Goal: Information Seeking & Learning: Learn about a topic

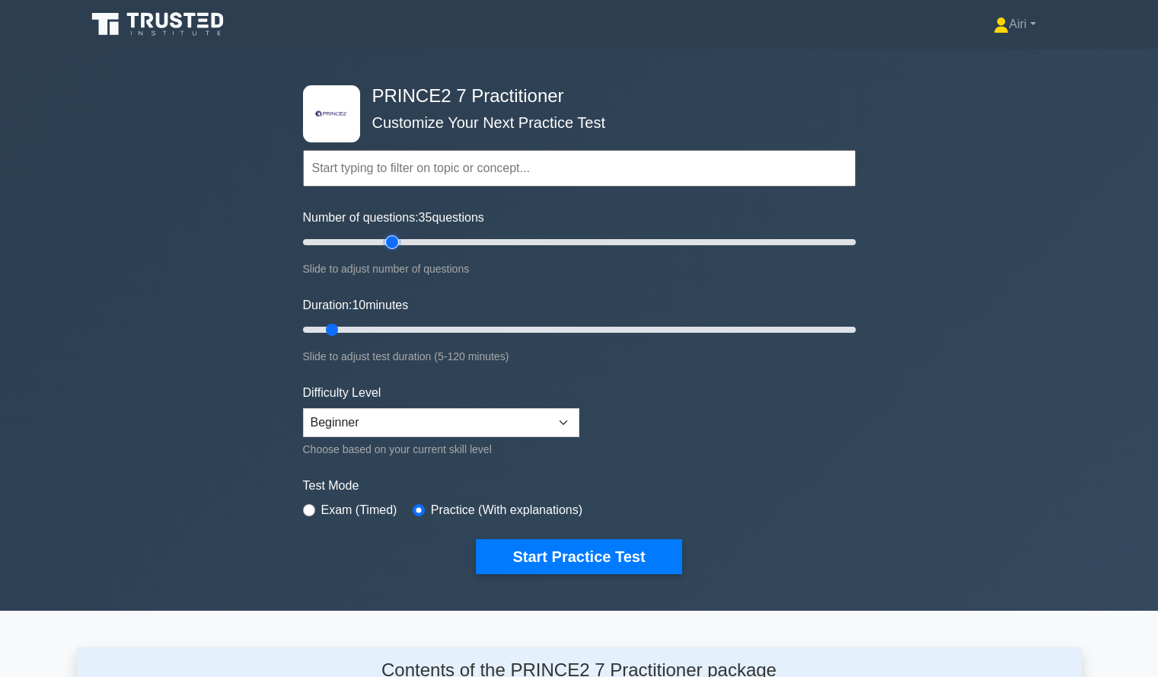
click at [388, 245] on input "Number of questions: 35 questions" at bounding box center [579, 242] width 553 height 18
click at [367, 242] on input "Number of questions: 35 questions" at bounding box center [579, 242] width 553 height 18
type input "20"
click at [351, 242] on input "Number of questions: 20 questions" at bounding box center [579, 242] width 553 height 18
click at [540, 330] on input "Duration: 10 minutes" at bounding box center [579, 330] width 553 height 18
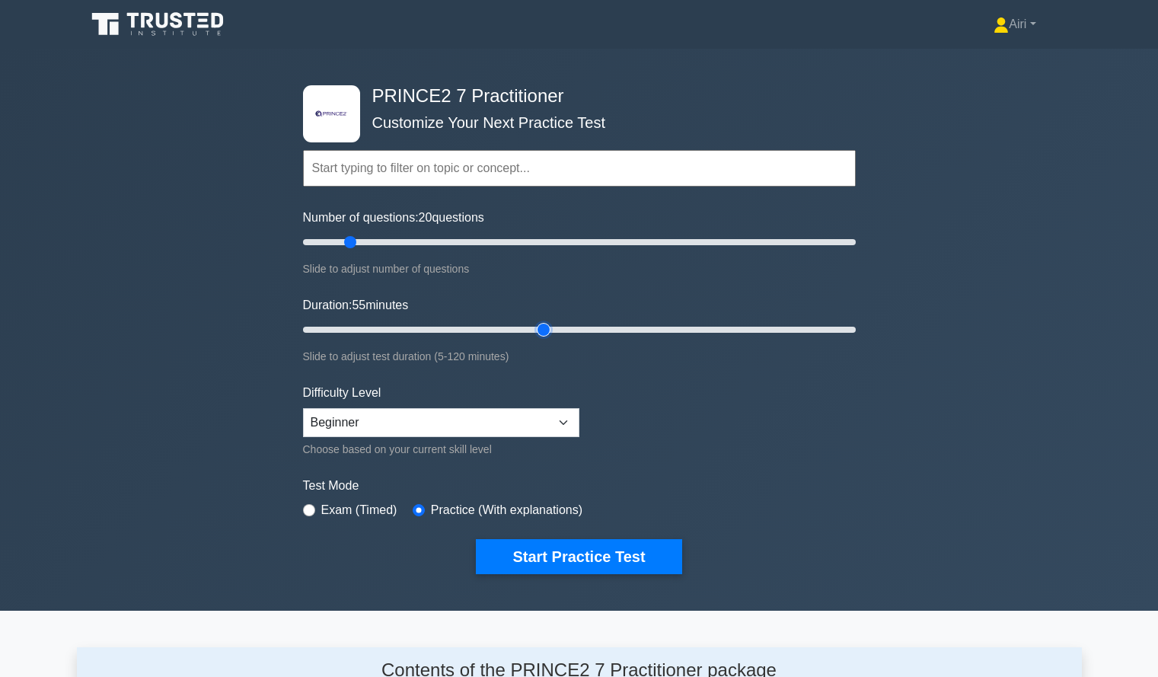
click at [550, 329] on input "Duration: 55 minutes" at bounding box center [579, 330] width 553 height 18
click at [553, 328] on input "Duration: 55 minutes" at bounding box center [579, 330] width 553 height 18
type input "60"
click at [560, 328] on input "Duration: 60 minutes" at bounding box center [579, 330] width 553 height 18
click at [559, 553] on button "Start Practice Test" at bounding box center [579, 556] width 206 height 35
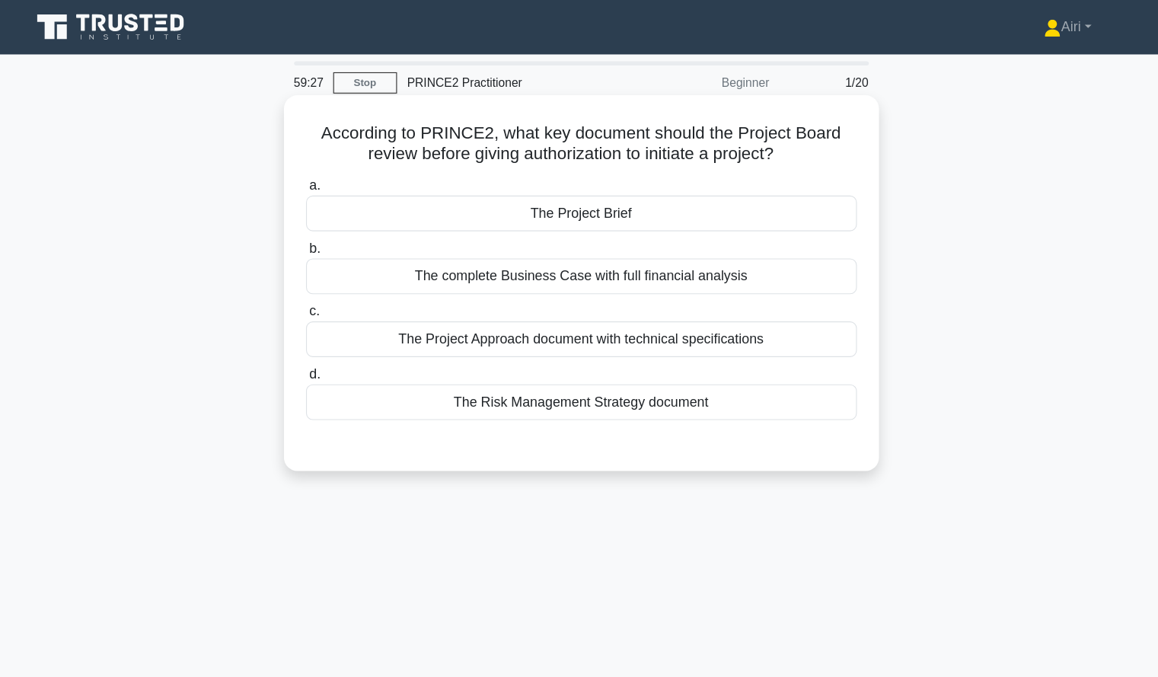
click at [624, 195] on div "The Project Brief" at bounding box center [579, 191] width 493 height 32
click at [333, 171] on input "a. The Project Brief" at bounding box center [333, 166] width 0 height 10
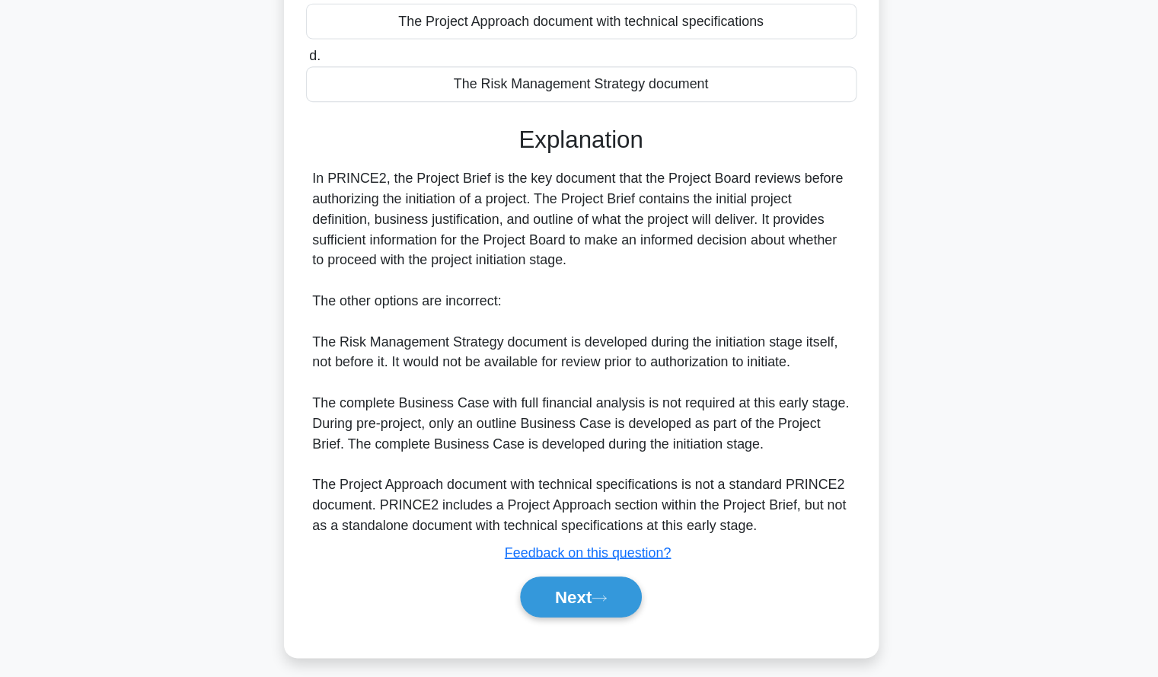
scroll to position [226, 0]
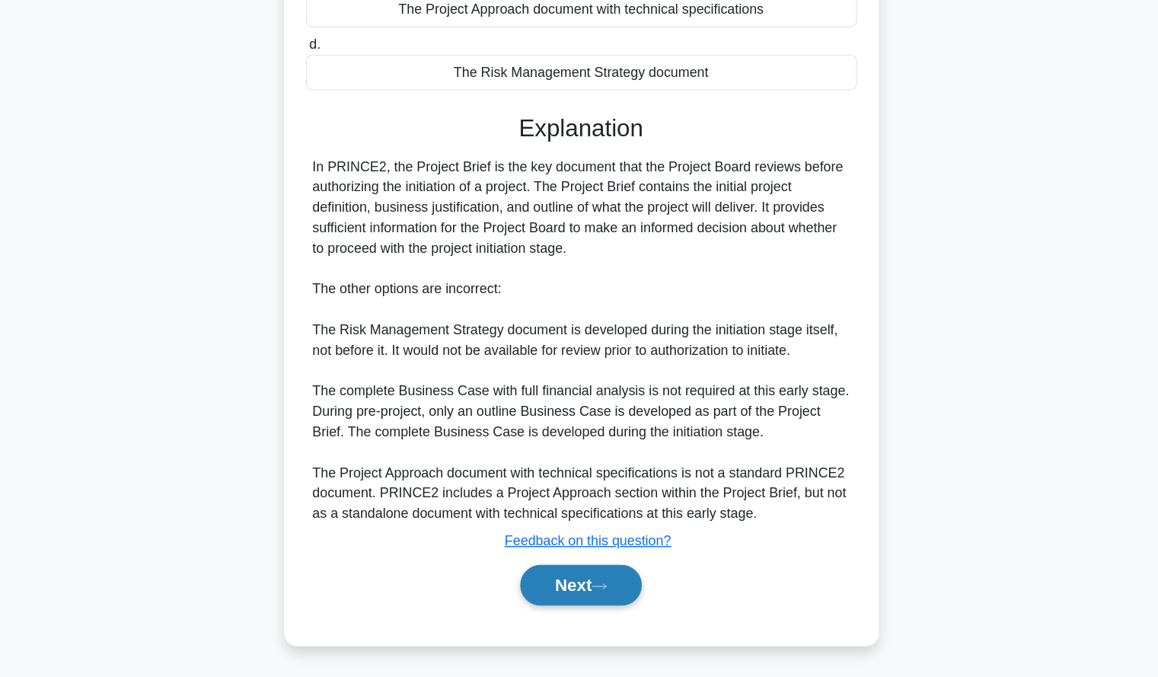
click at [563, 607] on button "Next" at bounding box center [579, 594] width 109 height 37
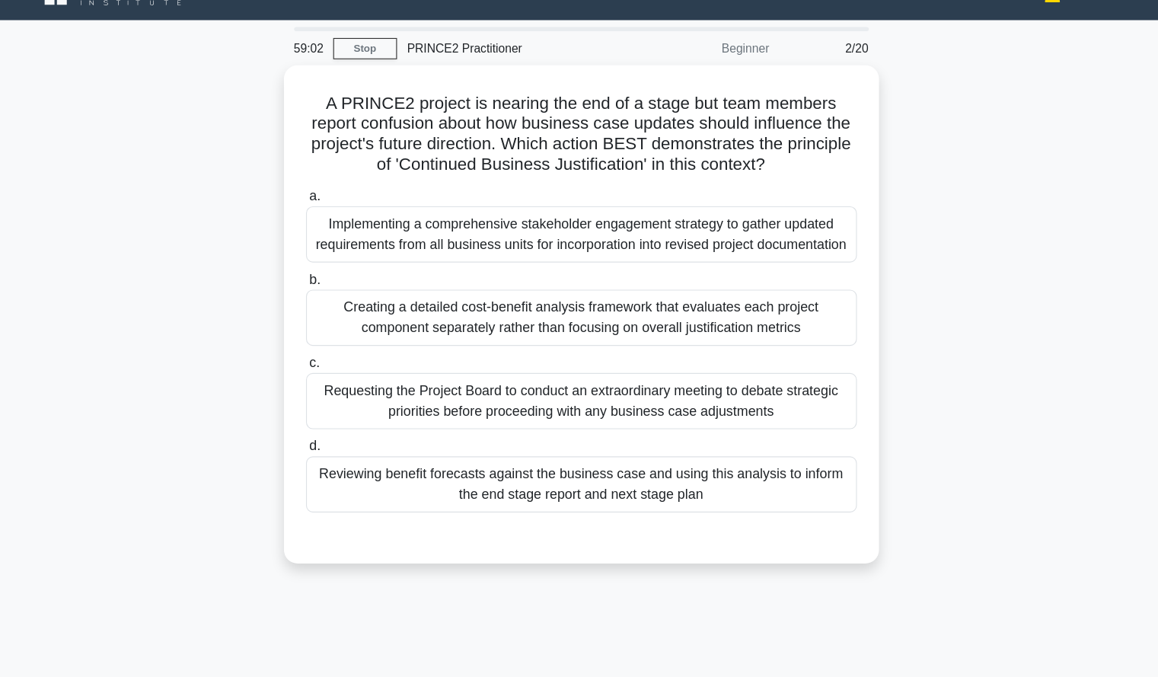
scroll to position [0, 0]
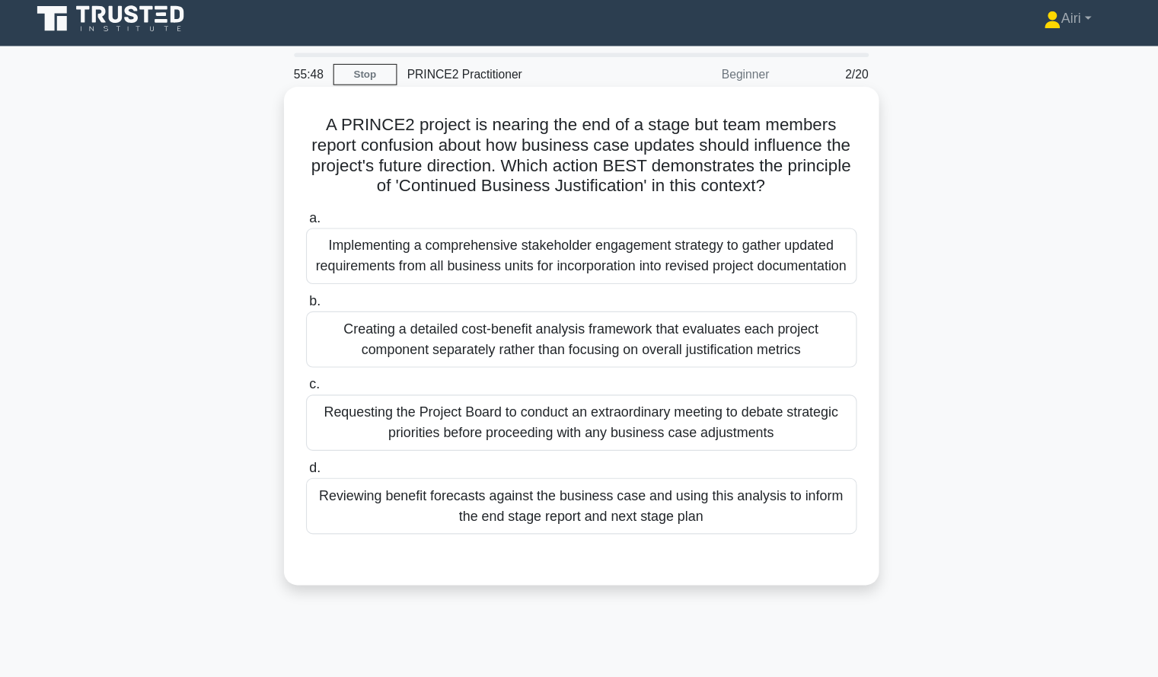
click at [735, 486] on div "Reviewing benefit forecasts against the business case and using this analysis t…" at bounding box center [579, 460] width 493 height 50
click at [333, 432] on input "d. Reviewing benefit forecasts against the business case and using this analysi…" at bounding box center [333, 427] width 0 height 10
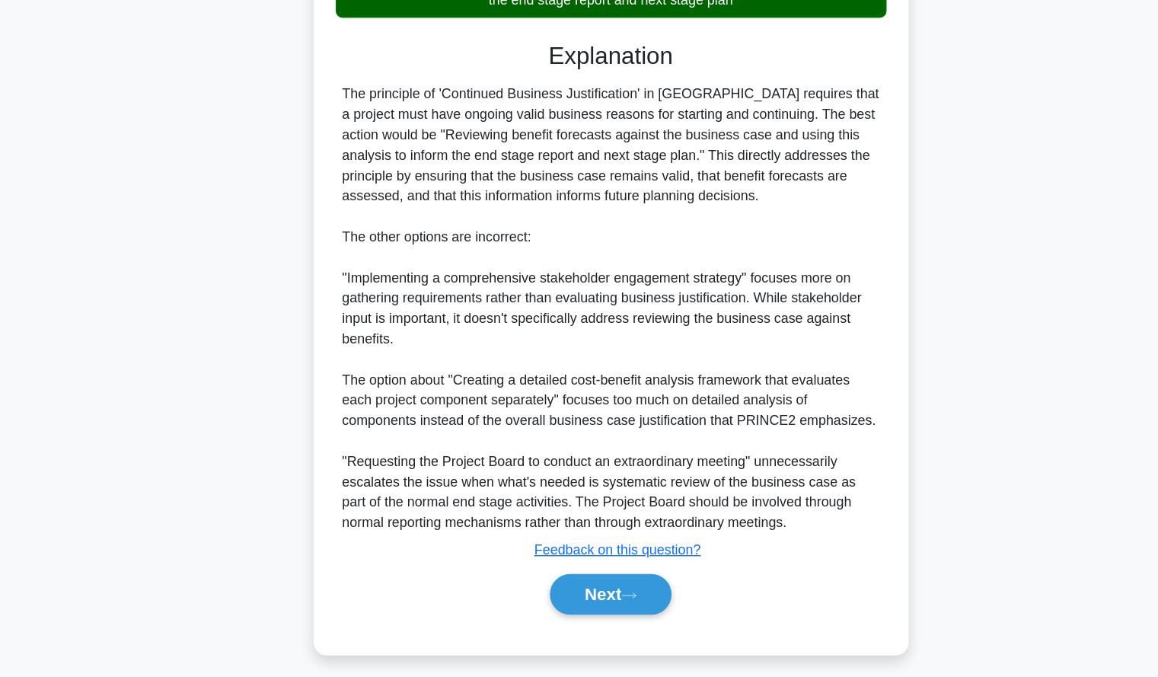
scroll to position [427, 0]
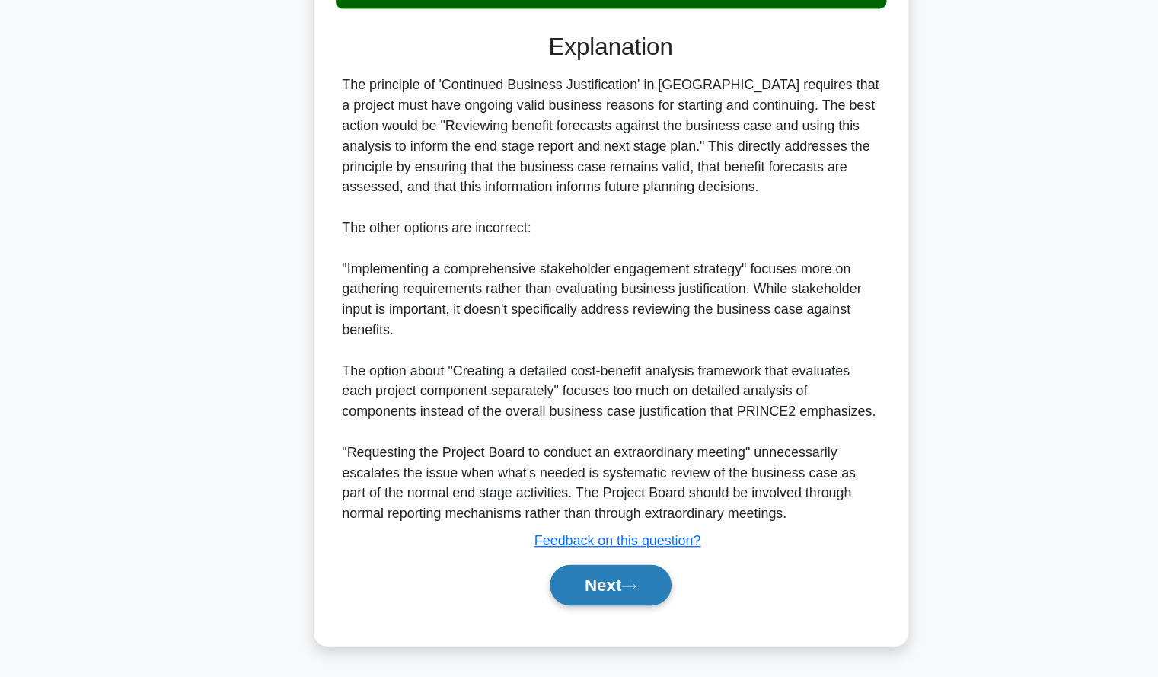
click at [571, 585] on button "Next" at bounding box center [579, 594] width 109 height 37
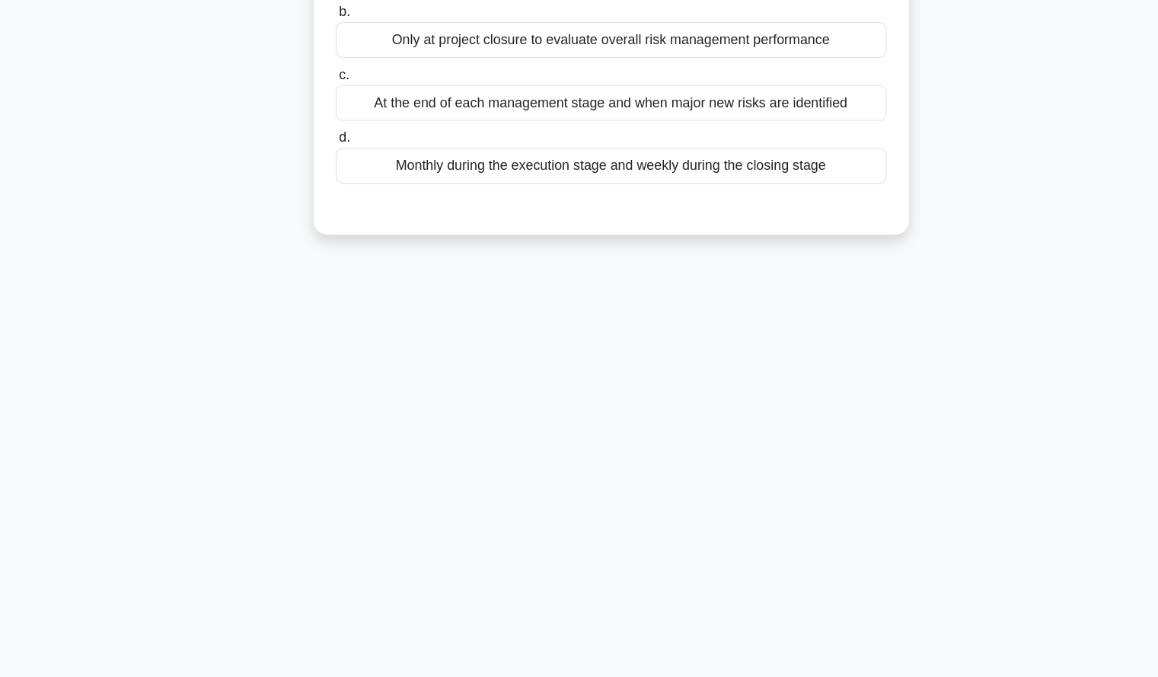
scroll to position [0, 0]
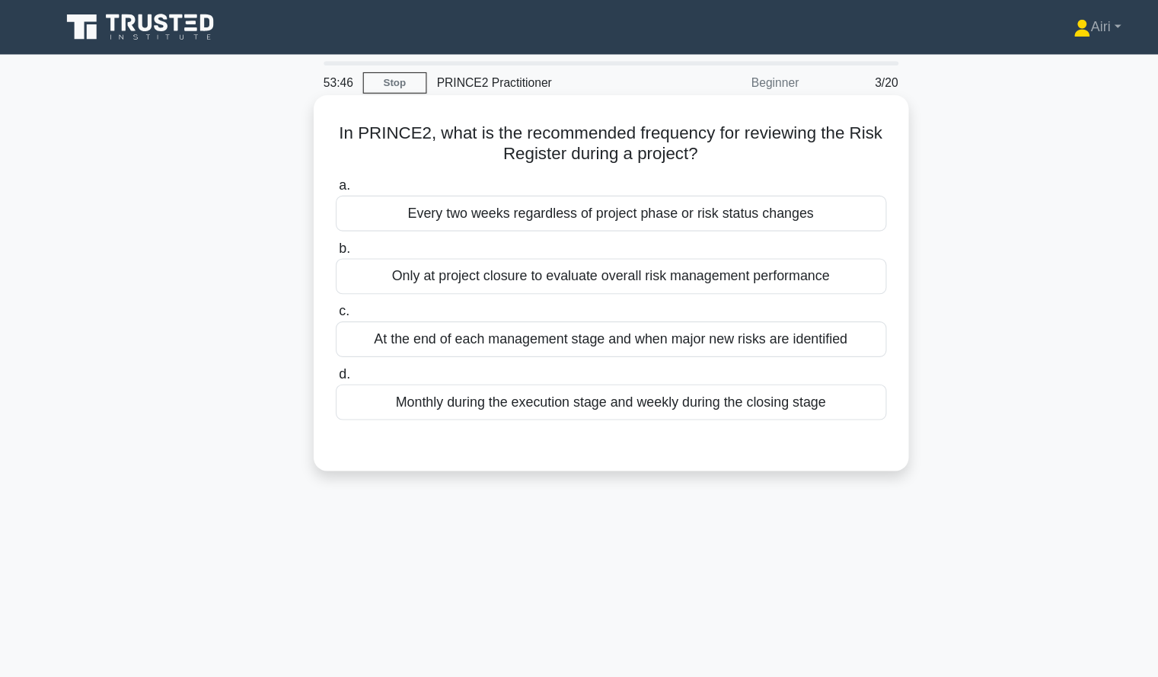
click at [777, 309] on div "At the end of each management stage and when major new risks are identified" at bounding box center [579, 304] width 493 height 32
click at [333, 284] on input "c. At the end of each management stage and when major new risks are identified" at bounding box center [333, 279] width 0 height 10
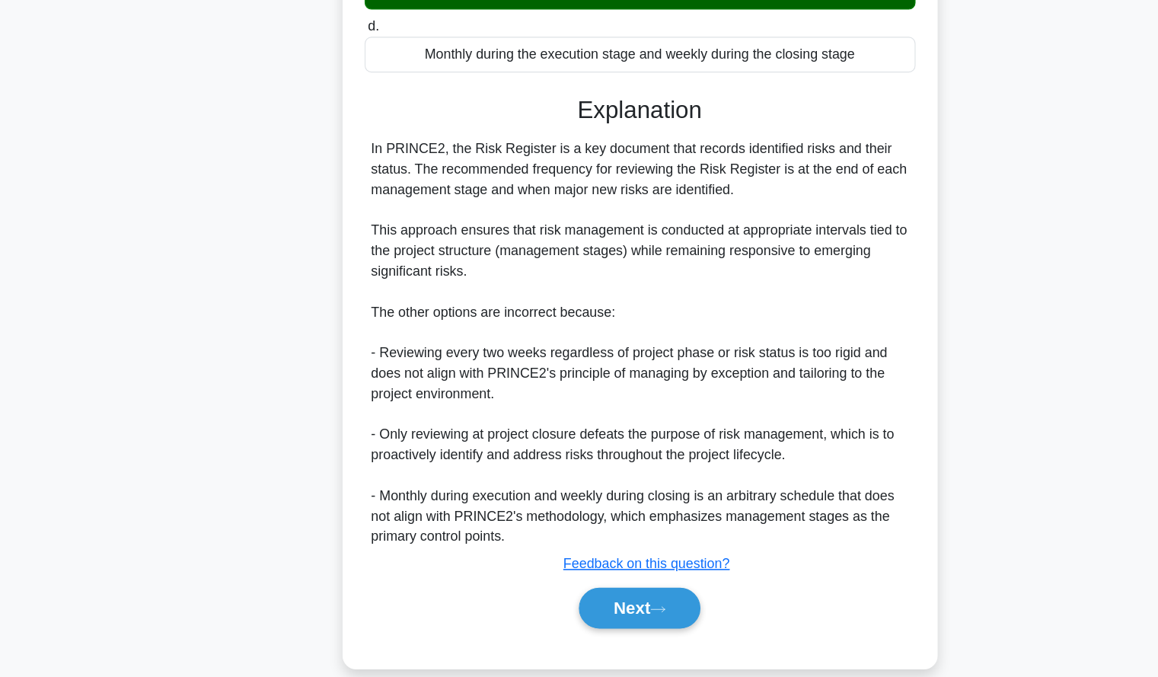
scroll to position [263, 0]
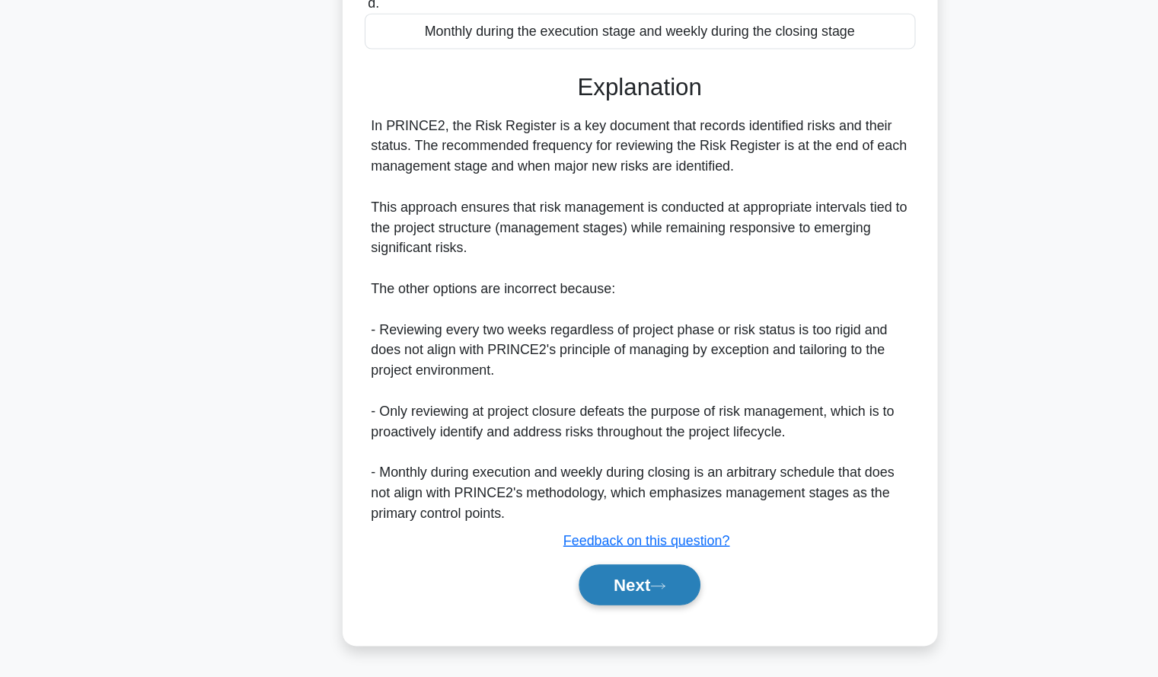
click at [531, 594] on button "Next" at bounding box center [579, 594] width 109 height 37
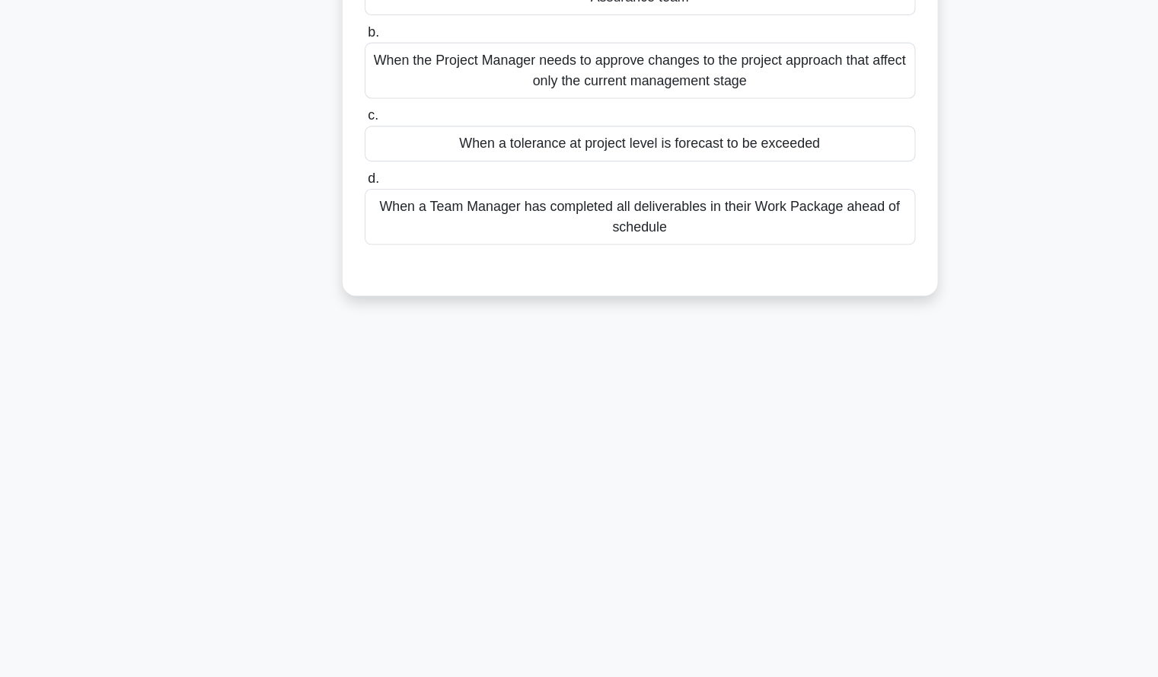
scroll to position [0, 0]
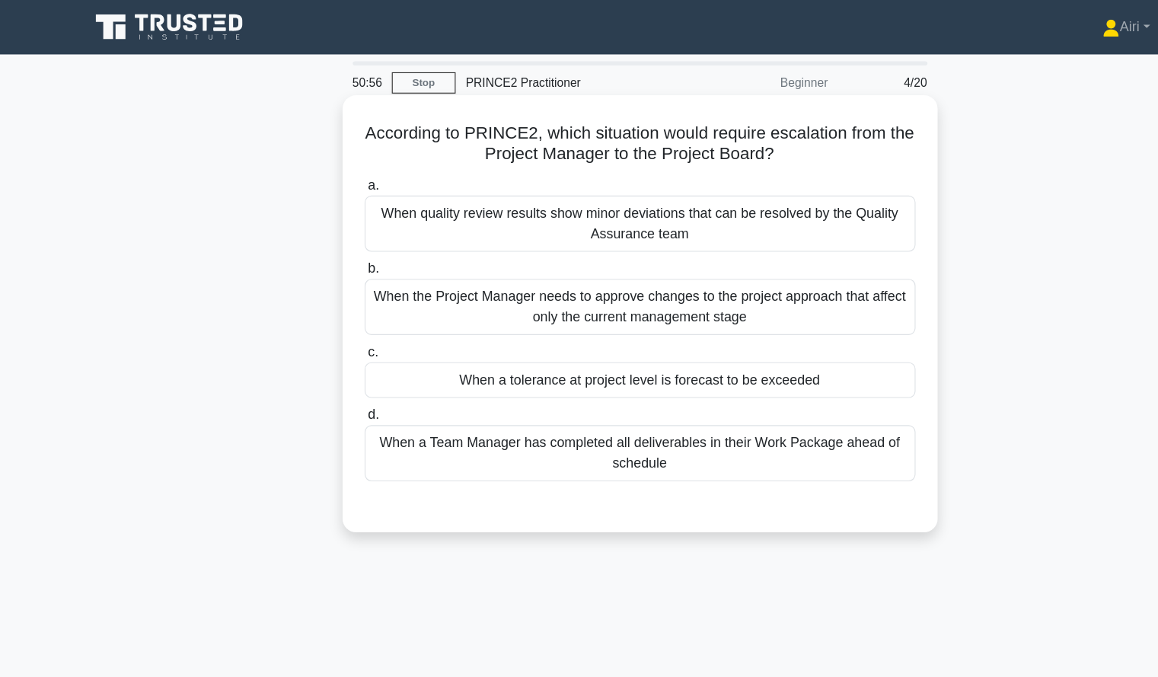
click at [742, 345] on div "When a tolerance at project level is forecast to be exceeded" at bounding box center [579, 340] width 493 height 32
click at [333, 321] on input "c. When a tolerance at project level is forecast to be exceeded" at bounding box center [333, 316] width 0 height 10
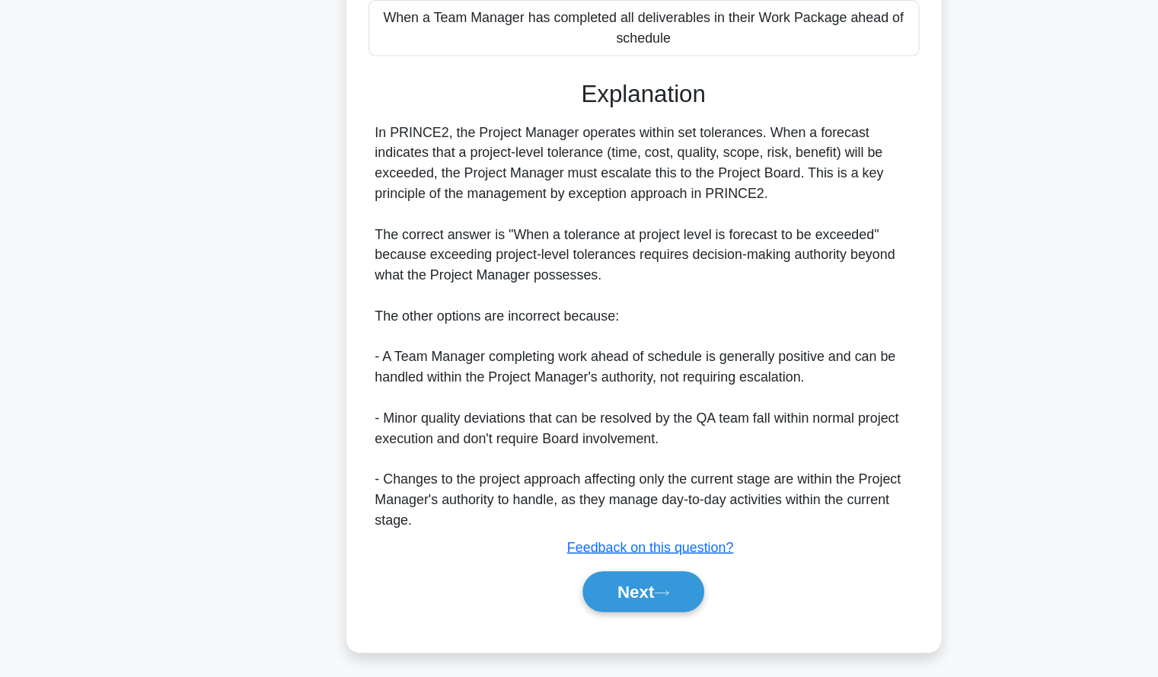
scroll to position [317, 0]
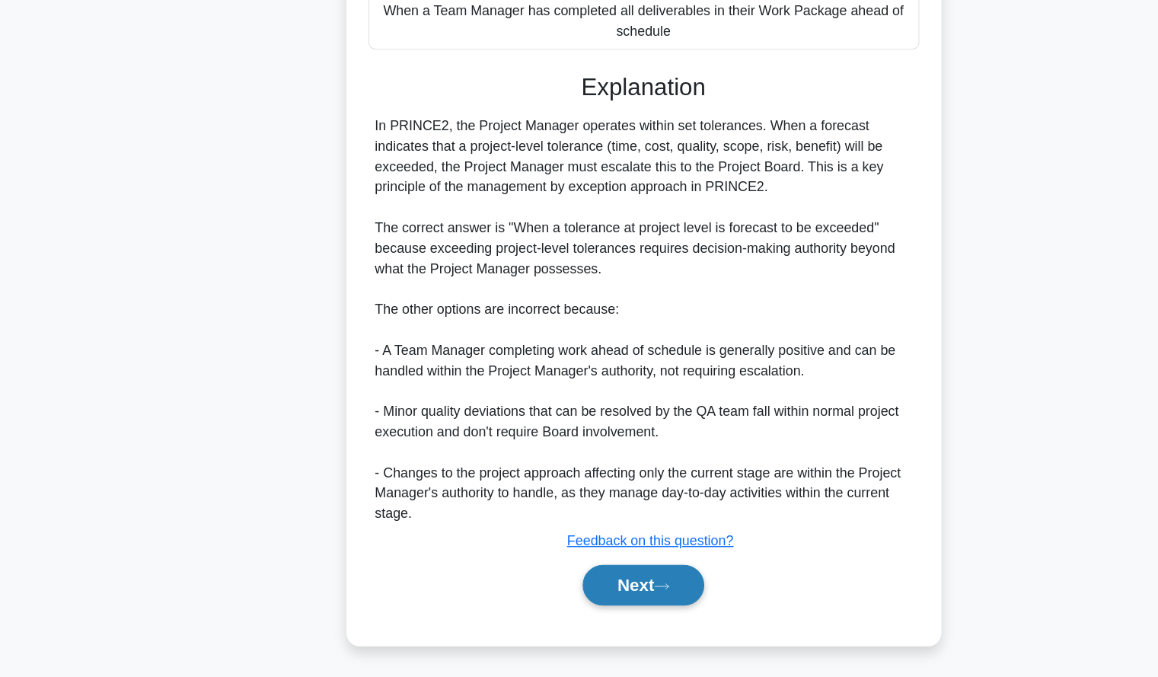
click at [571, 597] on button "Next" at bounding box center [579, 594] width 109 height 37
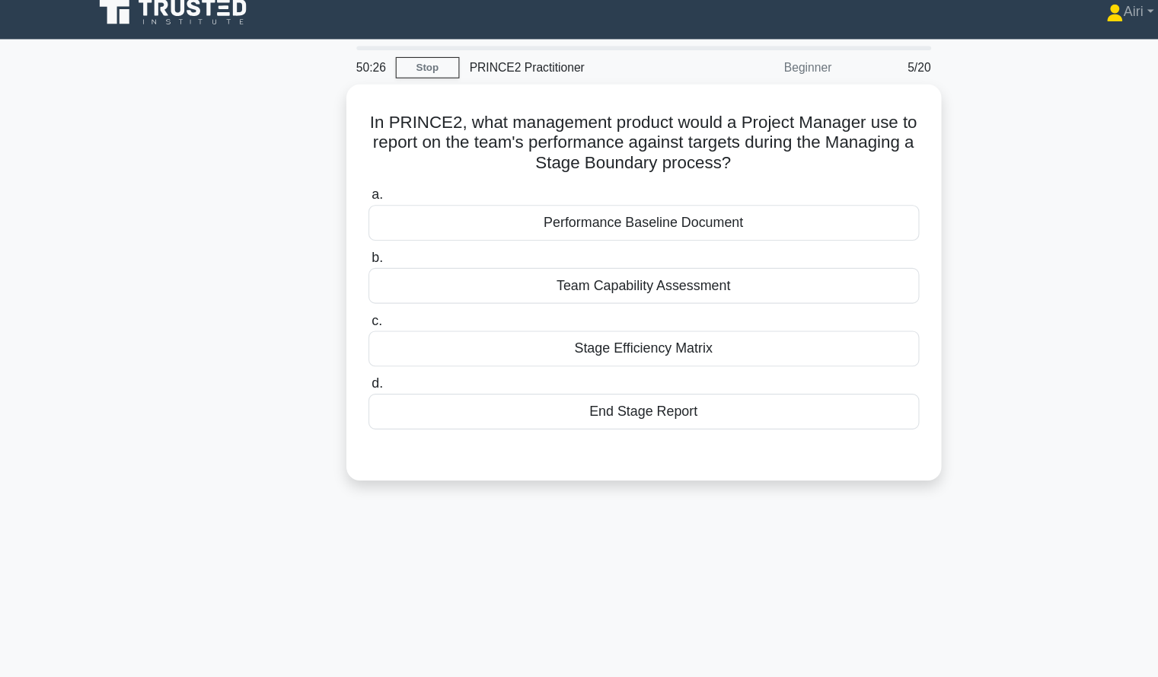
scroll to position [12, 0]
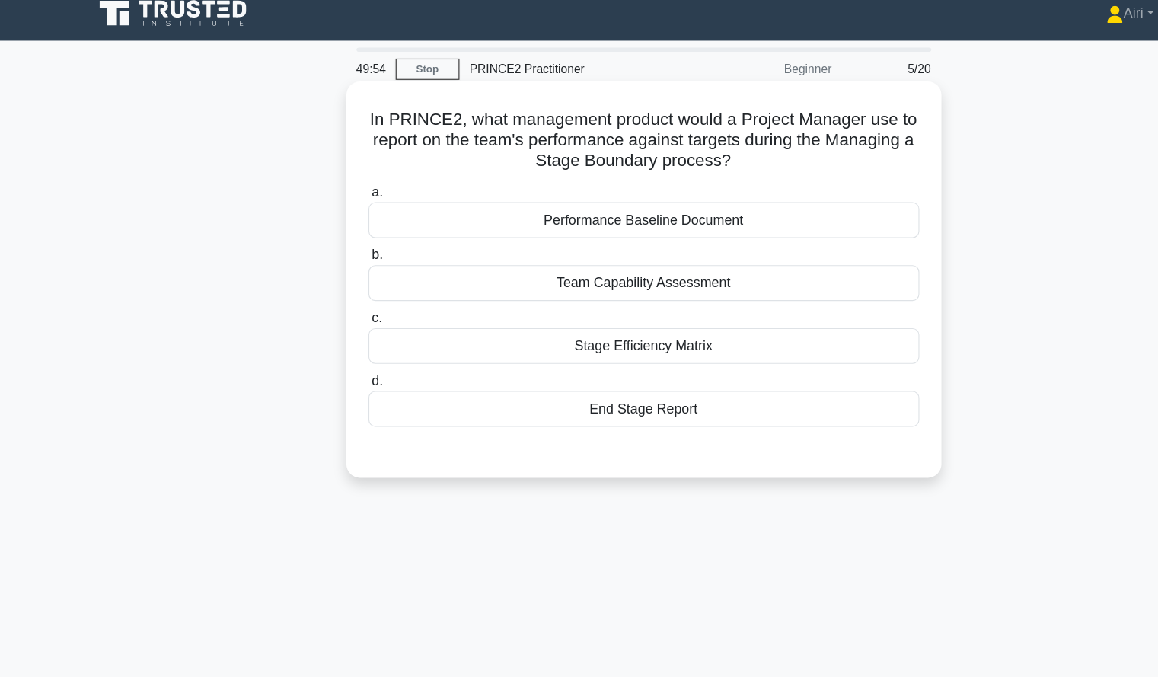
click at [764, 374] on div "End Stage Report" at bounding box center [579, 366] width 493 height 32
click at [333, 346] on input "d. End Stage Report" at bounding box center [333, 342] width 0 height 10
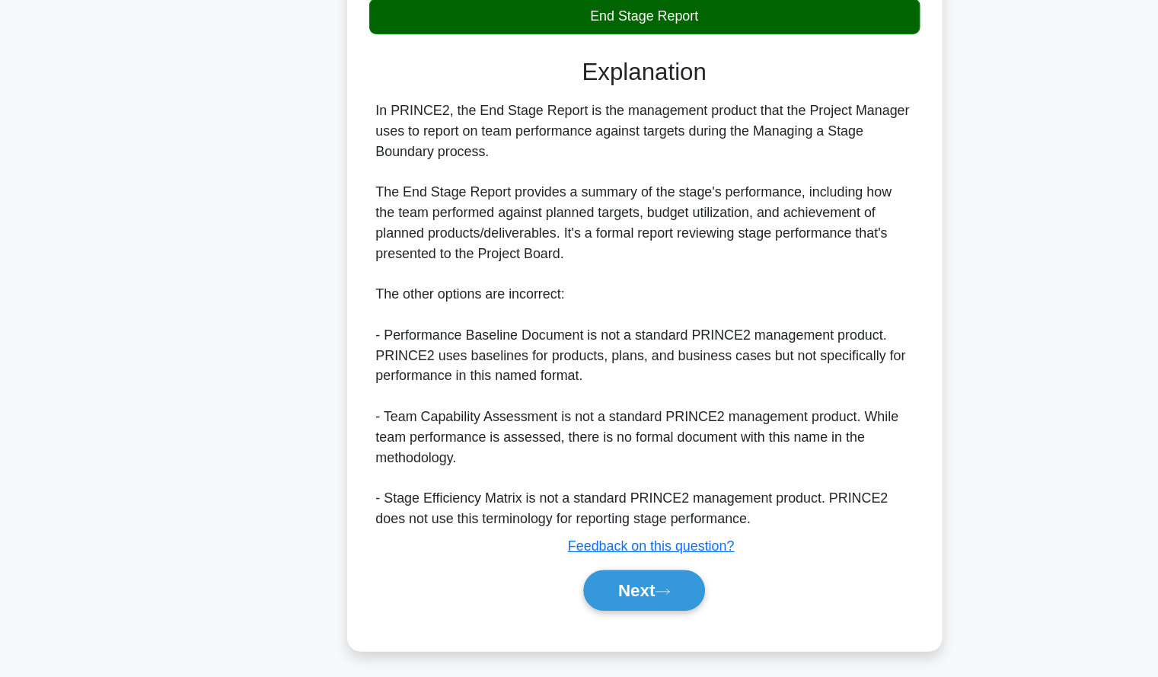
scroll to position [299, 0]
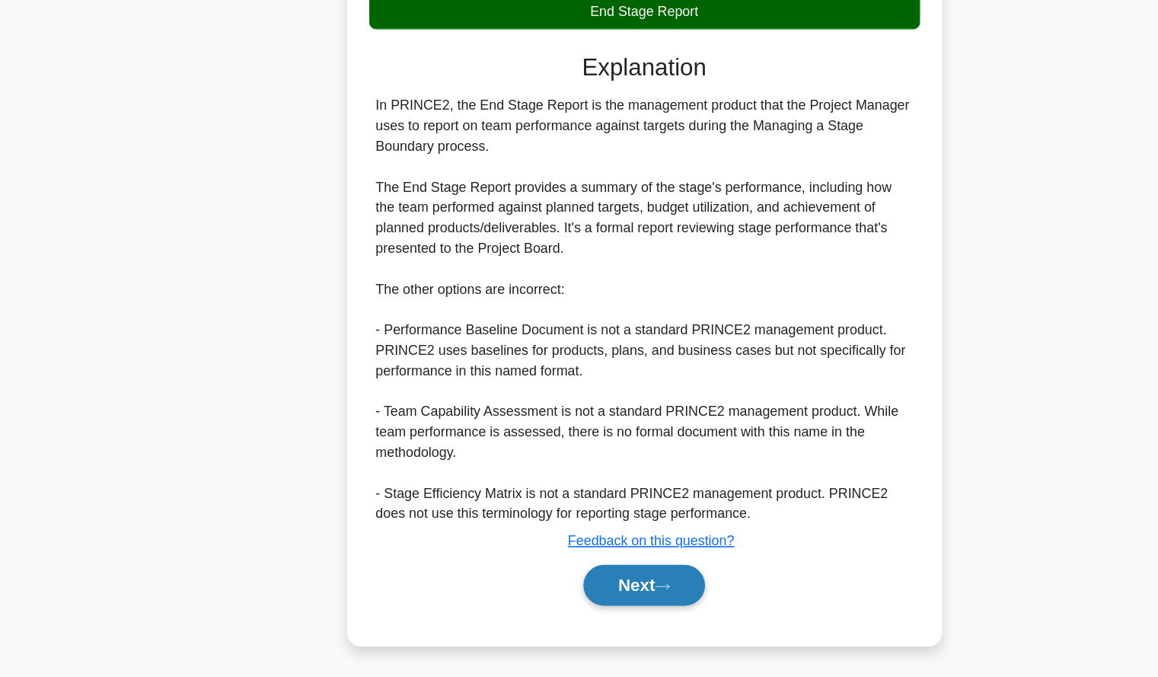
click at [550, 583] on button "Next" at bounding box center [579, 594] width 109 height 37
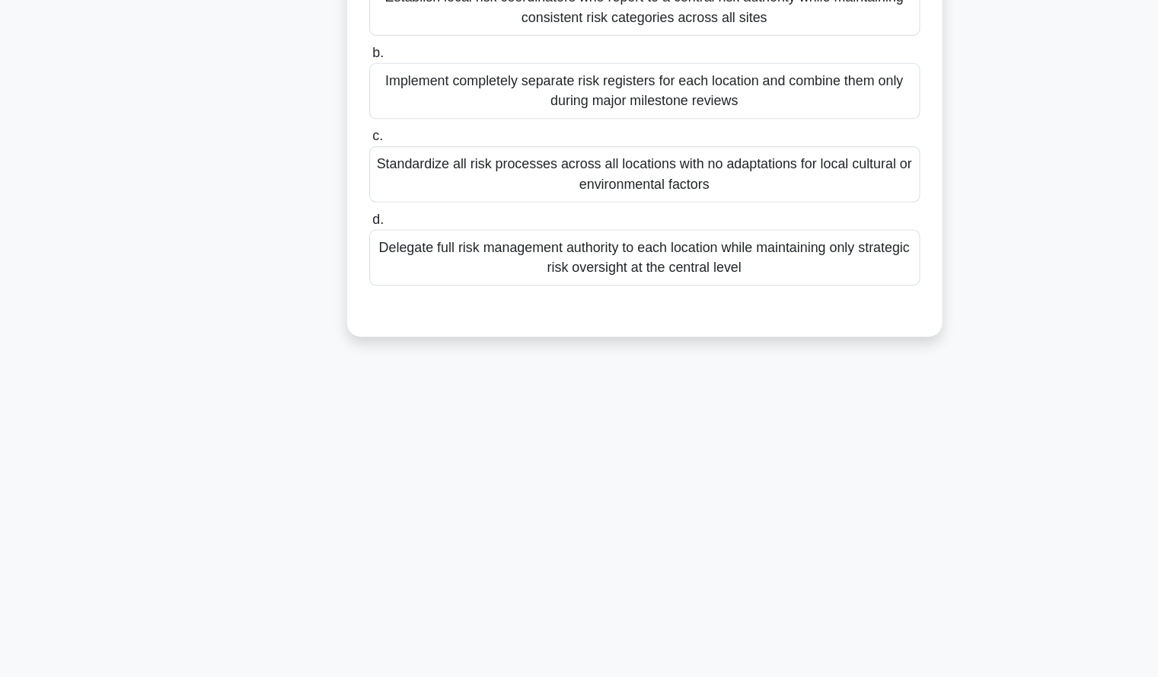
scroll to position [0, 0]
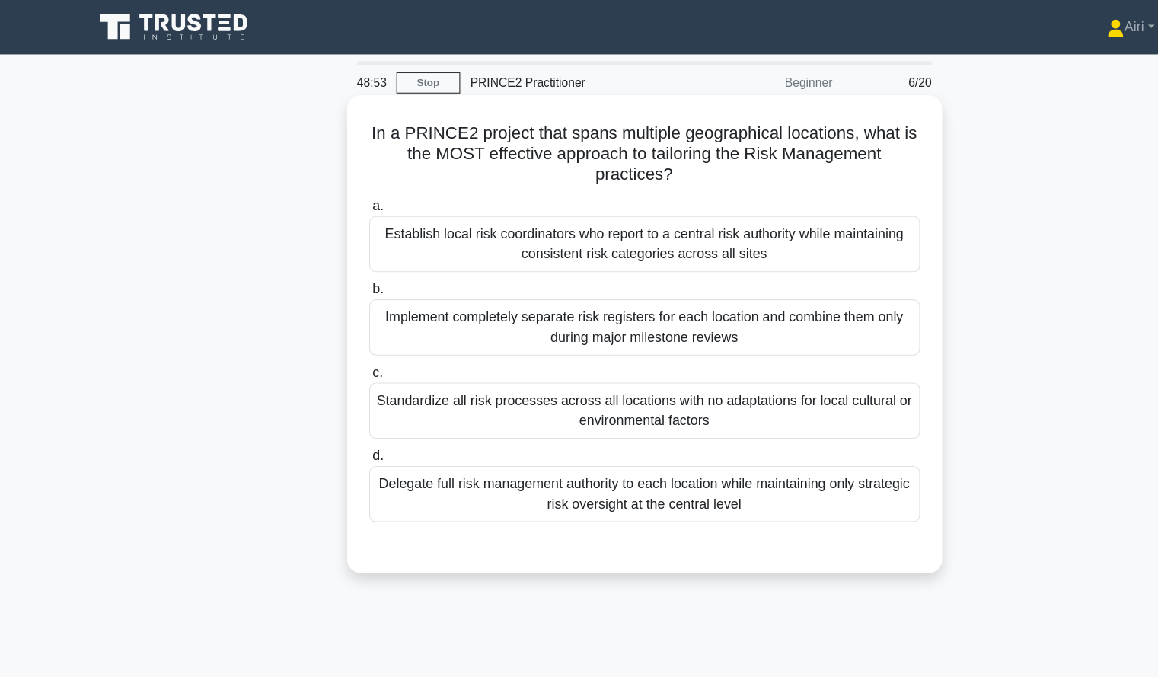
click at [777, 458] on div "Delegate full risk management authority to each location while maintaining only…" at bounding box center [579, 442] width 493 height 50
click at [333, 413] on input "d. Delegate full risk management authority to each location while maintaining o…" at bounding box center [333, 409] width 0 height 10
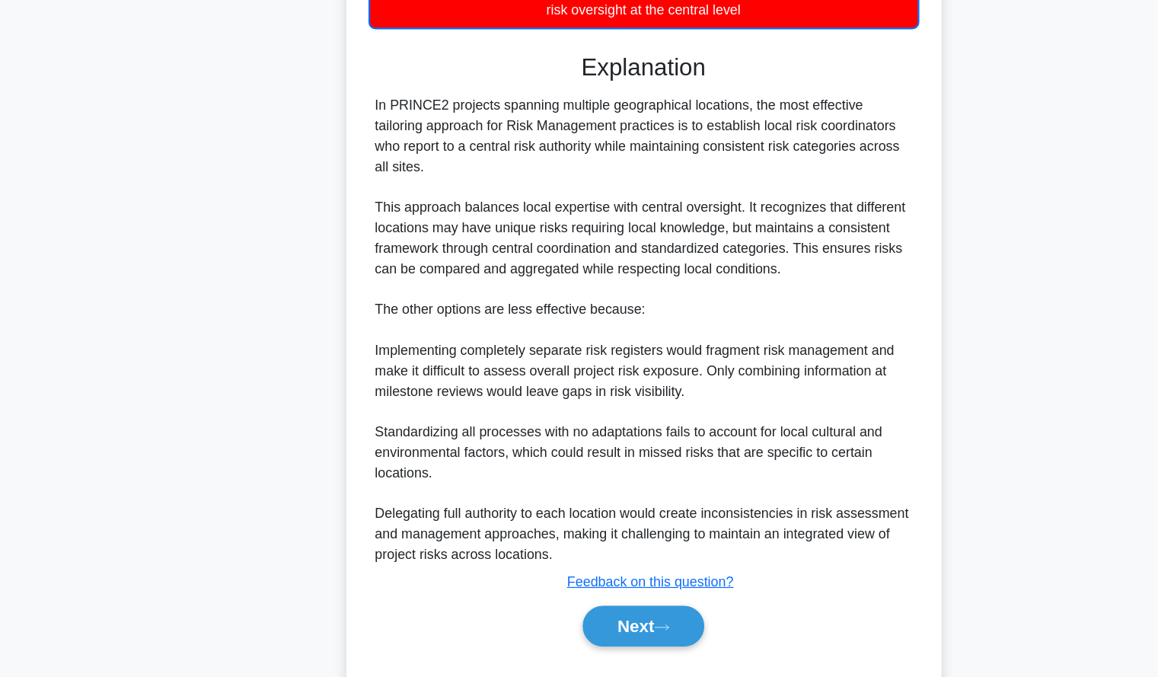
scroll to position [410, 0]
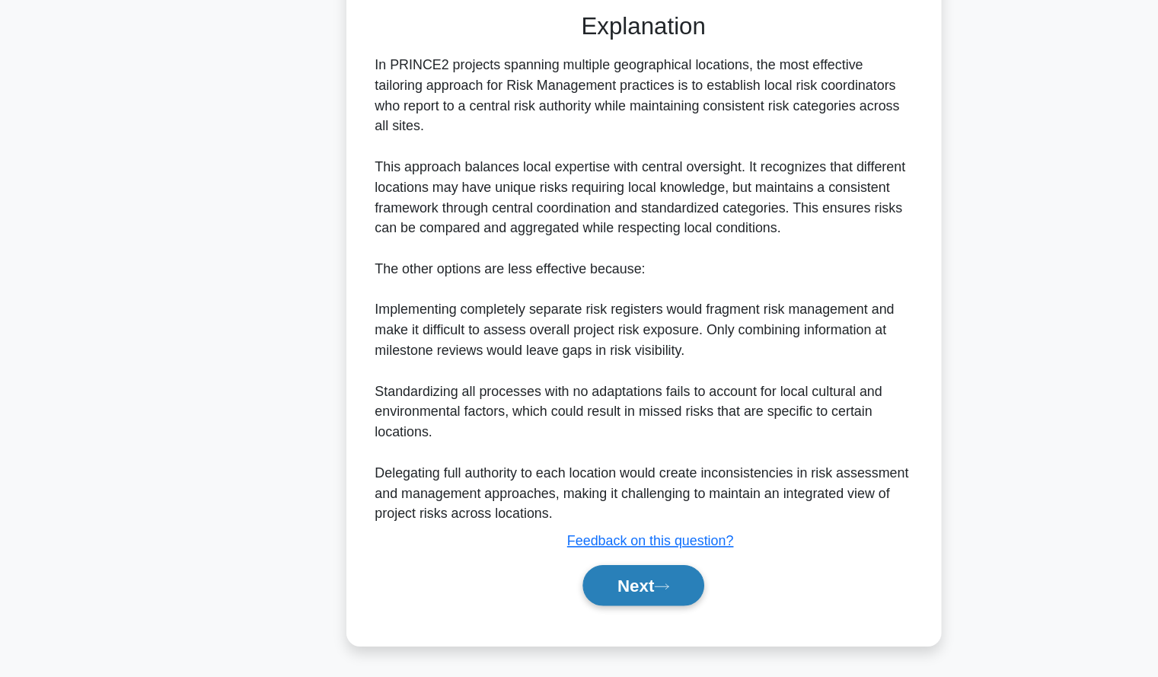
click at [594, 598] on button "Next" at bounding box center [579, 594] width 109 height 37
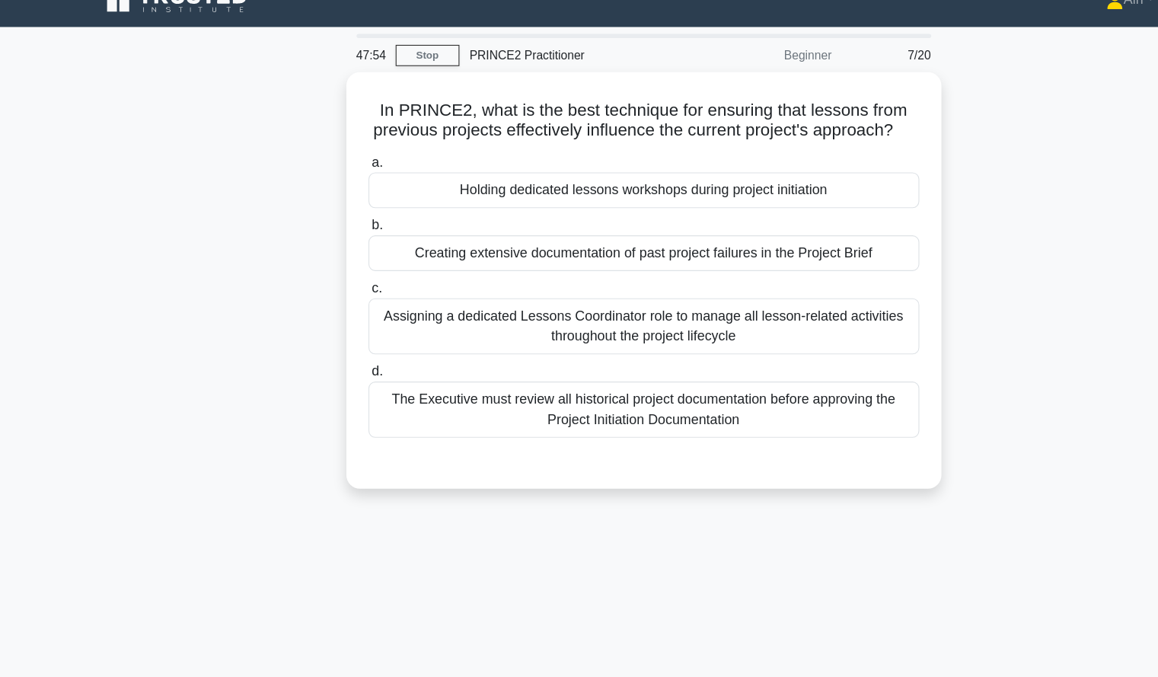
scroll to position [0, 0]
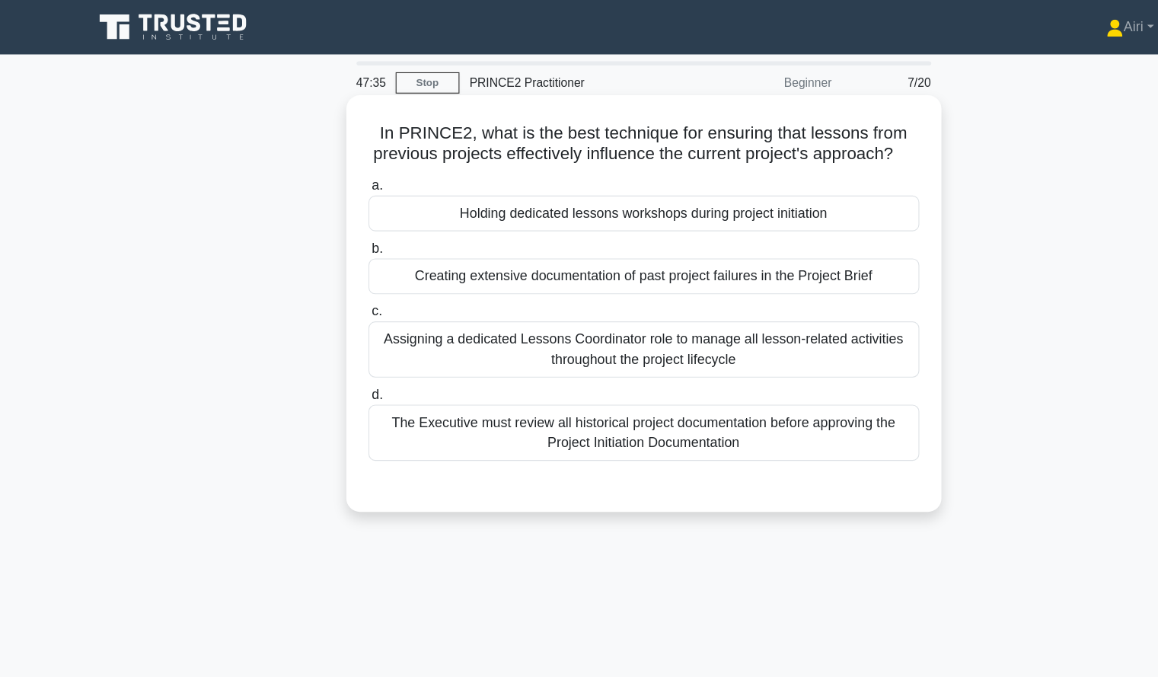
click at [703, 413] on div "The Executive must review all historical project documentation before approving…" at bounding box center [579, 387] width 493 height 50
click at [333, 359] on input "d. The Executive must review all historical project documentation before approv…" at bounding box center [333, 354] width 0 height 10
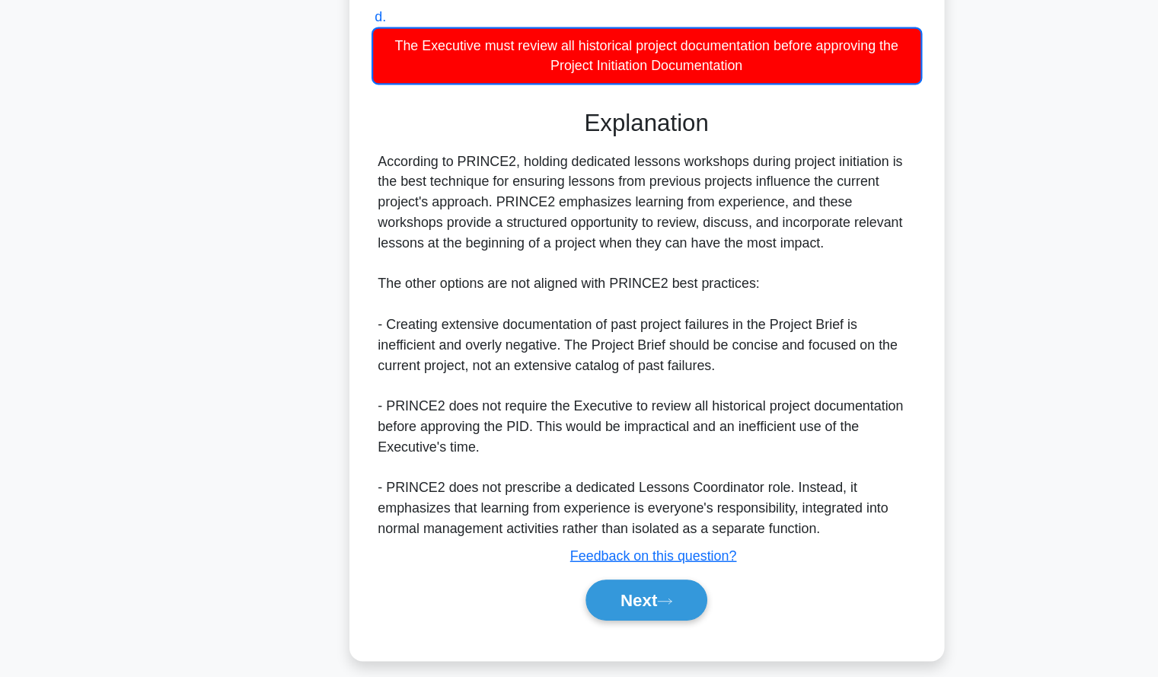
scroll to position [274, 0]
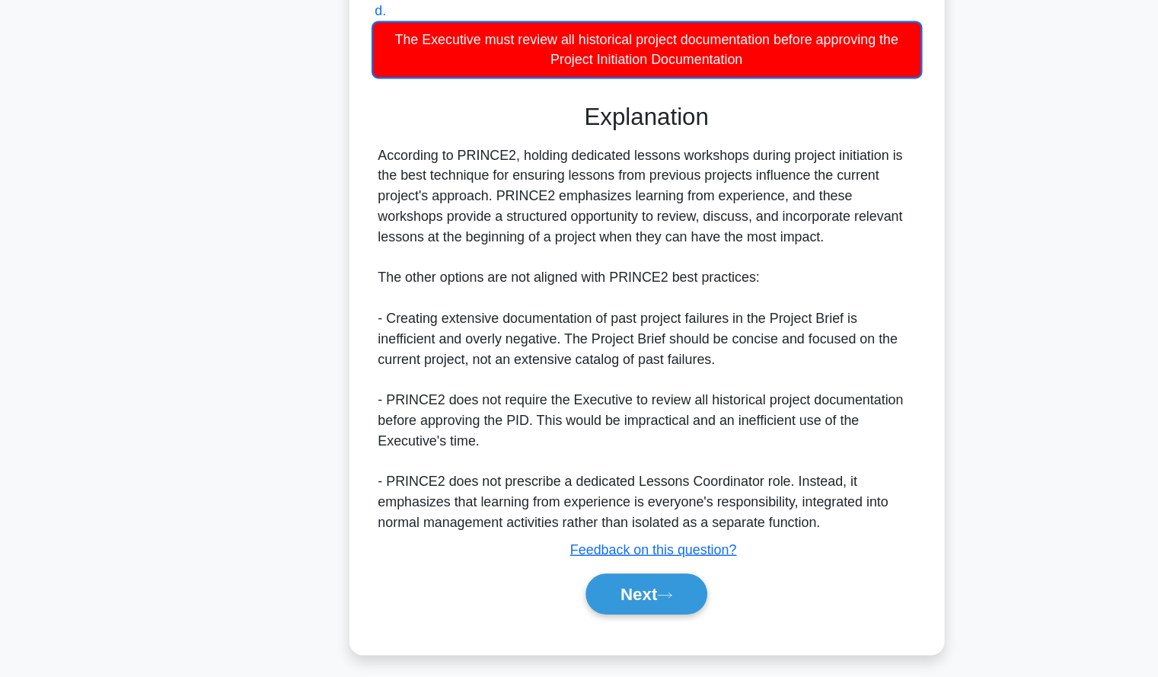
click at [724, 375] on div "According to PRINCE2, holding dedicated lessons workshops during project initia…" at bounding box center [579, 372] width 481 height 347
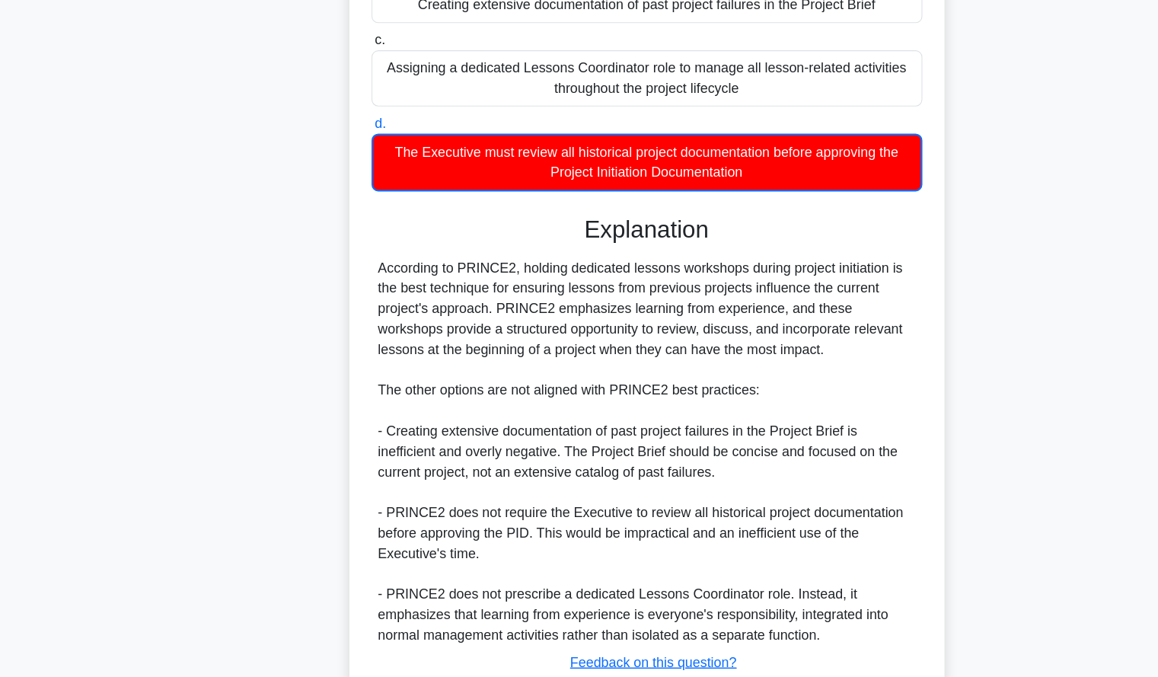
scroll to position [301, 0]
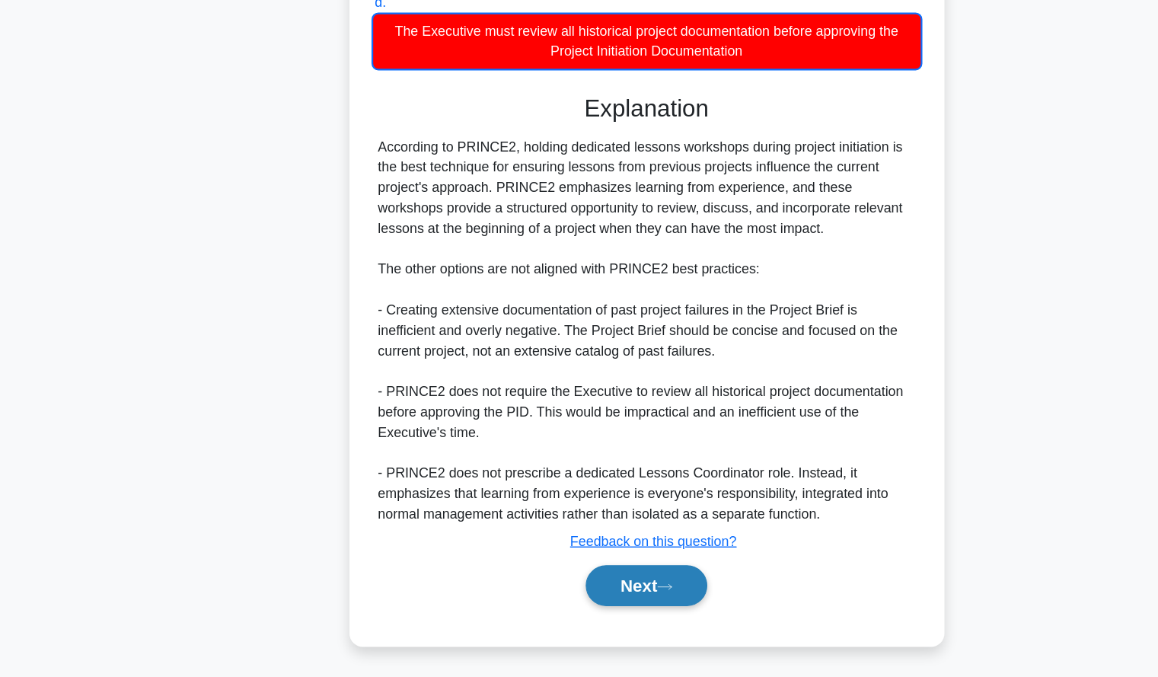
click at [577, 598] on button "Next" at bounding box center [579, 594] width 109 height 37
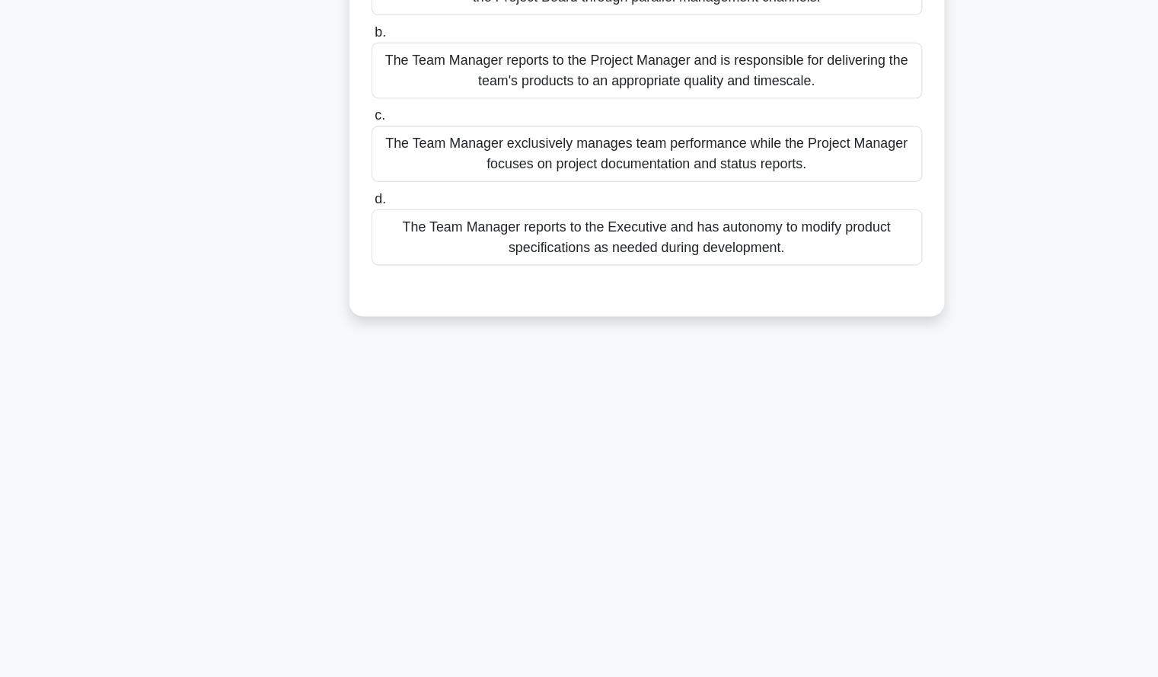
scroll to position [0, 0]
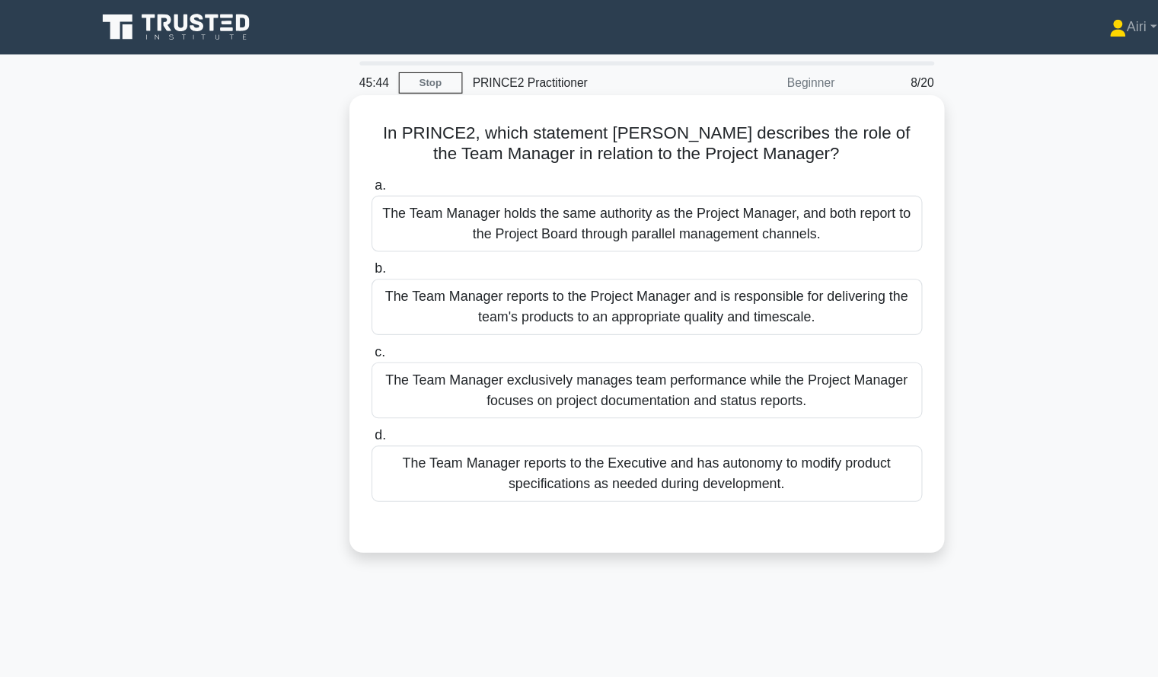
click at [617, 271] on div "The Team Manager reports to the Project Manager and is responsible for deliveri…" at bounding box center [579, 275] width 493 height 50
click at [333, 246] on input "b. The Team Manager reports to the Project Manager and is responsible for deliv…" at bounding box center [333, 241] width 0 height 10
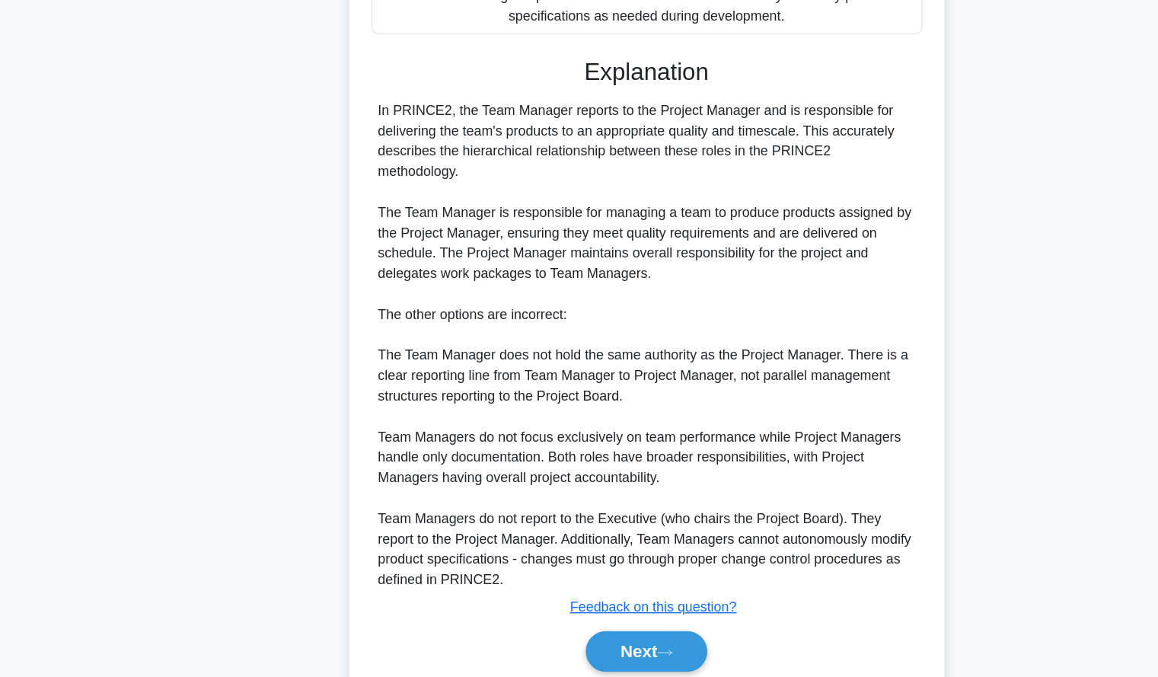
scroll to position [391, 0]
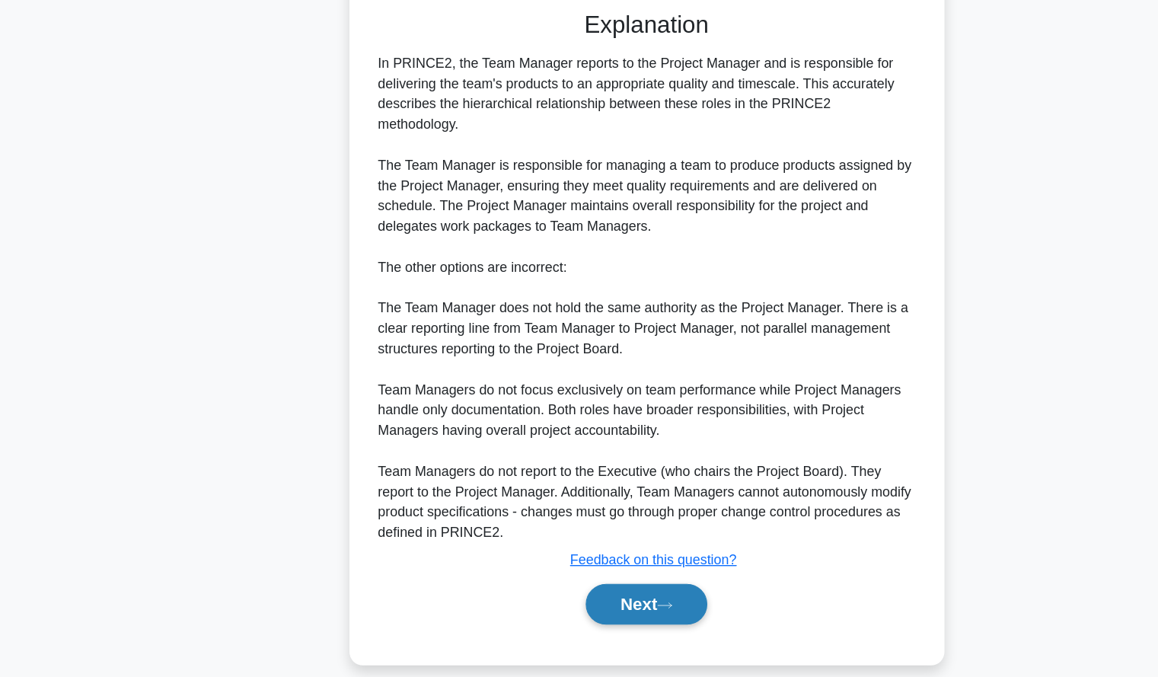
click at [560, 601] on button "Next" at bounding box center [579, 611] width 109 height 37
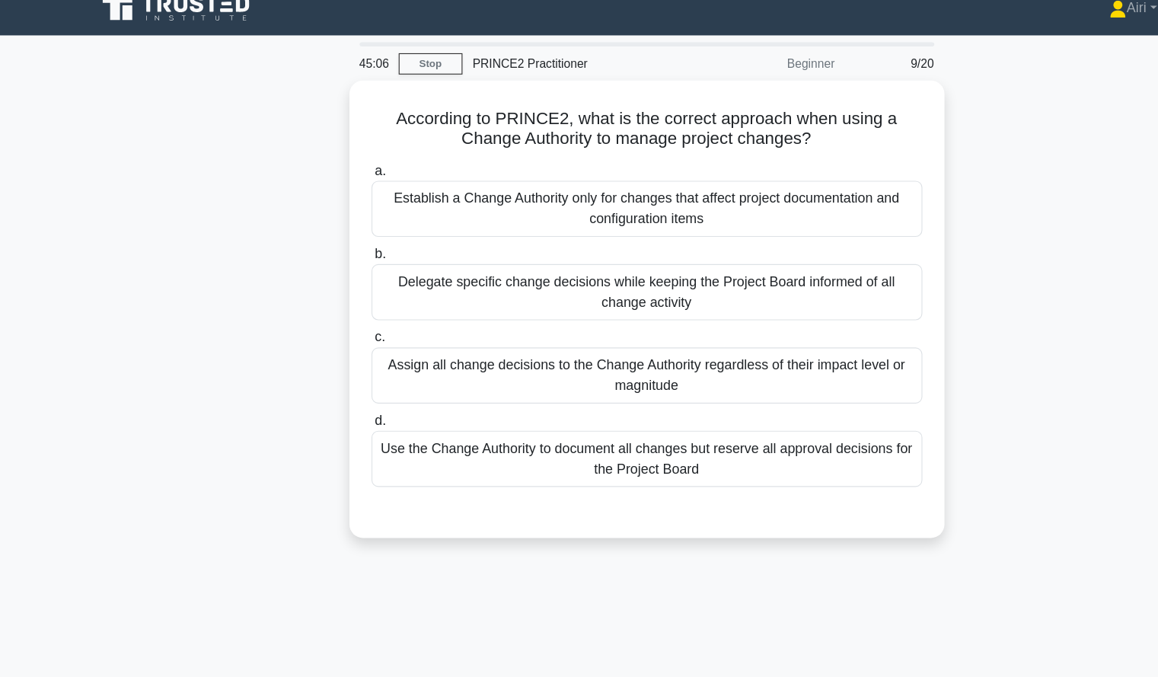
scroll to position [0, 0]
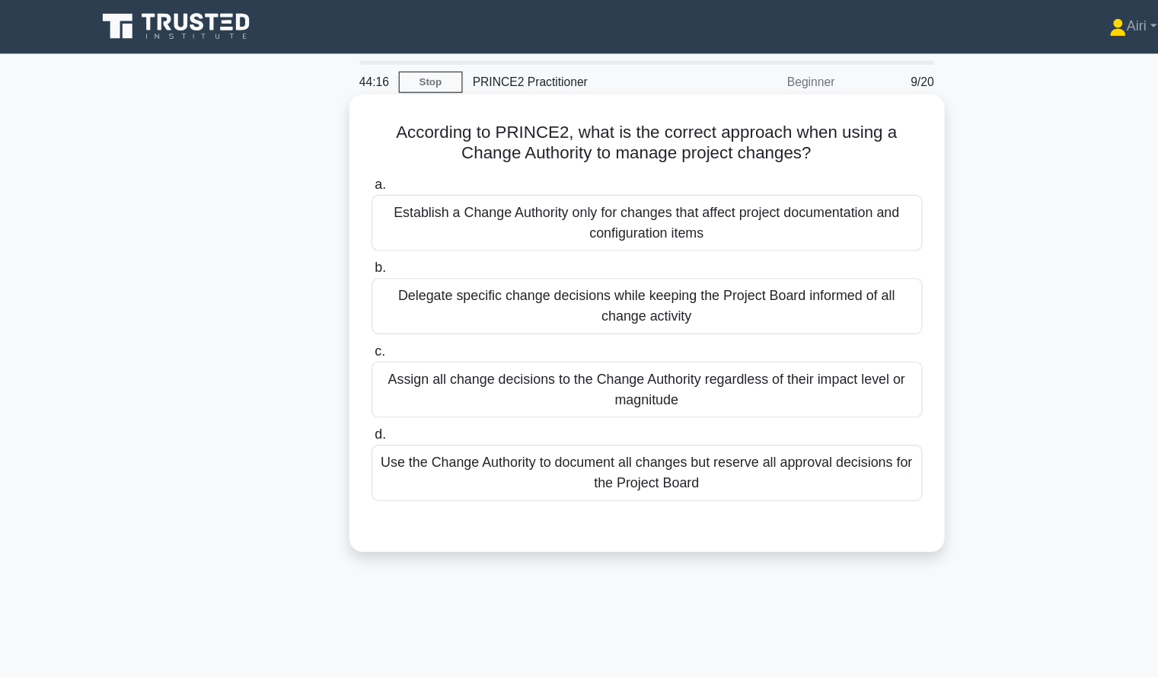
click at [793, 282] on div "Delegate specific change decisions while keeping the Project Board informed of …" at bounding box center [579, 275] width 493 height 50
click at [333, 246] on input "b. Delegate specific change decisions while keeping the Project Board informed …" at bounding box center [333, 241] width 0 height 10
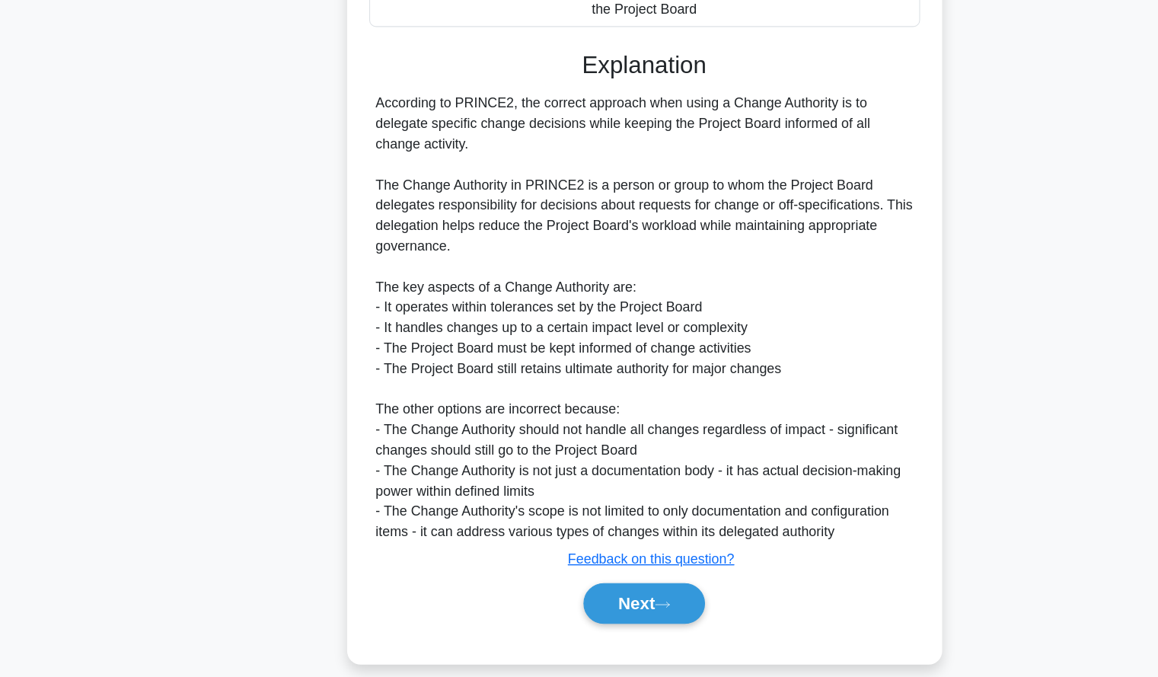
scroll to position [372, 0]
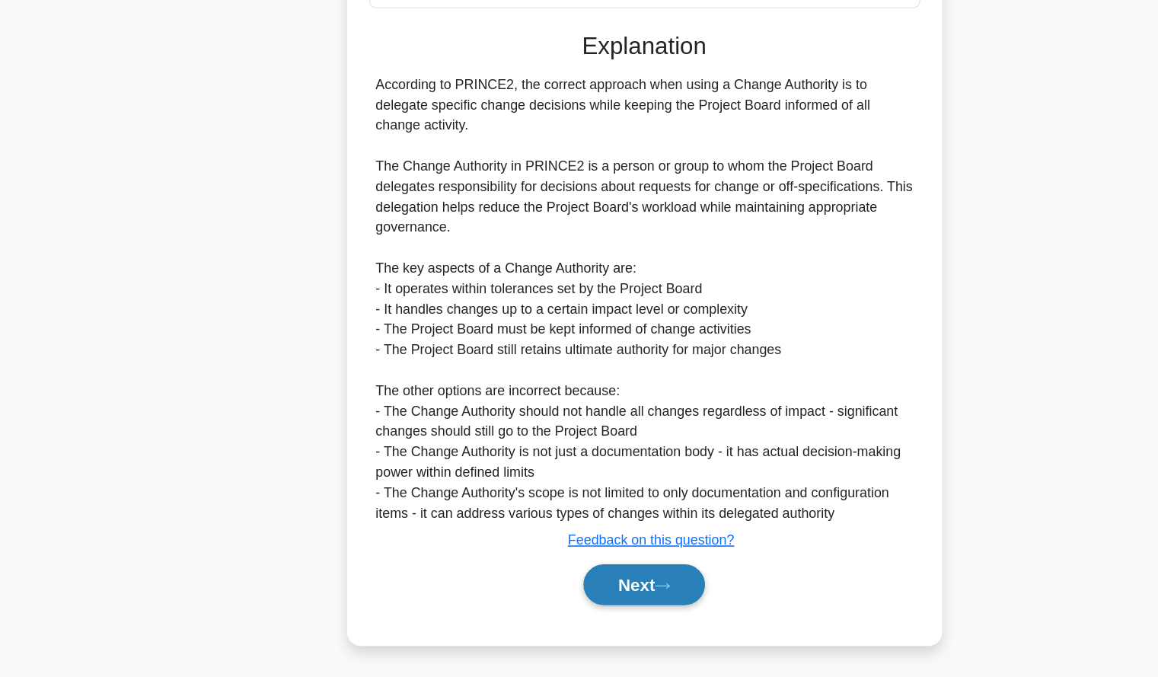
click at [534, 588] on button "Next" at bounding box center [579, 594] width 109 height 37
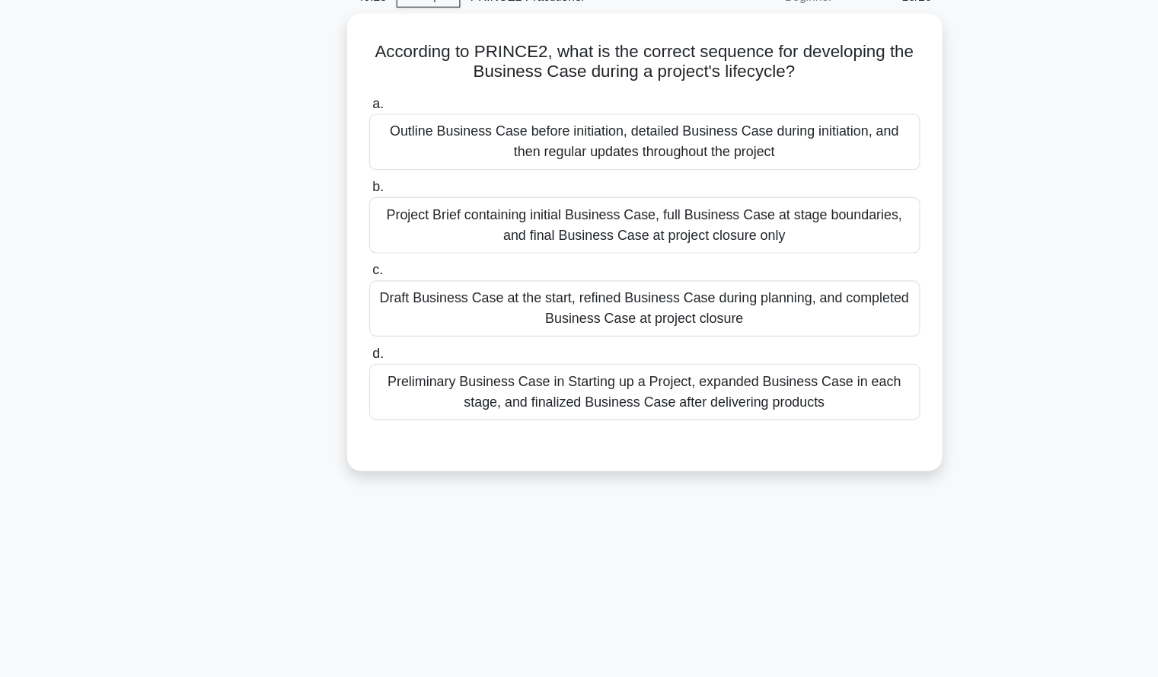
scroll to position [0, 0]
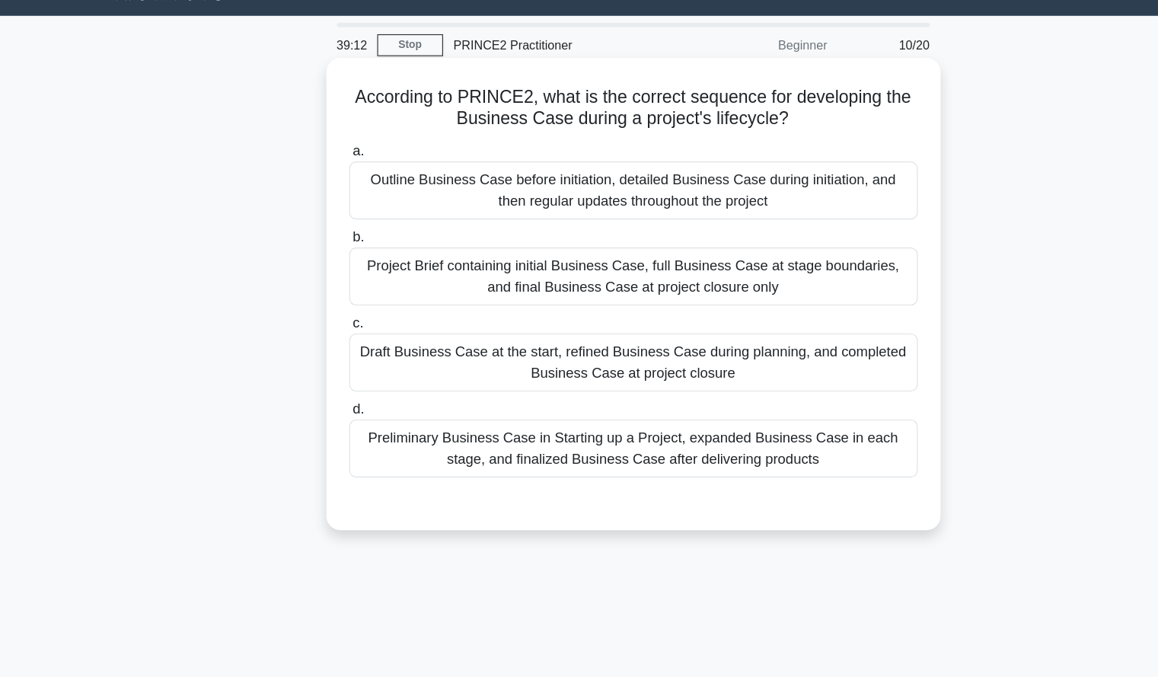
click at [748, 270] on div "Project Brief containing initial Business Case, full Business Case at stage bou…" at bounding box center [579, 275] width 493 height 50
click at [333, 246] on input "b. Project Brief containing initial Business Case, full Business Case at stage …" at bounding box center [333, 241] width 0 height 10
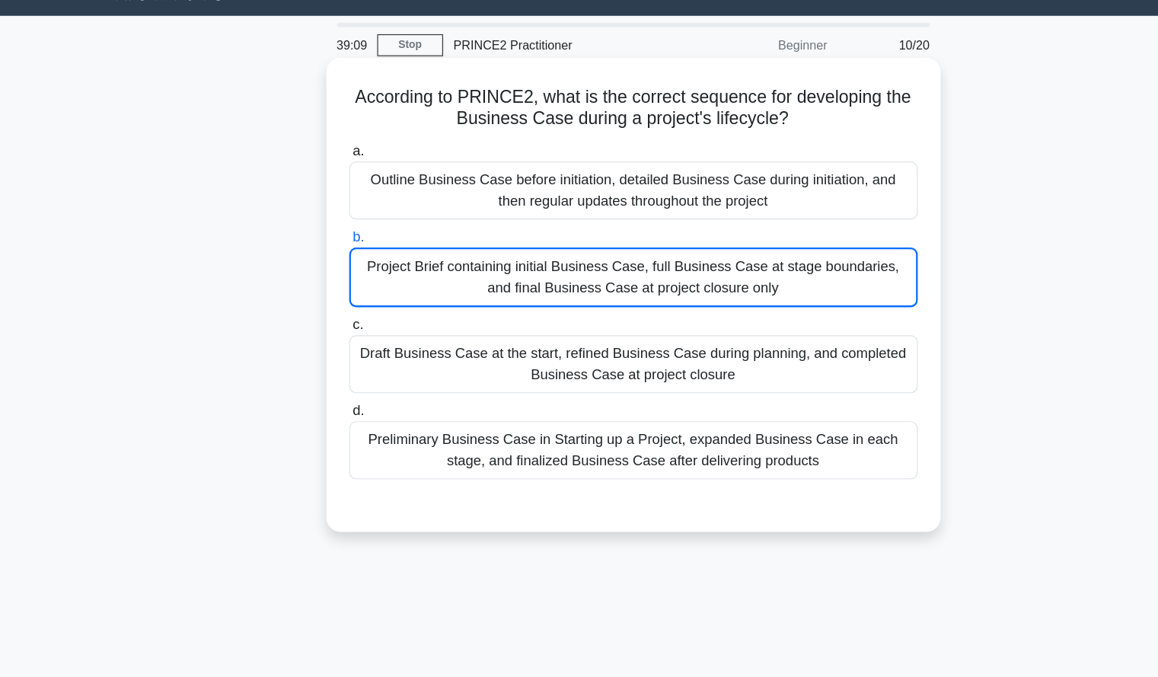
click at [748, 270] on div "Project Brief containing initial Business Case, full Business Case at stage bou…" at bounding box center [579, 276] width 493 height 52
click at [333, 246] on input "b. Project Brief containing initial Business Case, full Business Case at stage …" at bounding box center [333, 241] width 0 height 10
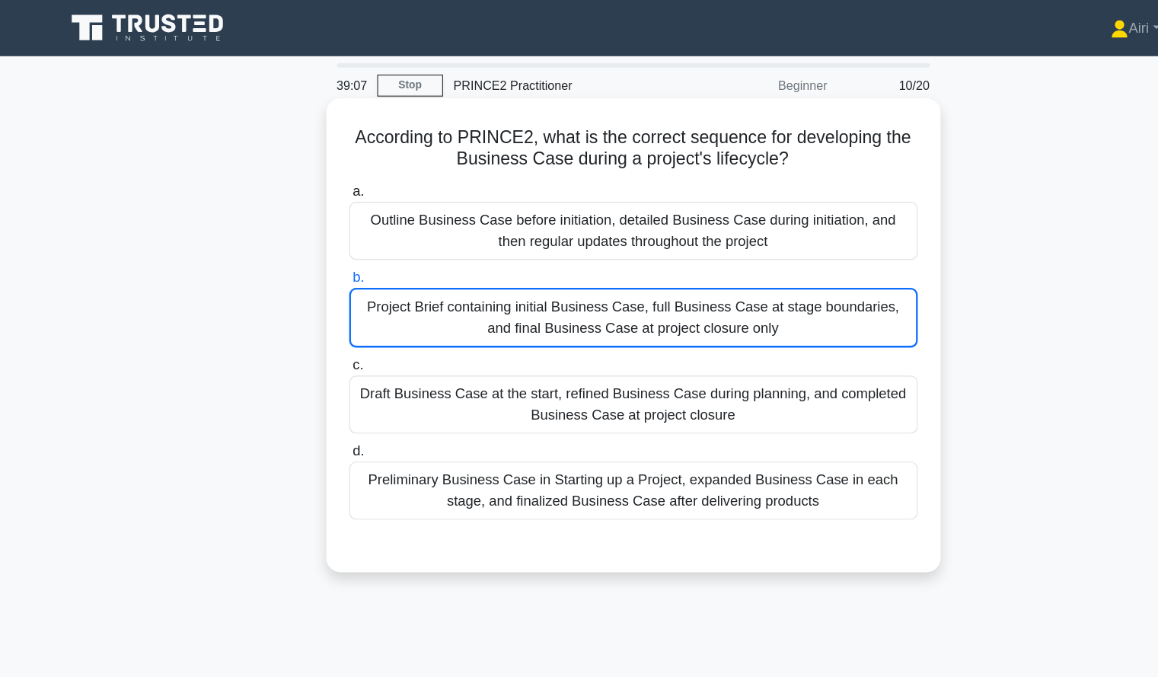
click at [659, 265] on div "Project Brief containing initial Business Case, full Business Case at stage bou…" at bounding box center [579, 276] width 493 height 52
click at [333, 246] on input "b. Project Brief containing initial Business Case, full Business Case at stage …" at bounding box center [333, 241] width 0 height 10
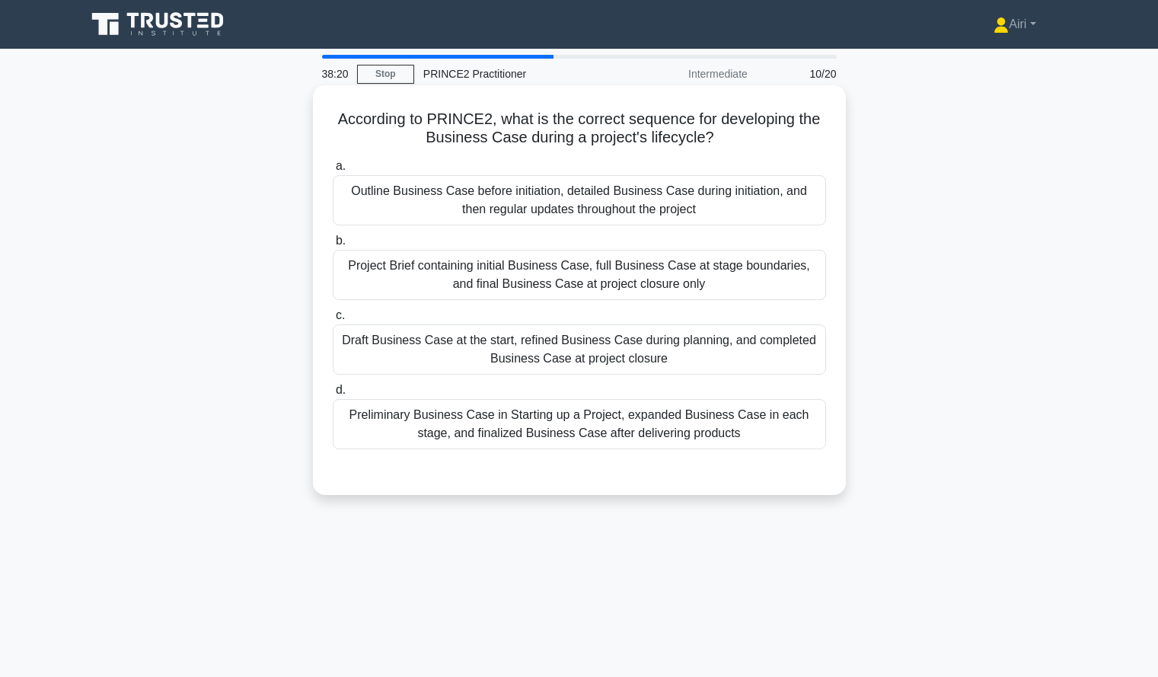
click at [609, 273] on div "Project Brief containing initial Business Case, full Business Case at stage bou…" at bounding box center [579, 275] width 493 height 50
click at [333, 246] on input "b. Project Brief containing initial Business Case, full Business Case at stage …" at bounding box center [333, 241] width 0 height 10
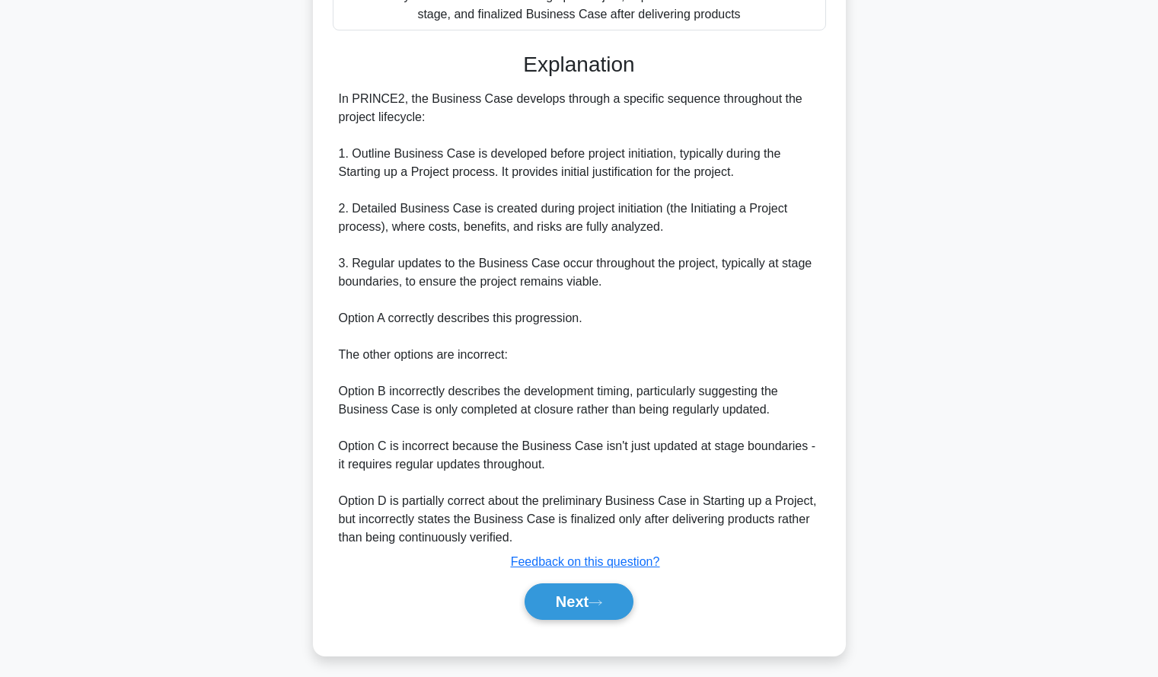
scroll to position [429, 0]
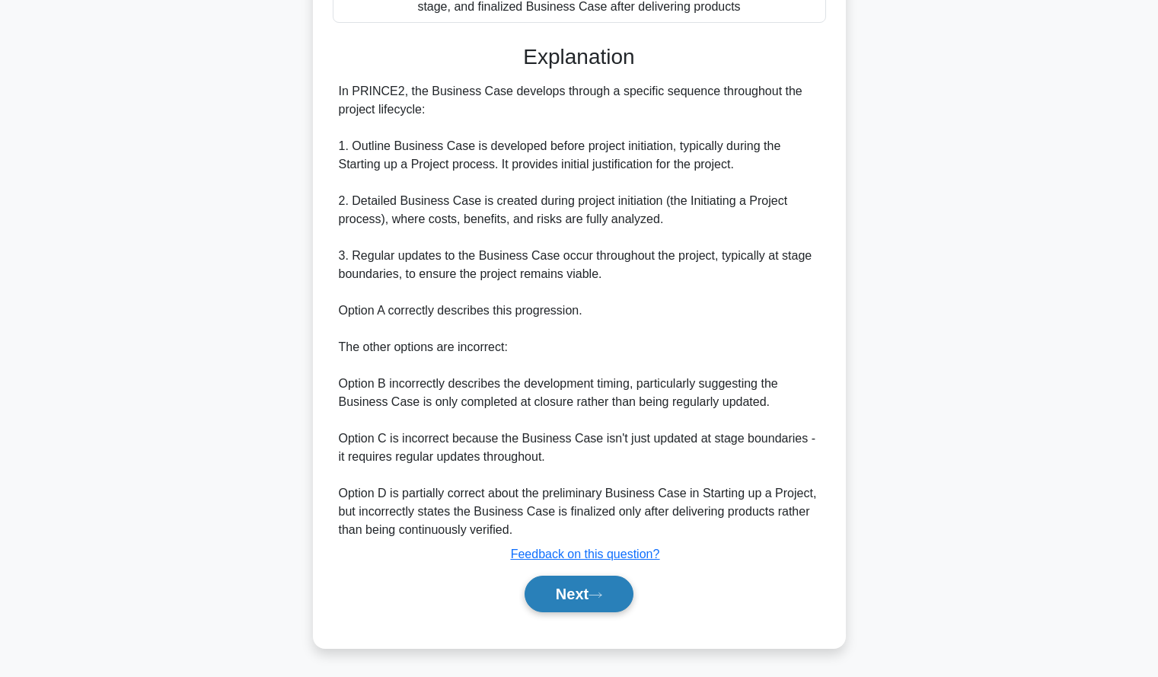
click at [606, 583] on button "Next" at bounding box center [579, 594] width 109 height 37
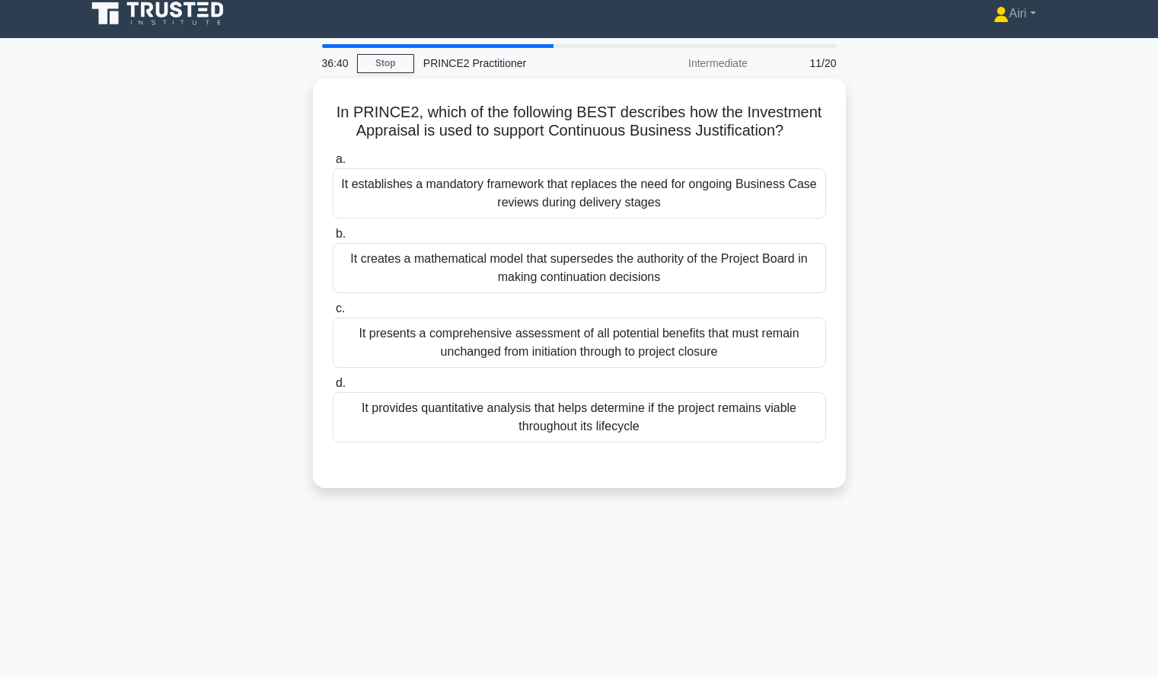
scroll to position [0, 0]
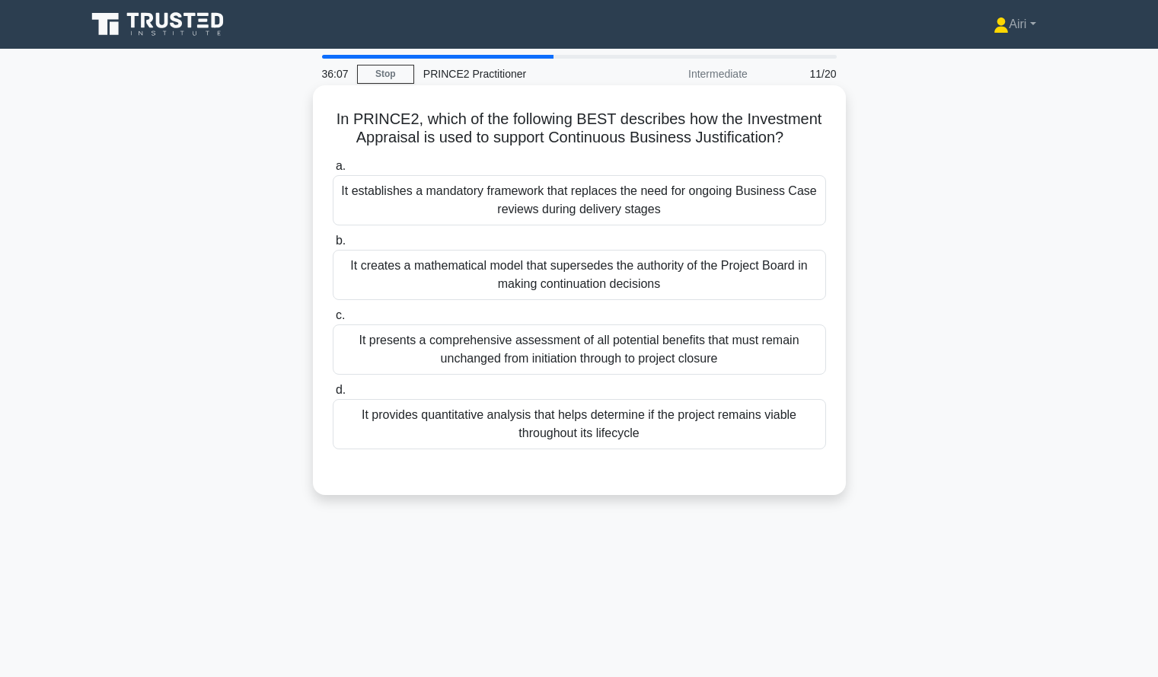
click at [790, 427] on div "It provides quantitative analysis that helps determine if the project remains v…" at bounding box center [579, 424] width 493 height 50
click at [333, 395] on input "d. It provides quantitative analysis that helps determine if the project remain…" at bounding box center [333, 390] width 0 height 10
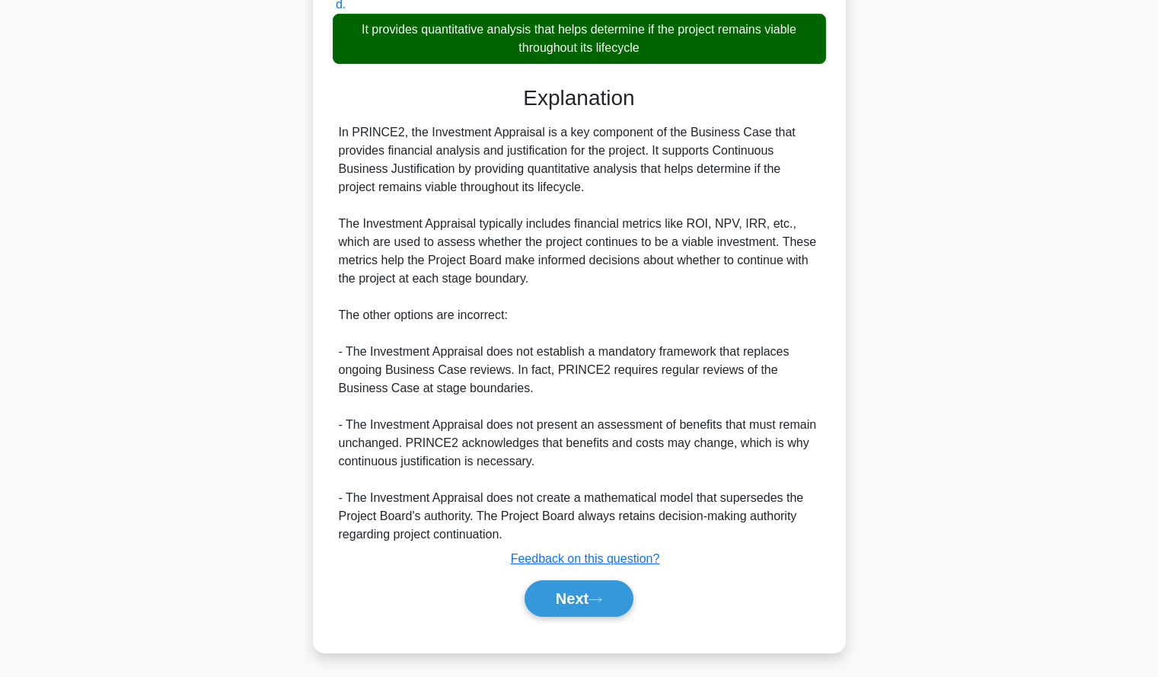
scroll to position [391, 0]
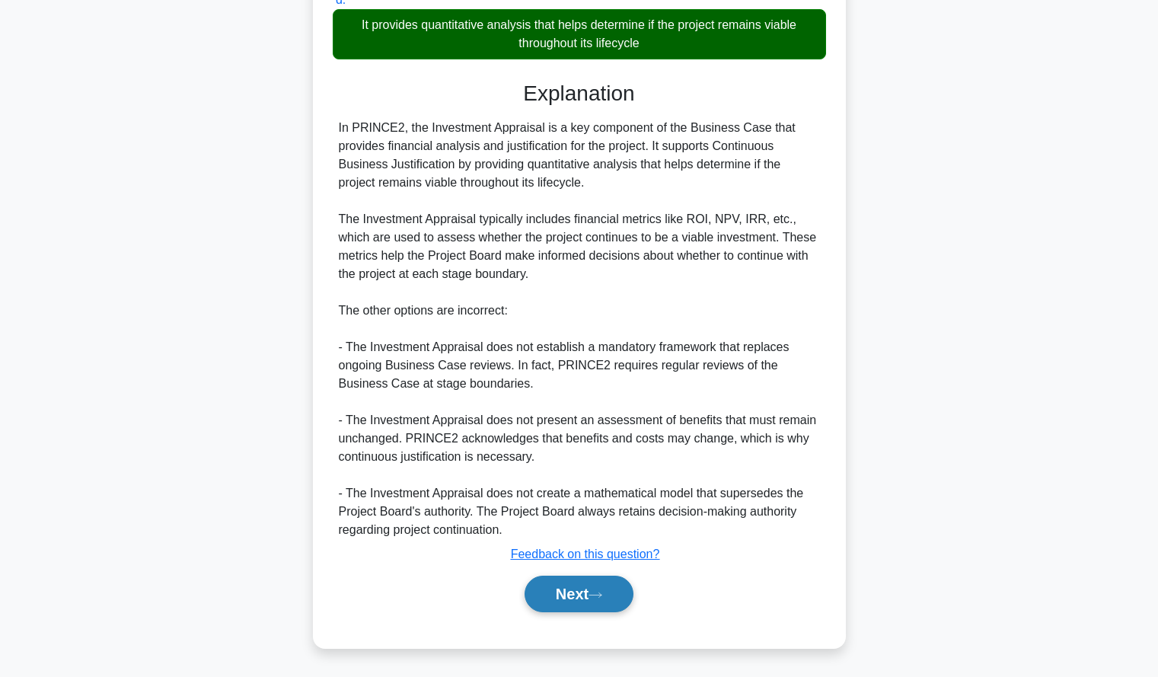
click at [553, 592] on button "Next" at bounding box center [579, 594] width 109 height 37
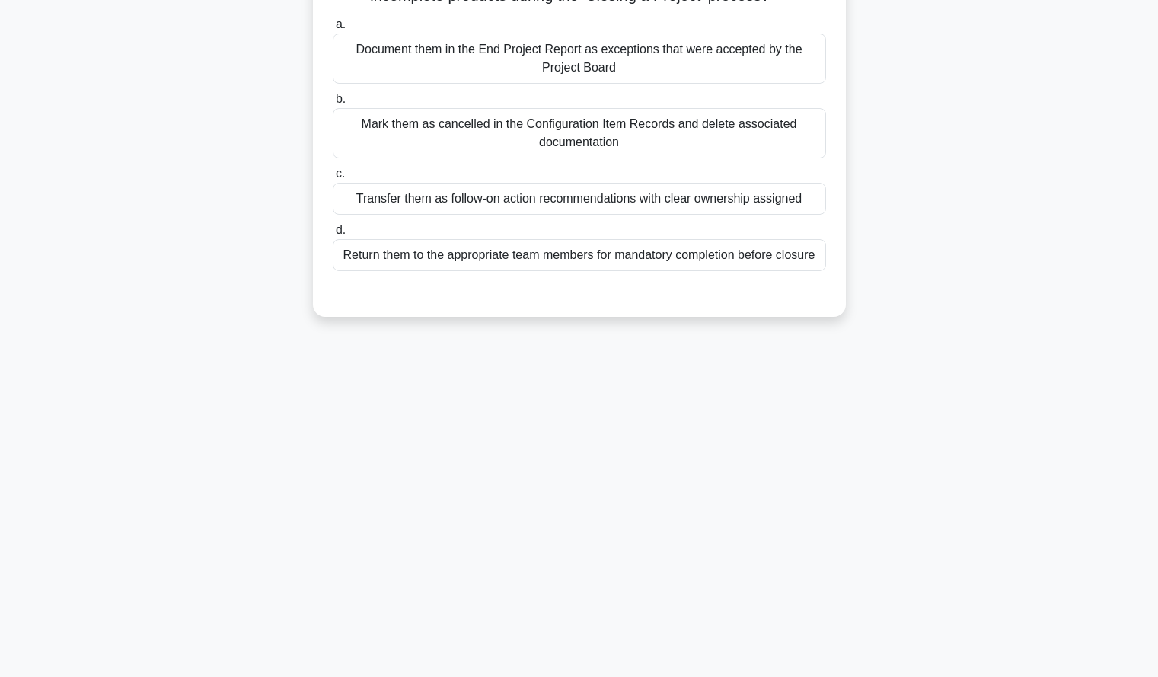
scroll to position [0, 0]
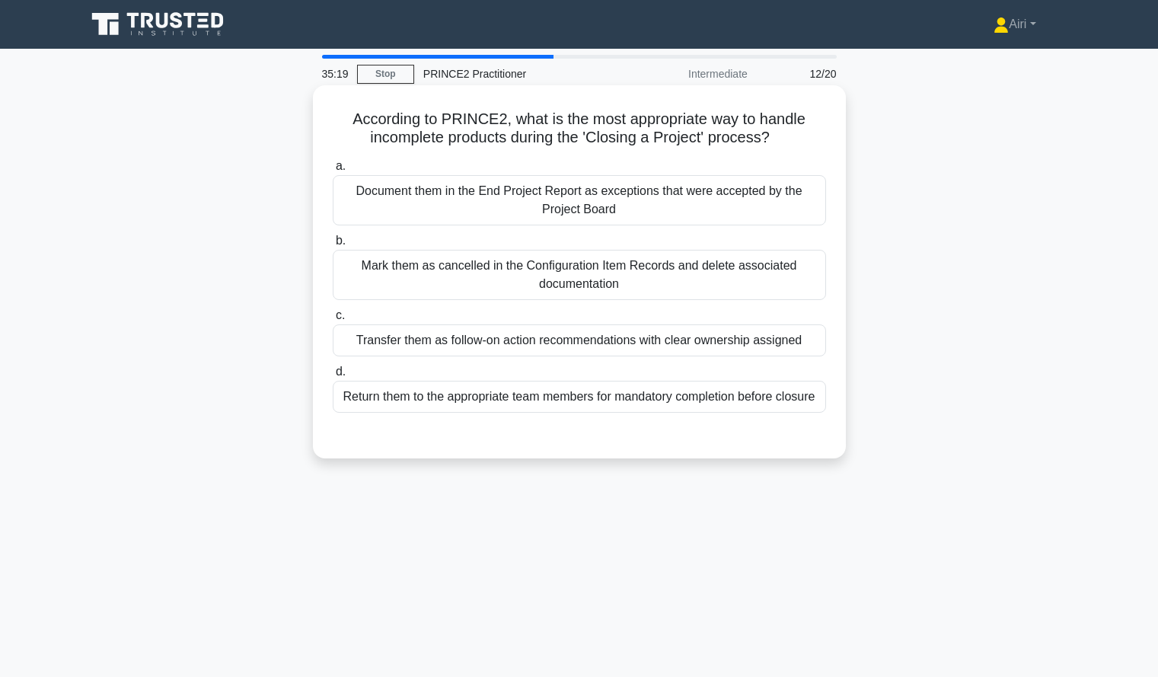
click at [758, 196] on div "Document them in the End Project Report as exceptions that were accepted by the…" at bounding box center [579, 200] width 493 height 50
click at [333, 171] on input "a. Document them in the End Project Report as exceptions that were accepted by …" at bounding box center [333, 166] width 0 height 10
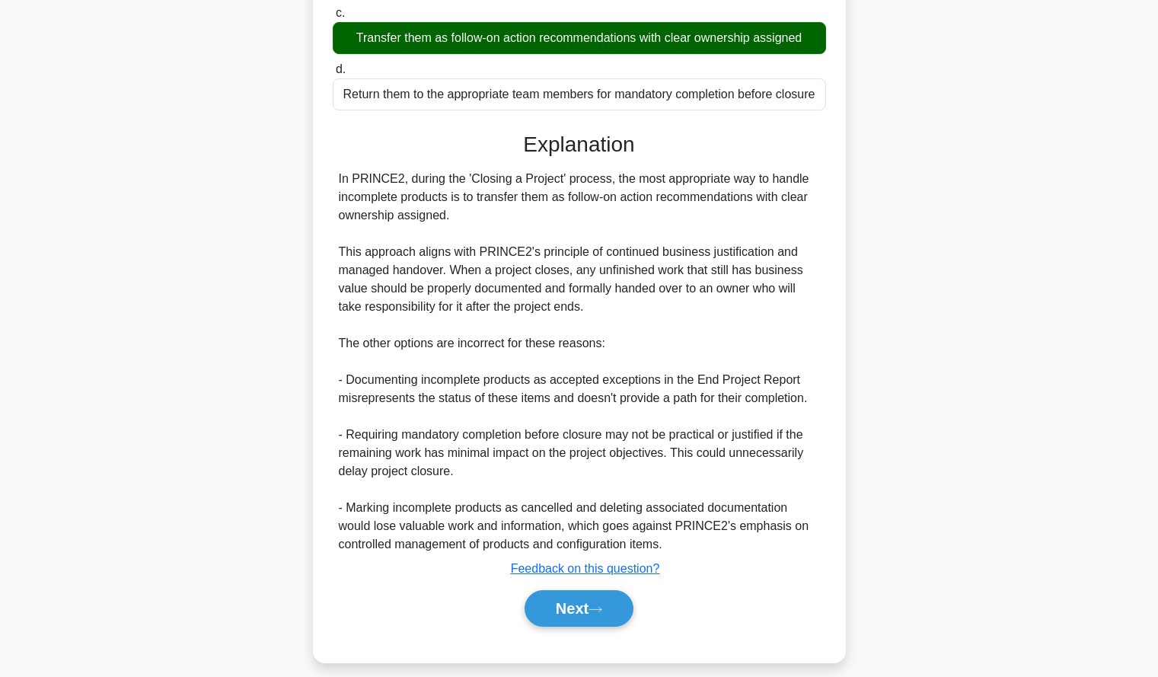
scroll to position [319, 0]
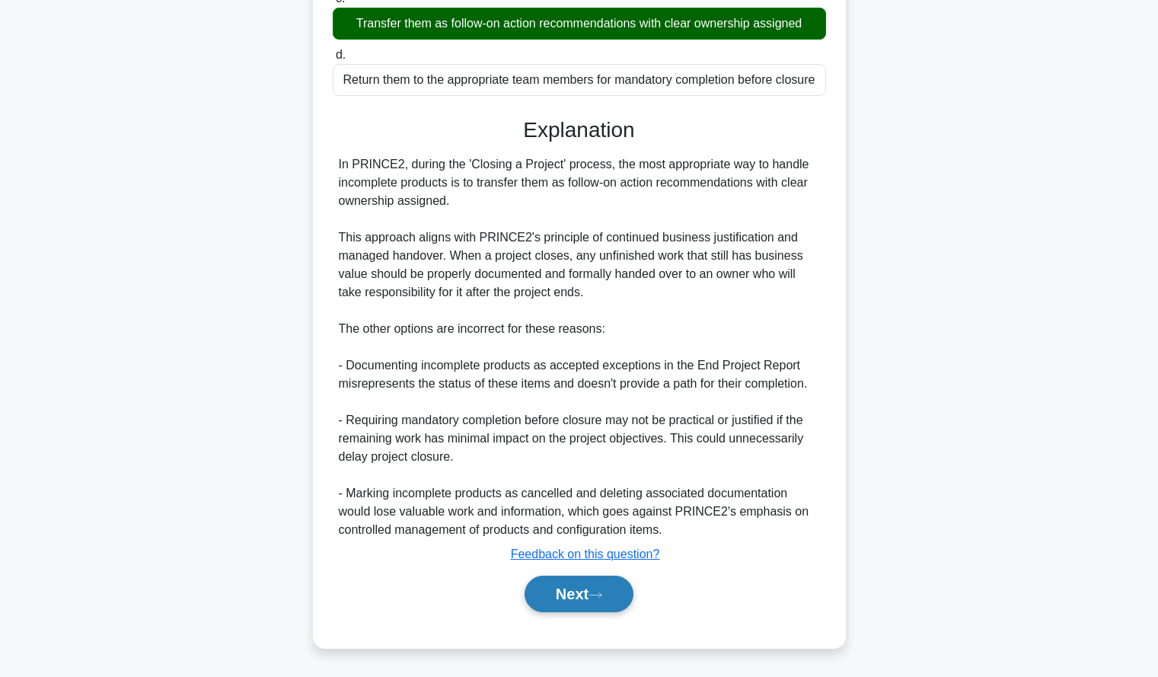
click at [594, 582] on button "Next" at bounding box center [579, 594] width 109 height 37
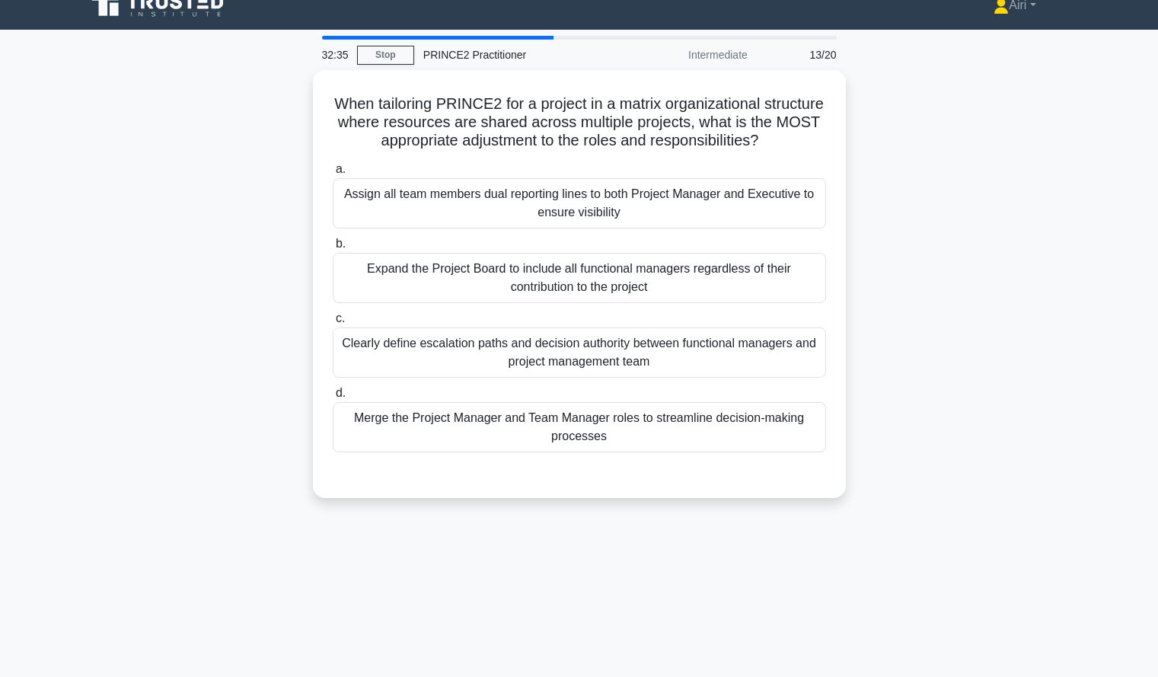
scroll to position [20, 0]
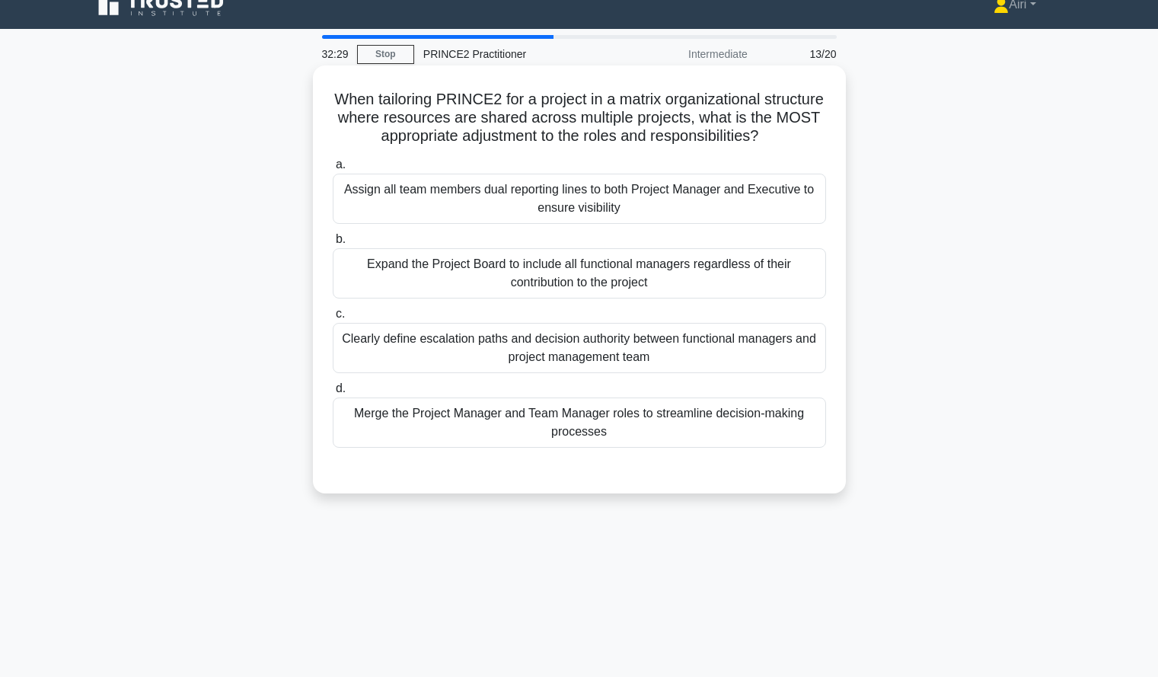
click at [753, 340] on div "Clearly define escalation paths and decision authority between functional manag…" at bounding box center [579, 348] width 493 height 50
click at [333, 319] on input "c. Clearly define escalation paths and decision authority between functional ma…" at bounding box center [333, 314] width 0 height 10
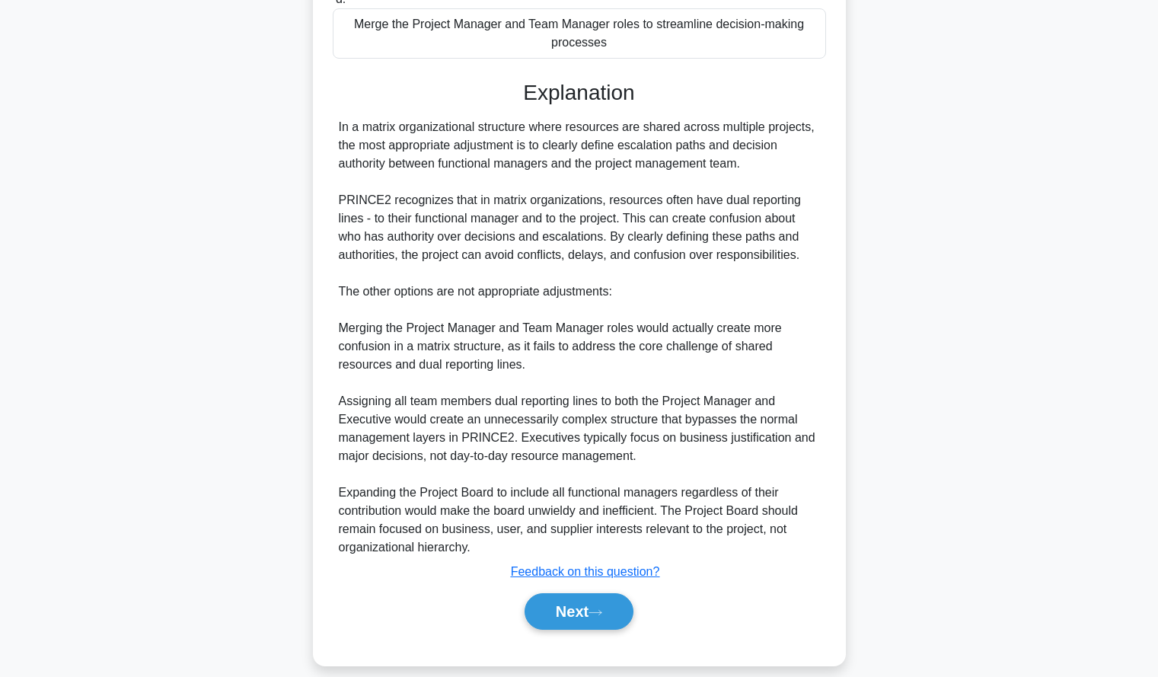
scroll to position [427, 0]
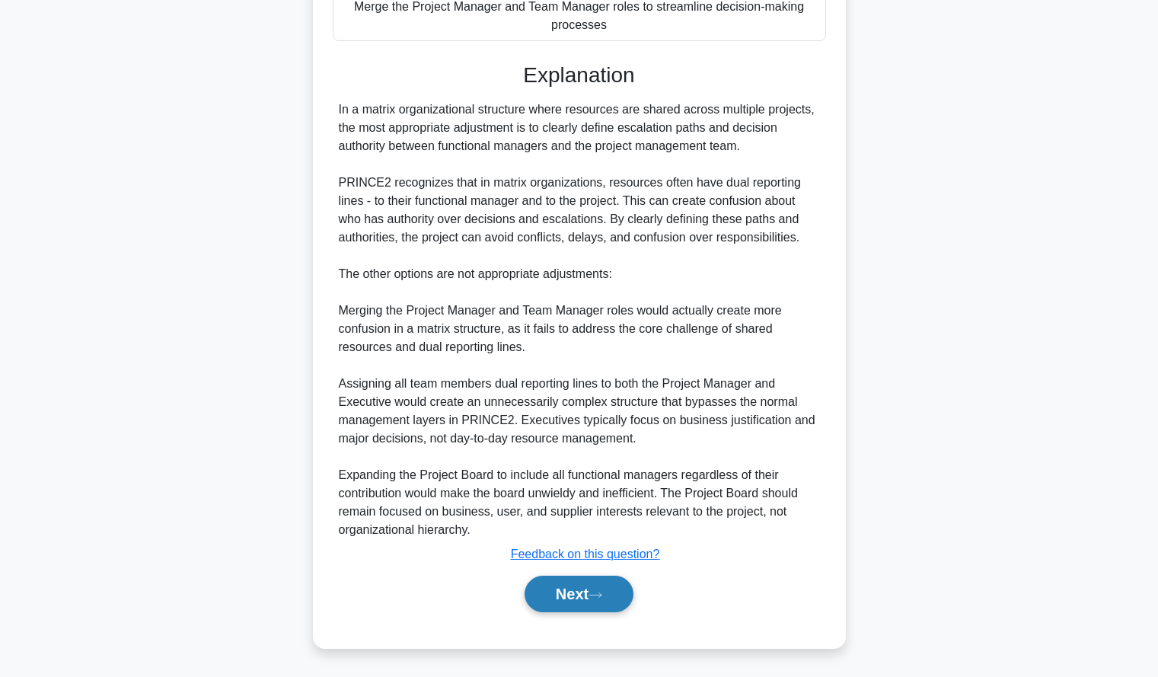
click at [528, 591] on button "Next" at bounding box center [579, 594] width 109 height 37
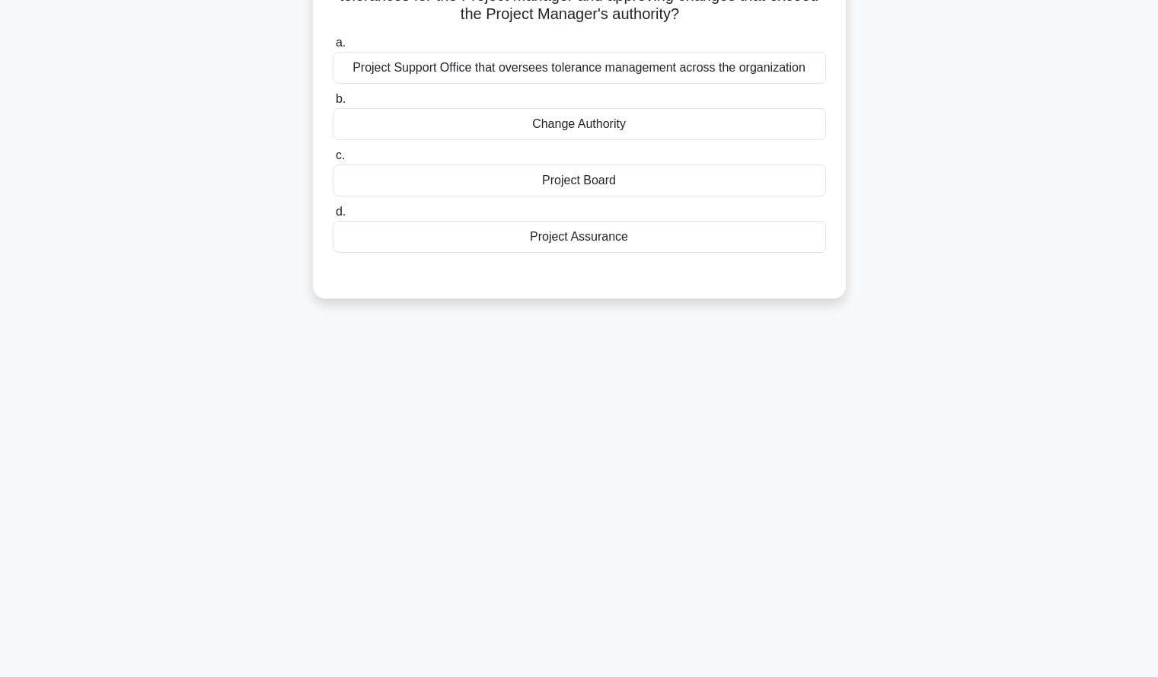
scroll to position [0, 0]
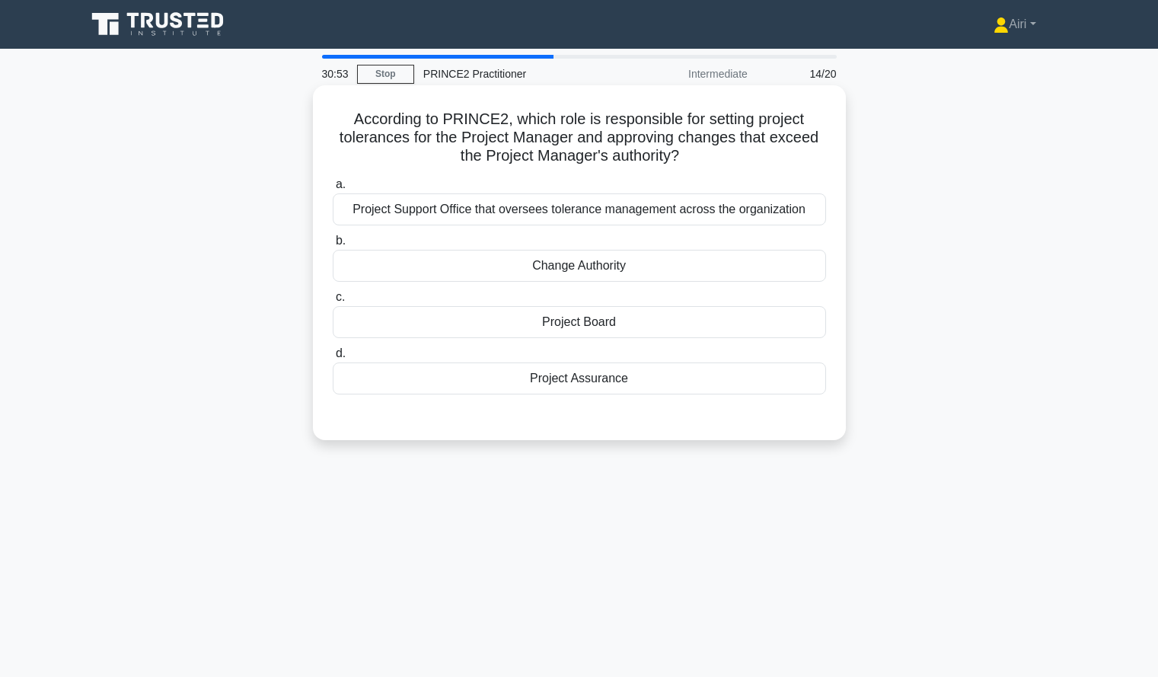
click at [760, 331] on div "Project Board" at bounding box center [579, 322] width 493 height 32
click at [333, 302] on input "c. Project Board" at bounding box center [333, 297] width 0 height 10
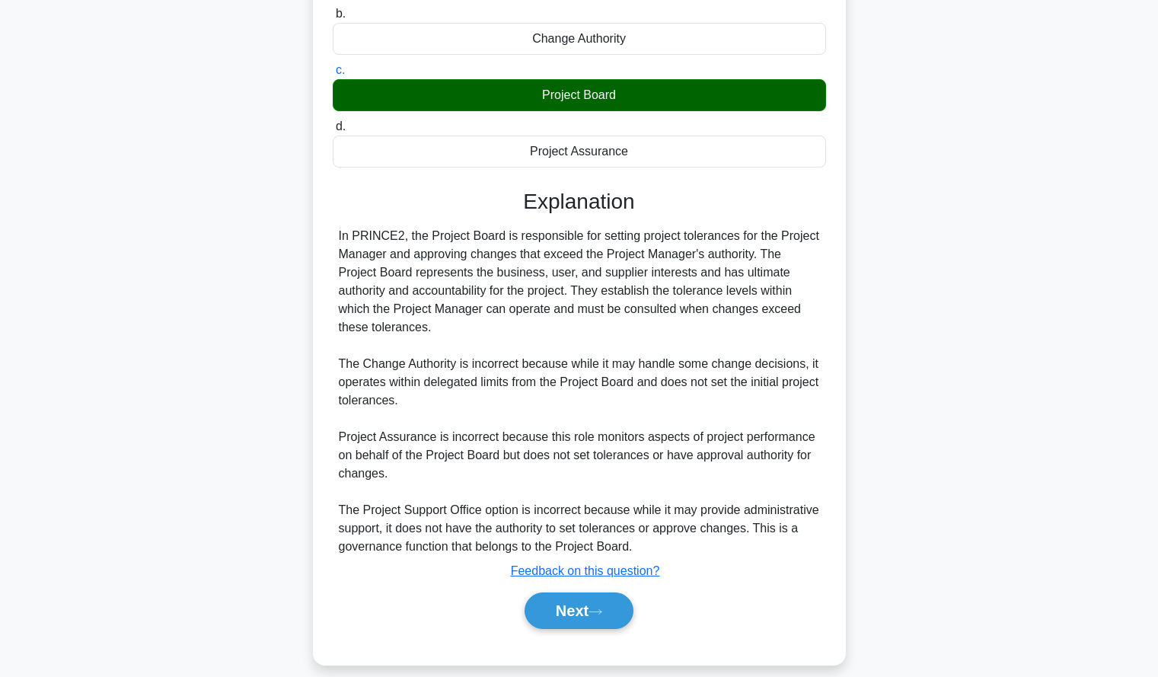
scroll to position [244, 0]
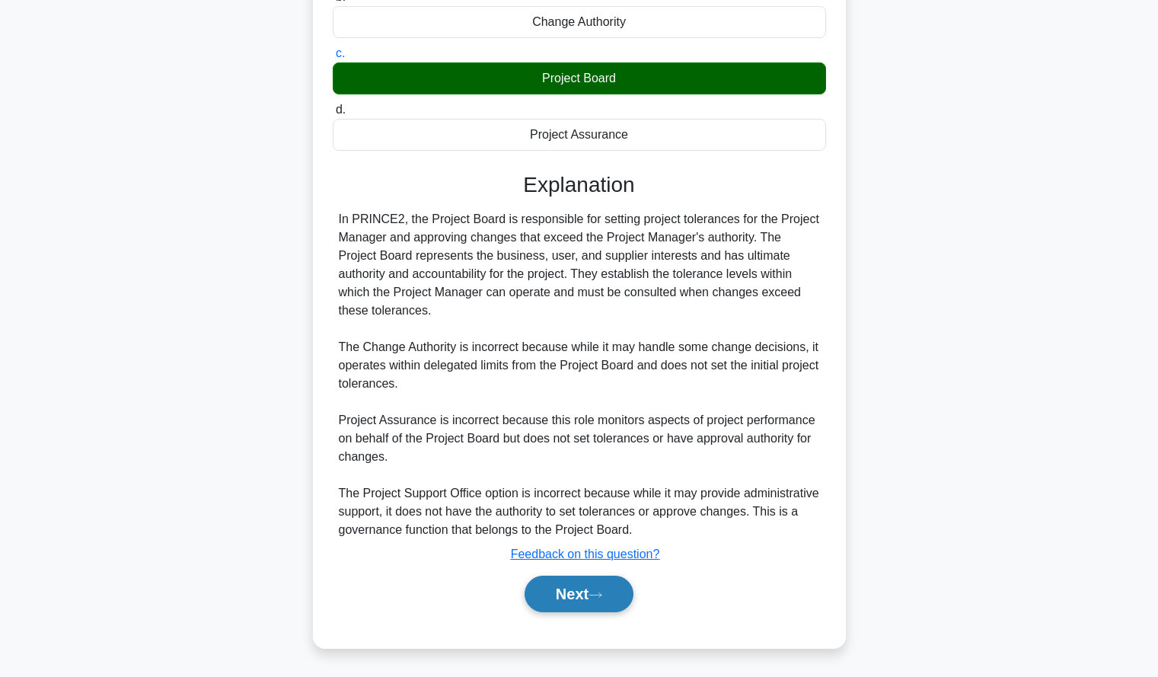
click at [595, 583] on button "Next" at bounding box center [579, 594] width 109 height 37
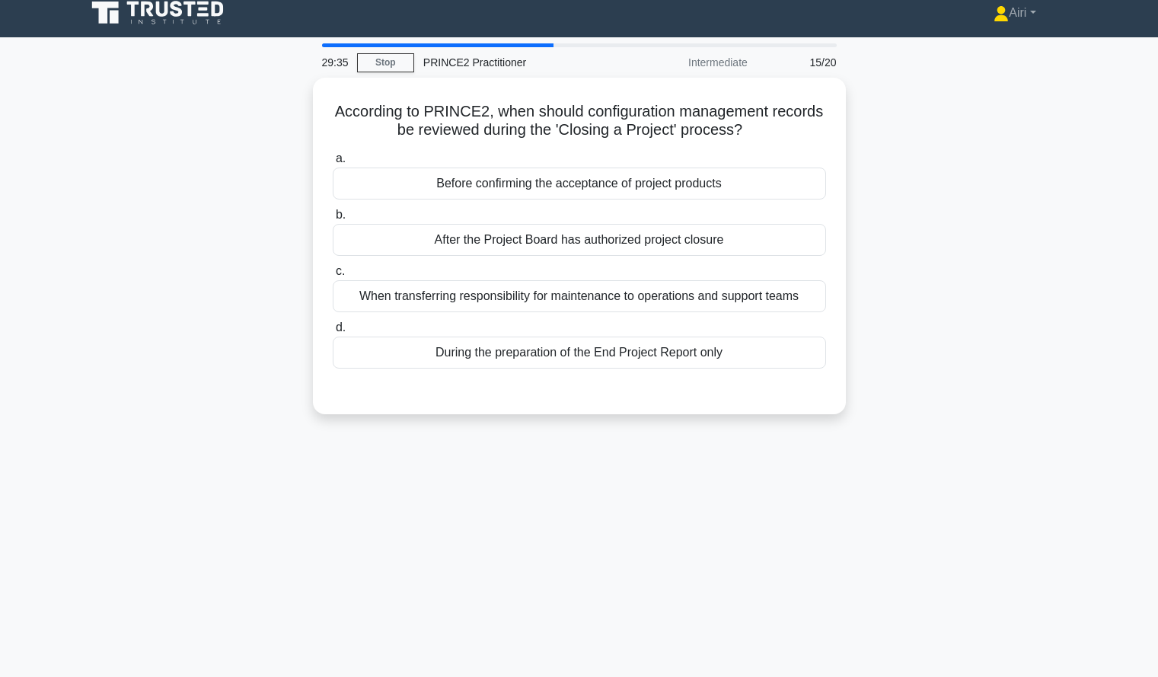
scroll to position [12, 0]
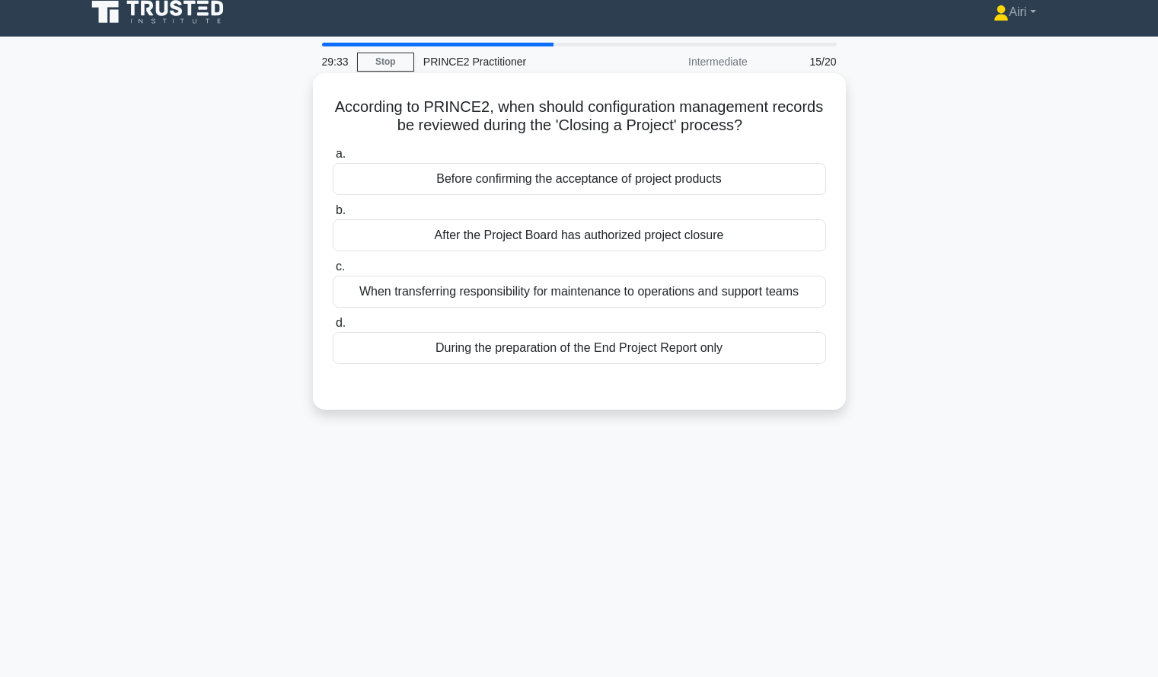
click at [648, 305] on div "When transferring responsibility for maintenance to operations and support teams" at bounding box center [579, 292] width 493 height 32
click at [333, 272] on input "c. When transferring responsibility for maintenance to operations and support t…" at bounding box center [333, 267] width 0 height 10
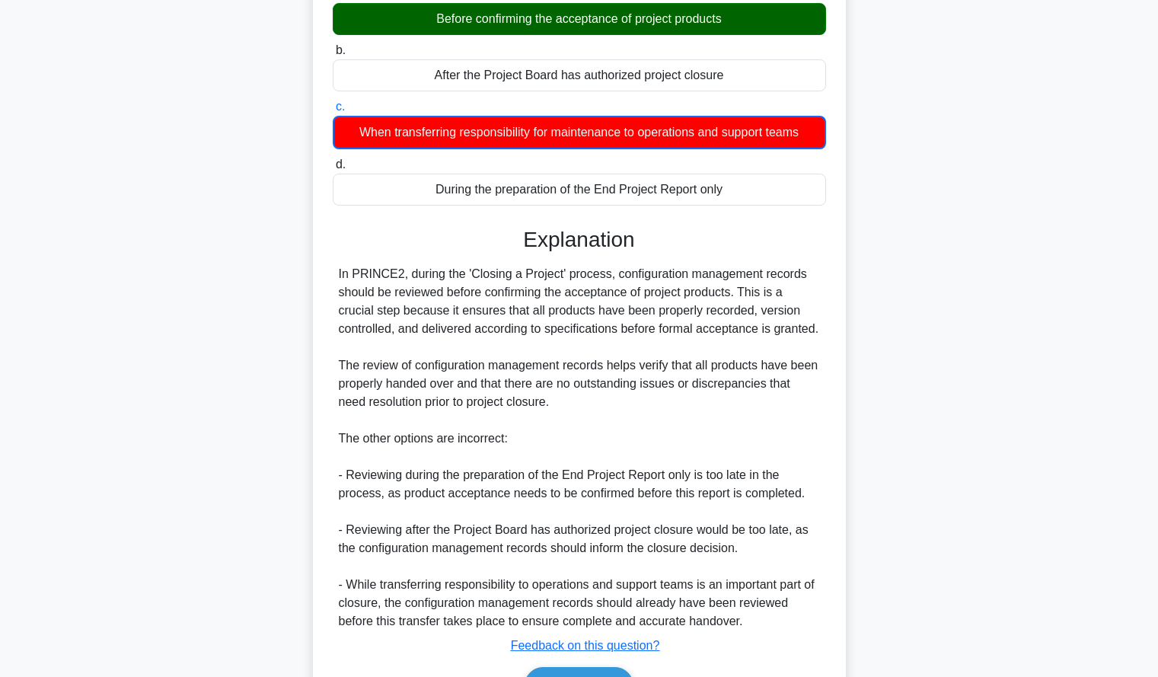
scroll to position [264, 0]
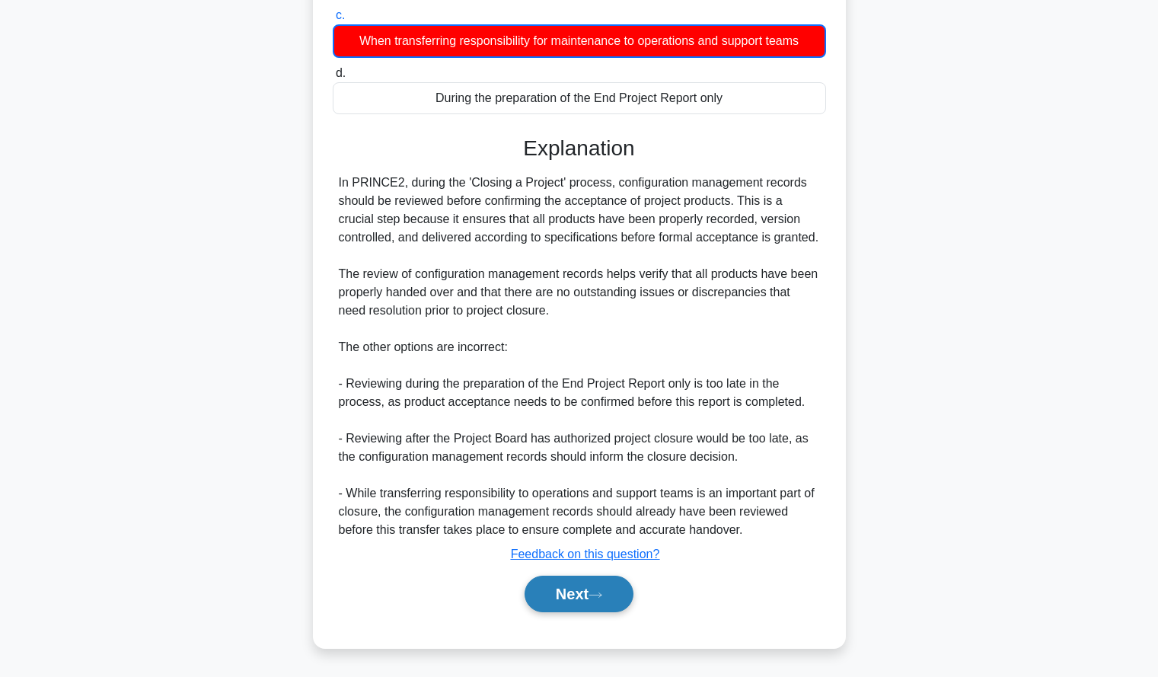
click at [598, 599] on icon at bounding box center [596, 595] width 14 height 8
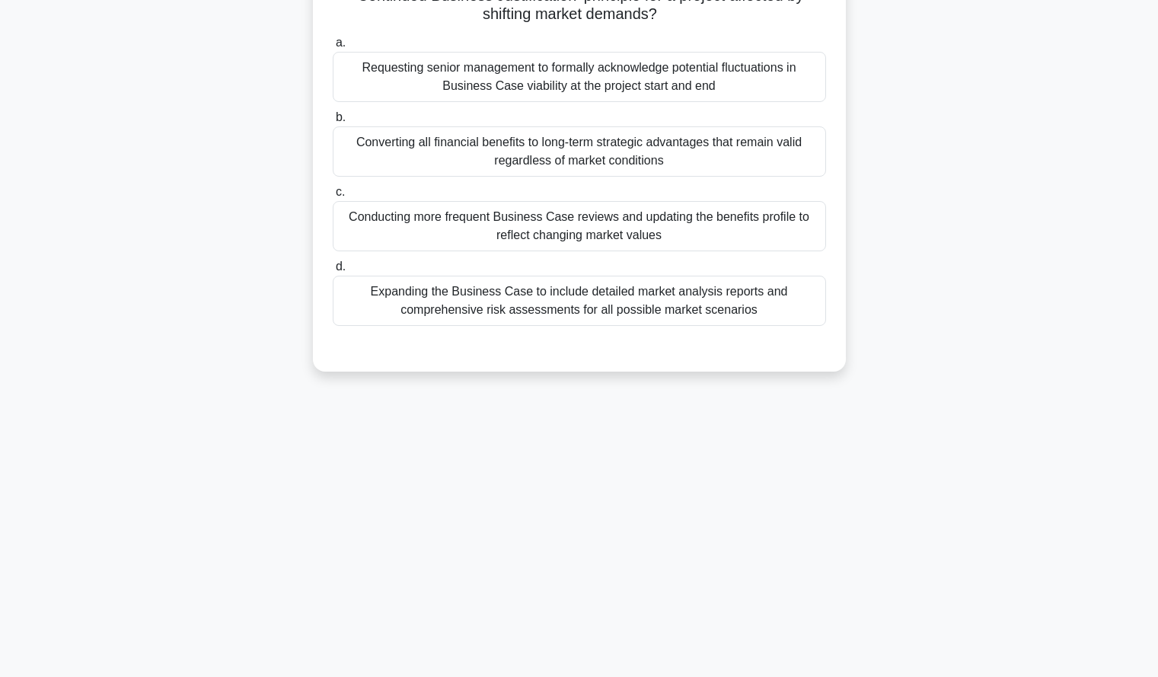
scroll to position [0, 0]
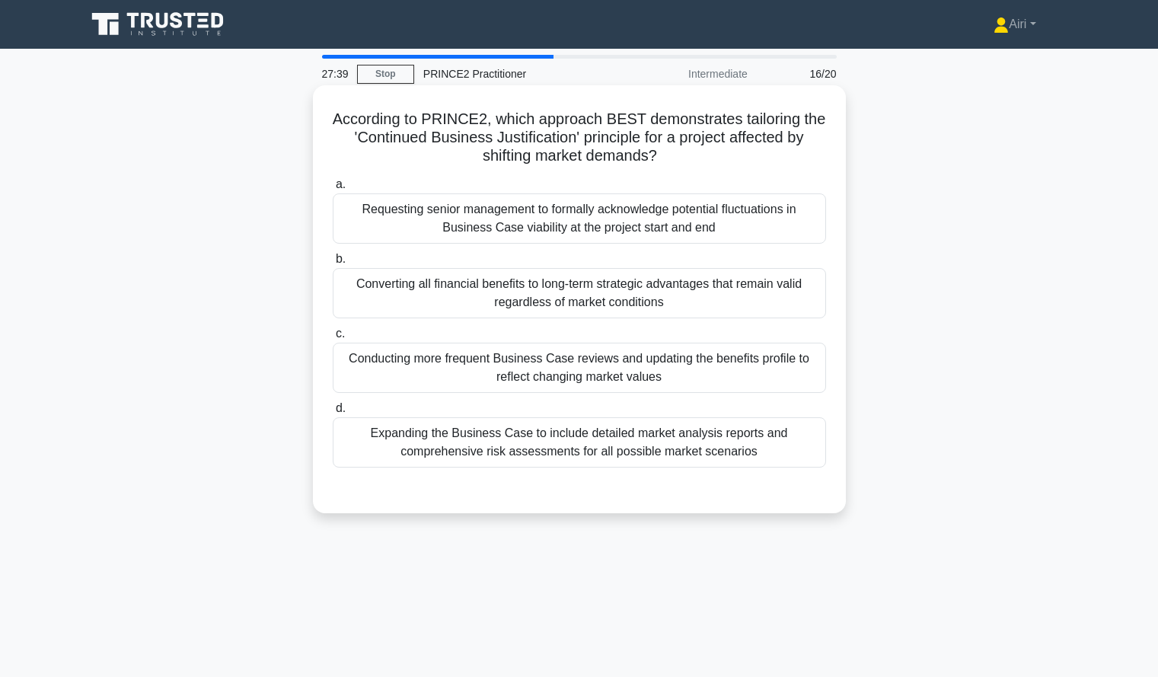
click at [753, 362] on div "Conducting more frequent Business Case reviews and updating the benefits profil…" at bounding box center [579, 368] width 493 height 50
click at [333, 339] on input "c. Conducting more frequent Business Case reviews and updating the benefits pro…" at bounding box center [333, 334] width 0 height 10
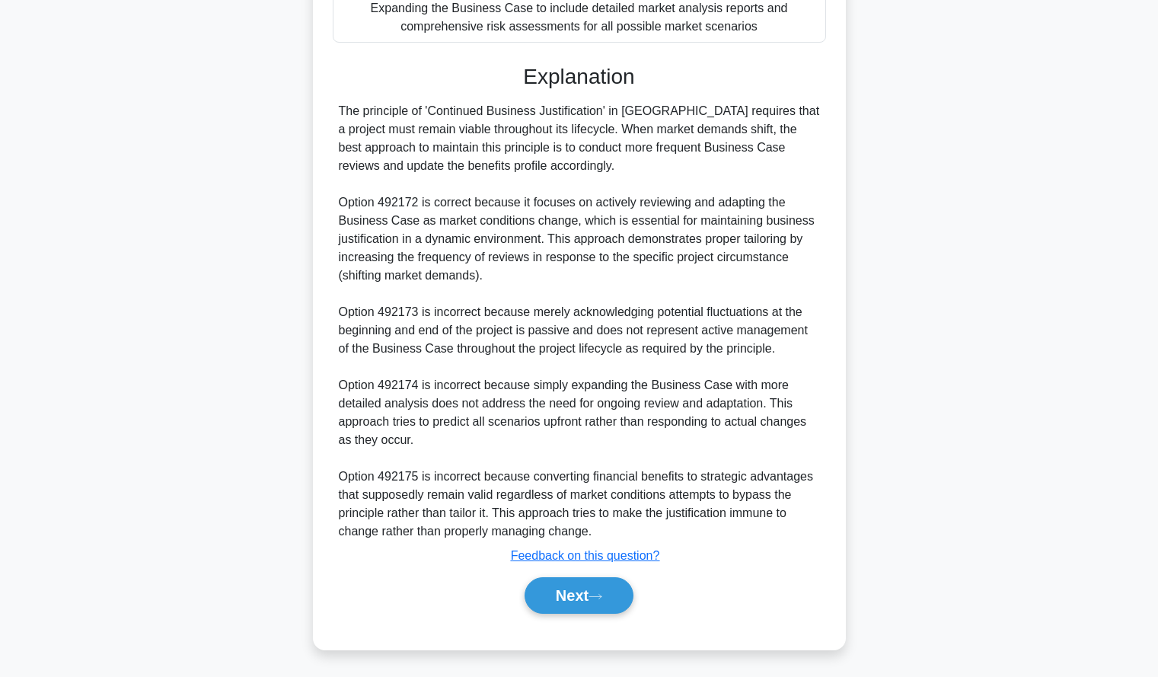
scroll to position [427, 0]
click at [753, 362] on div "The principle of 'Continued Business Justification' in PRINCE2 requires that a …" at bounding box center [579, 319] width 481 height 439
click at [586, 594] on button "Next" at bounding box center [579, 594] width 109 height 37
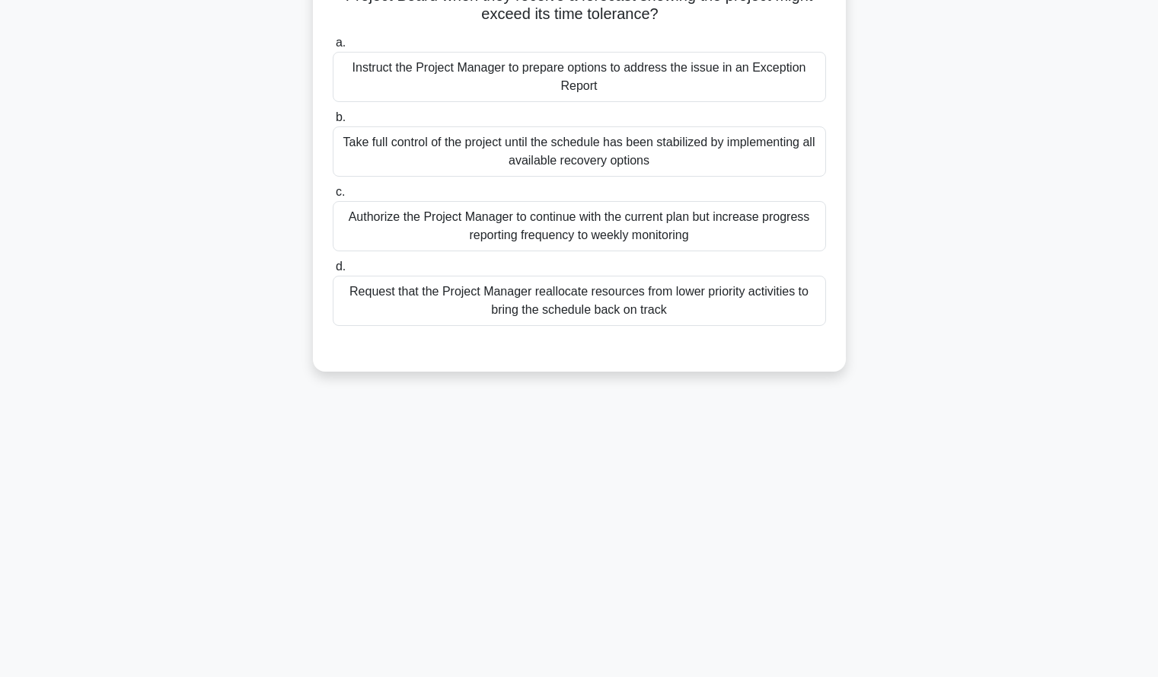
scroll to position [0, 0]
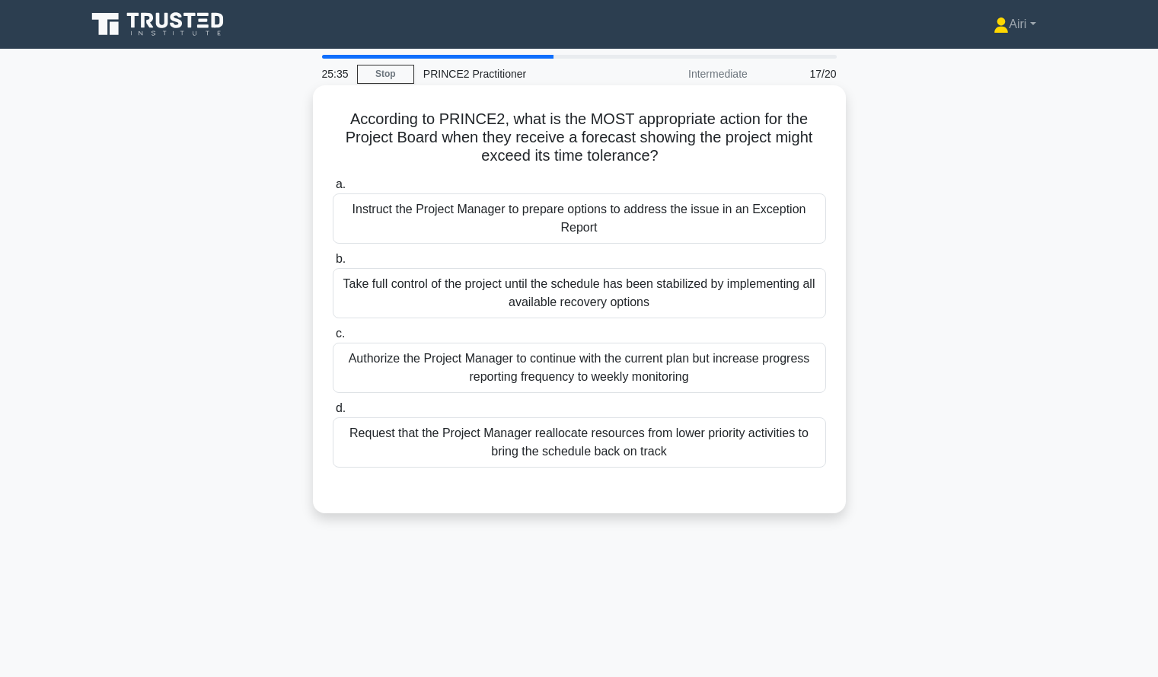
click at [616, 226] on div "Instruct the Project Manager to prepare options to address the issue in an Exce…" at bounding box center [579, 218] width 493 height 50
click at [333, 190] on input "a. Instruct the Project Manager to prepare options to address the issue in an E…" at bounding box center [333, 185] width 0 height 10
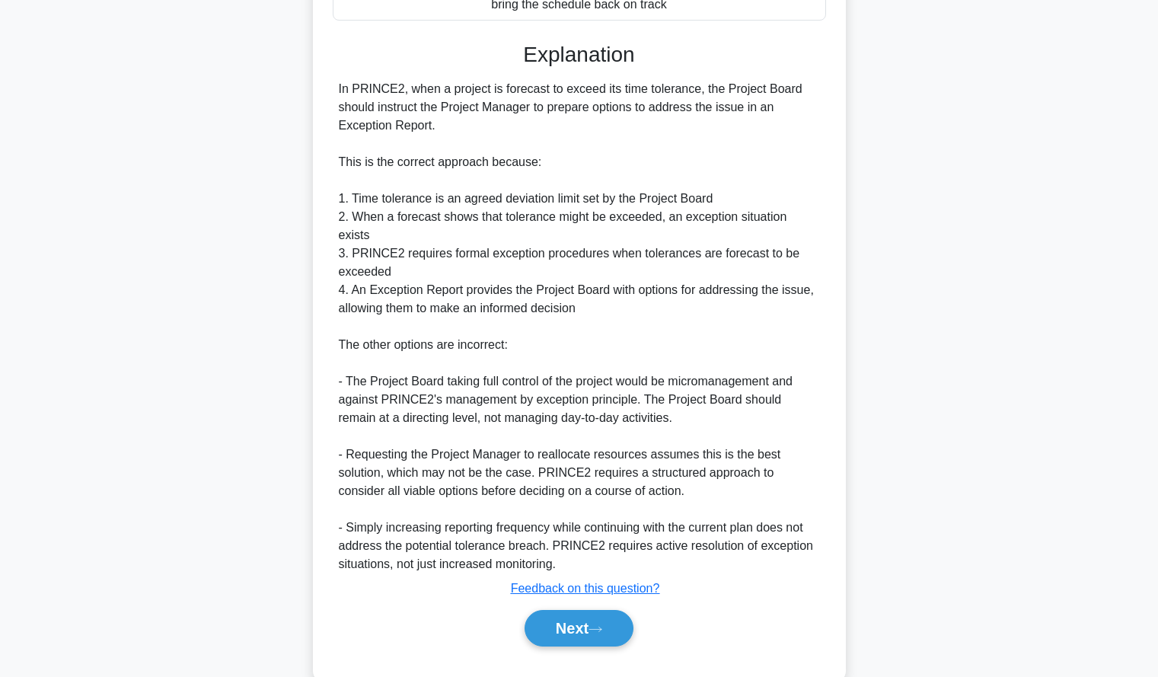
scroll to position [451, 0]
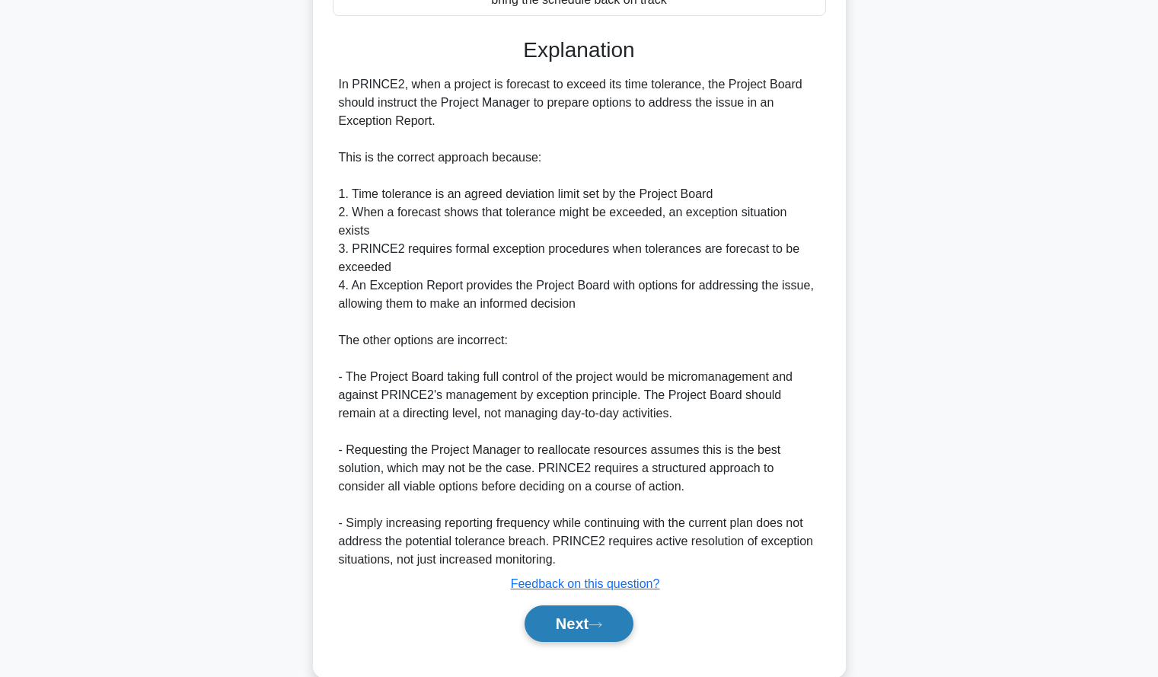
click at [611, 605] on button "Next" at bounding box center [579, 623] width 109 height 37
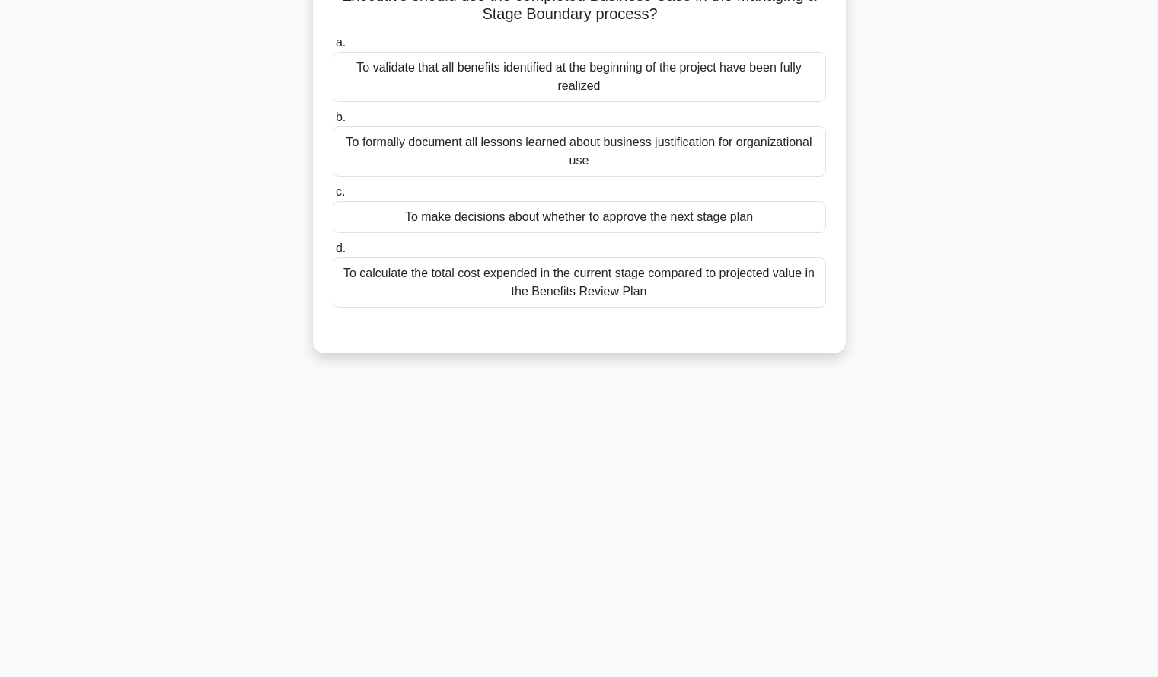
scroll to position [0, 0]
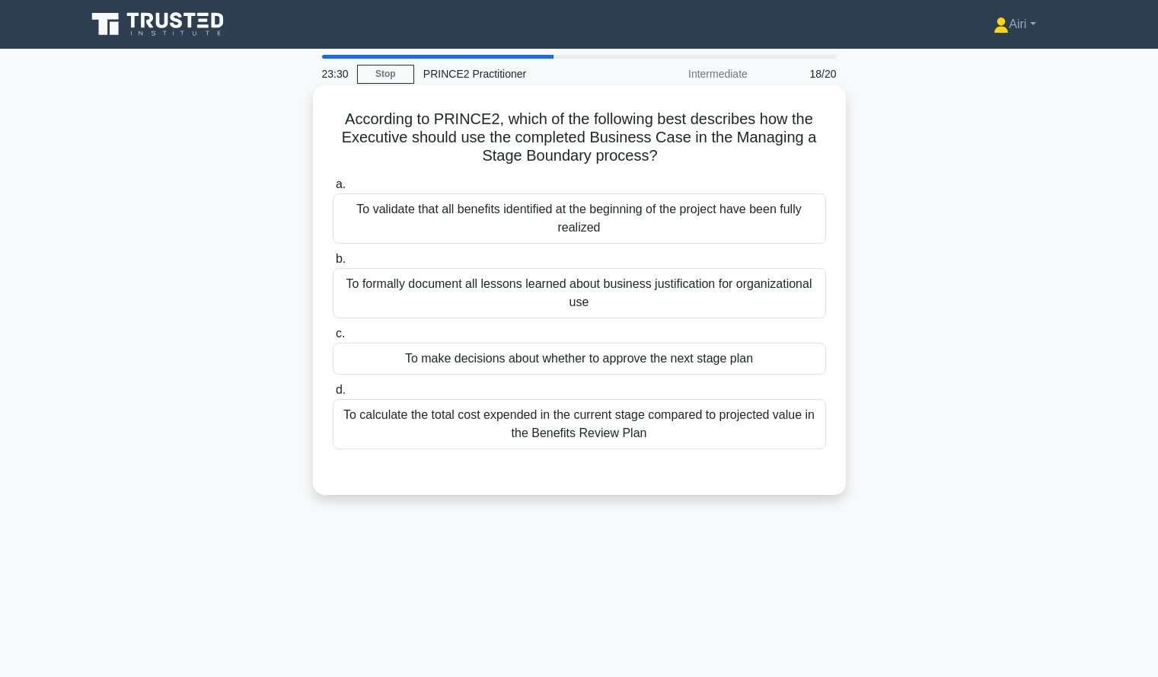
click at [779, 360] on div "To make decisions about whether to approve the next stage plan" at bounding box center [579, 359] width 493 height 32
click at [333, 339] on input "c. To make decisions about whether to approve the next stage plan" at bounding box center [333, 334] width 0 height 10
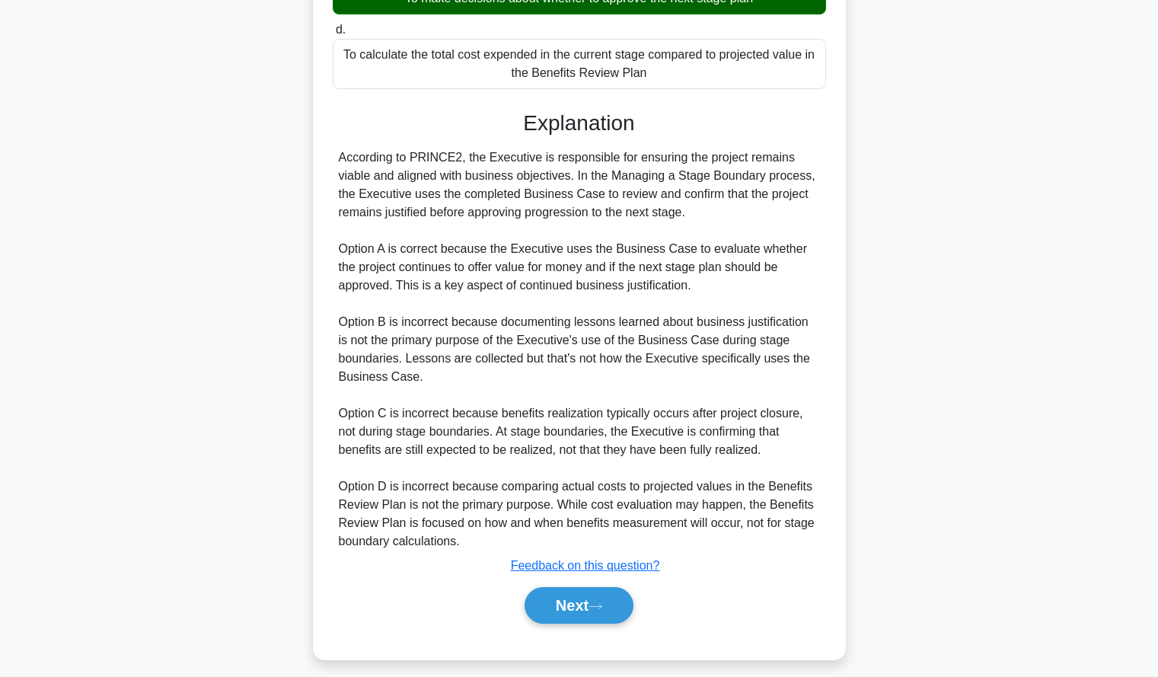
scroll to position [363, 0]
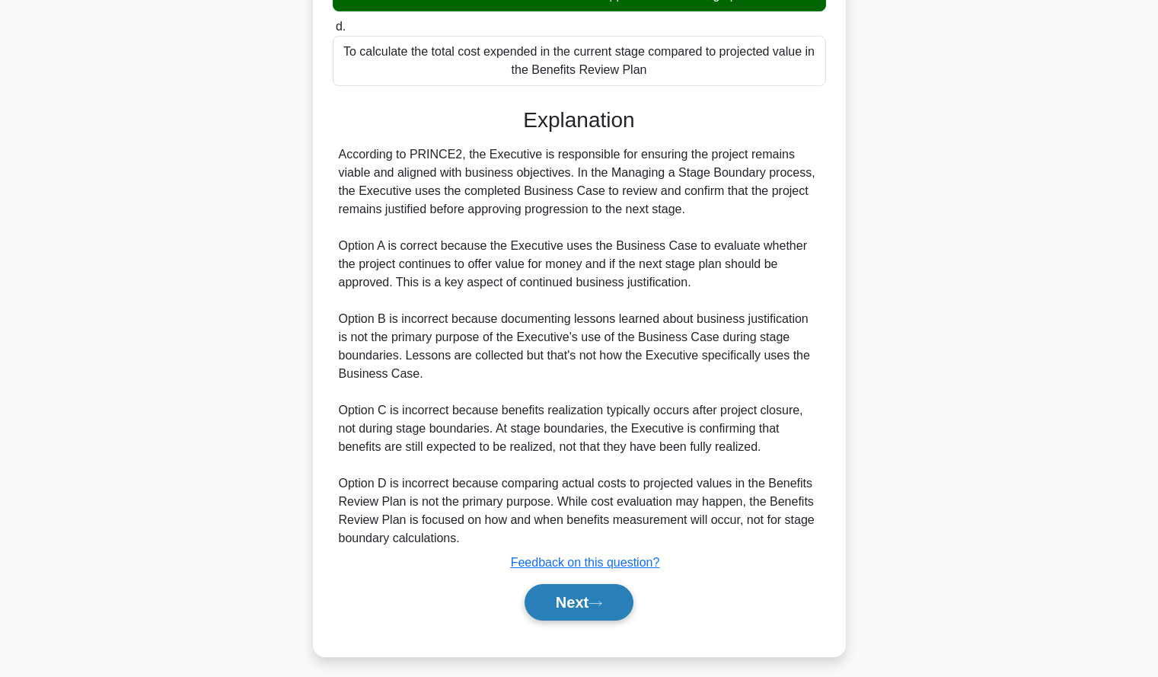
click at [602, 608] on icon at bounding box center [596, 603] width 14 height 8
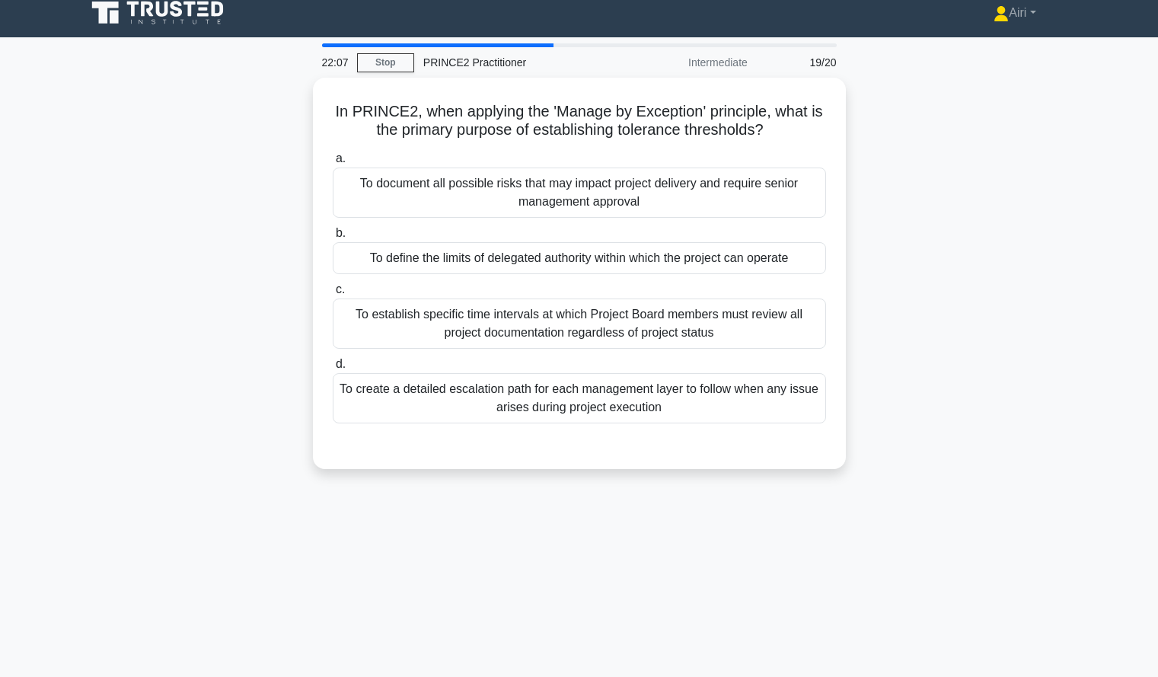
scroll to position [10, 0]
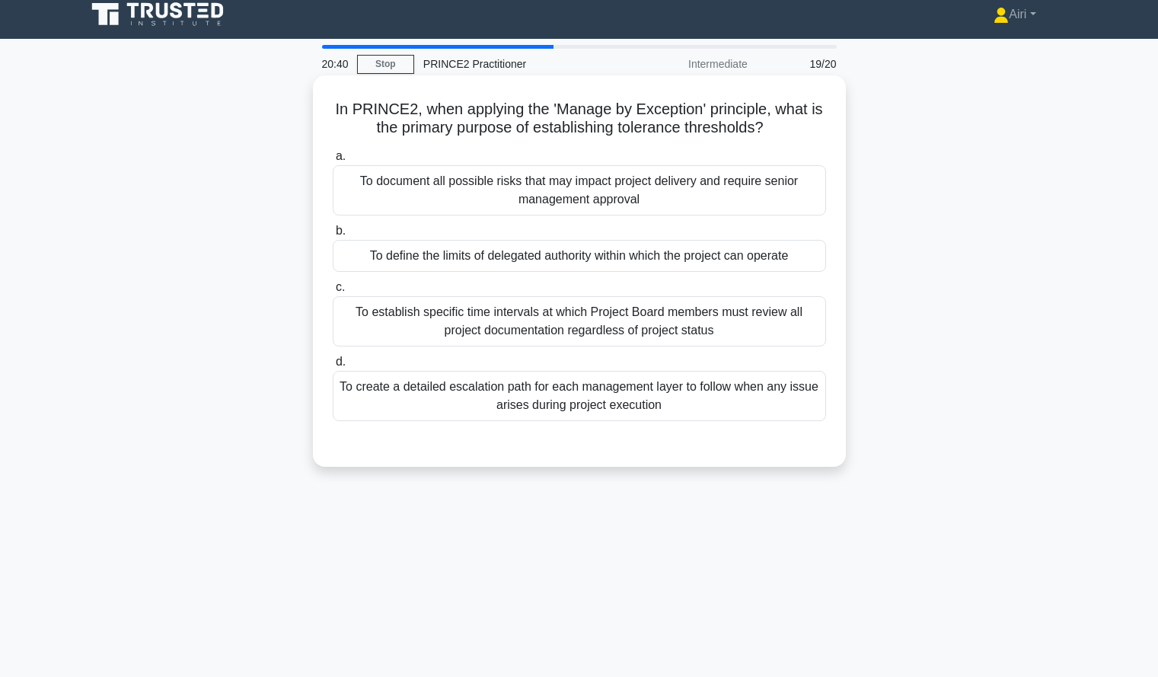
click at [680, 260] on div "To define the limits of delegated authority within which the project can operate" at bounding box center [579, 256] width 493 height 32
click at [333, 236] on input "b. To define the limits of delegated authority within which the project can ope…" at bounding box center [333, 231] width 0 height 10
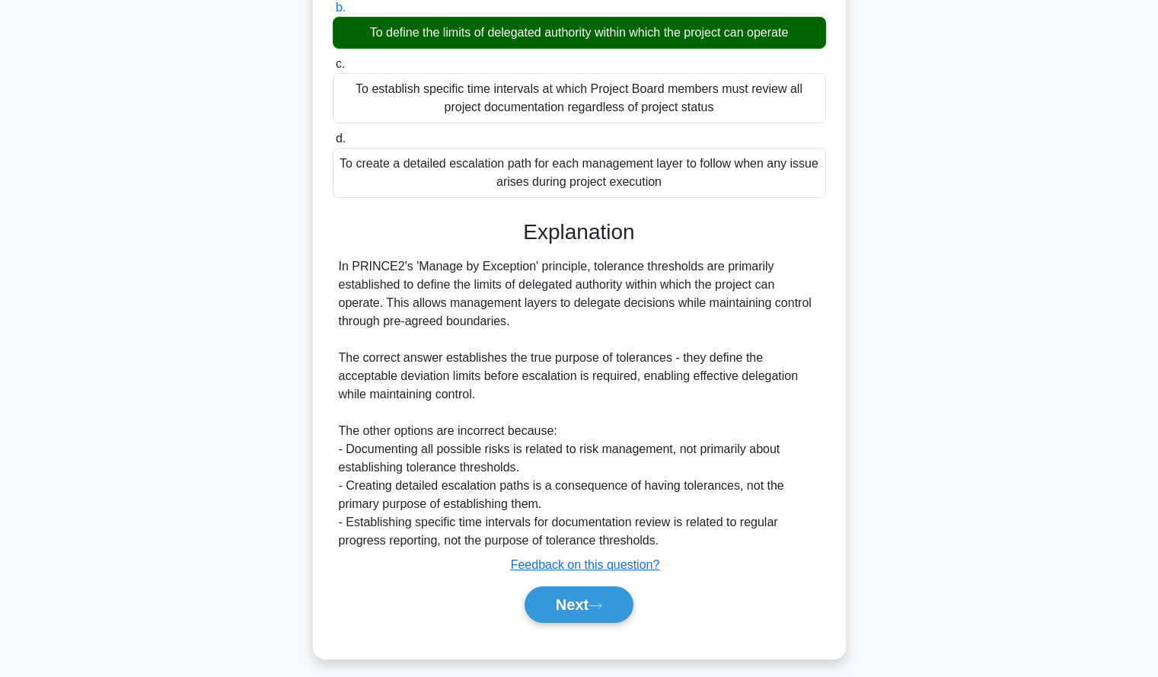
scroll to position [244, 0]
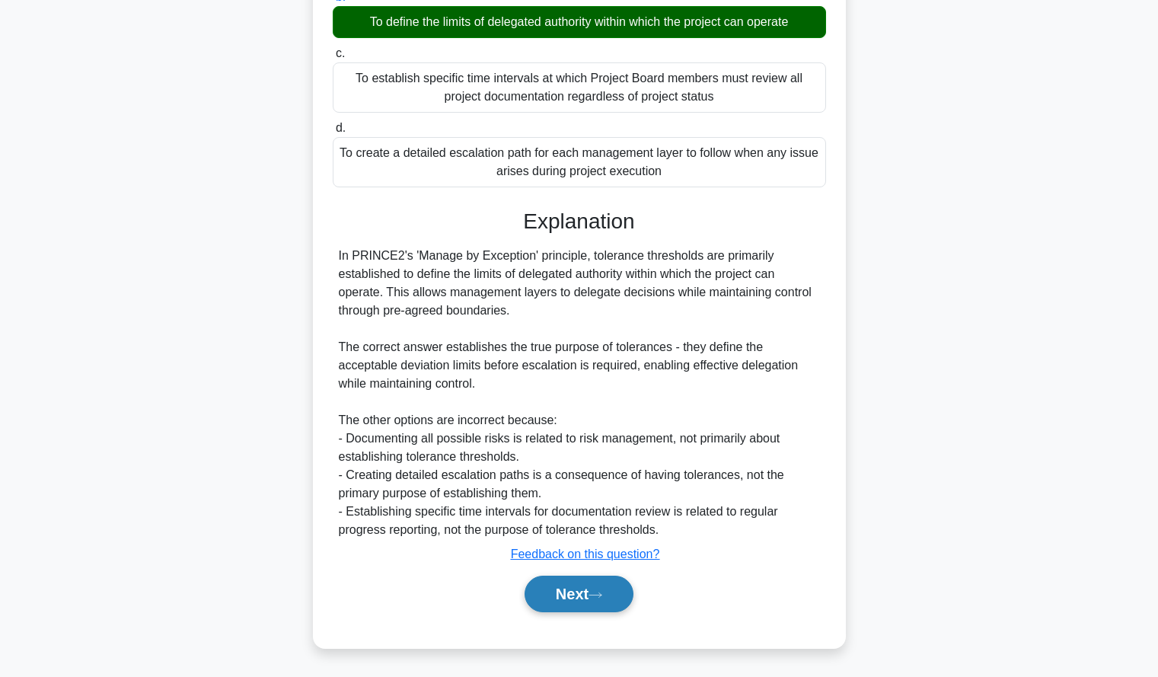
click at [578, 586] on button "Next" at bounding box center [579, 594] width 109 height 37
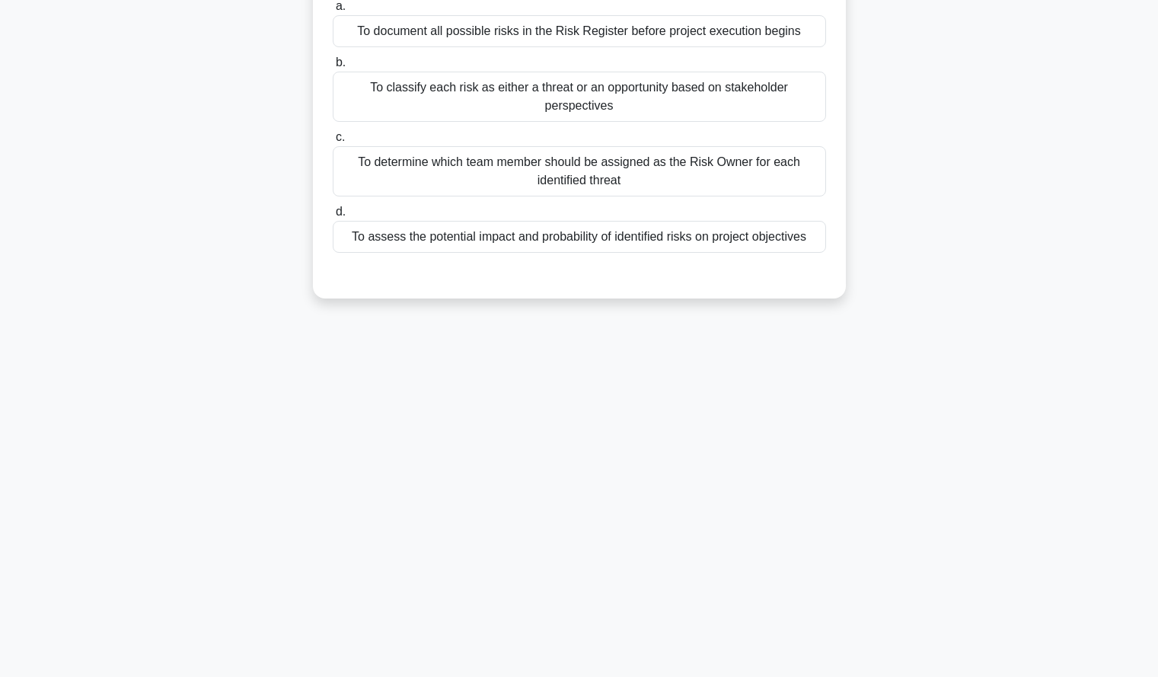
scroll to position [0, 0]
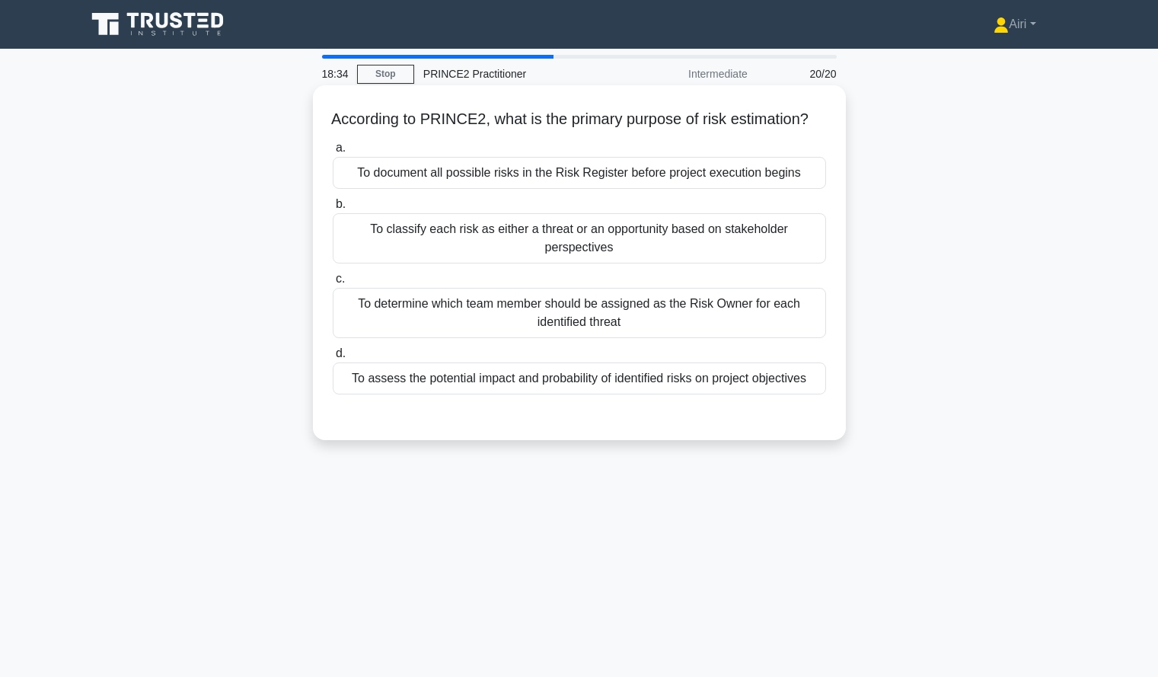
click at [752, 394] on div "To assess the potential impact and probability of identified risks on project o…" at bounding box center [579, 378] width 493 height 32
click at [333, 359] on input "d. To assess the potential impact and probability of identified risks on projec…" at bounding box center [333, 354] width 0 height 10
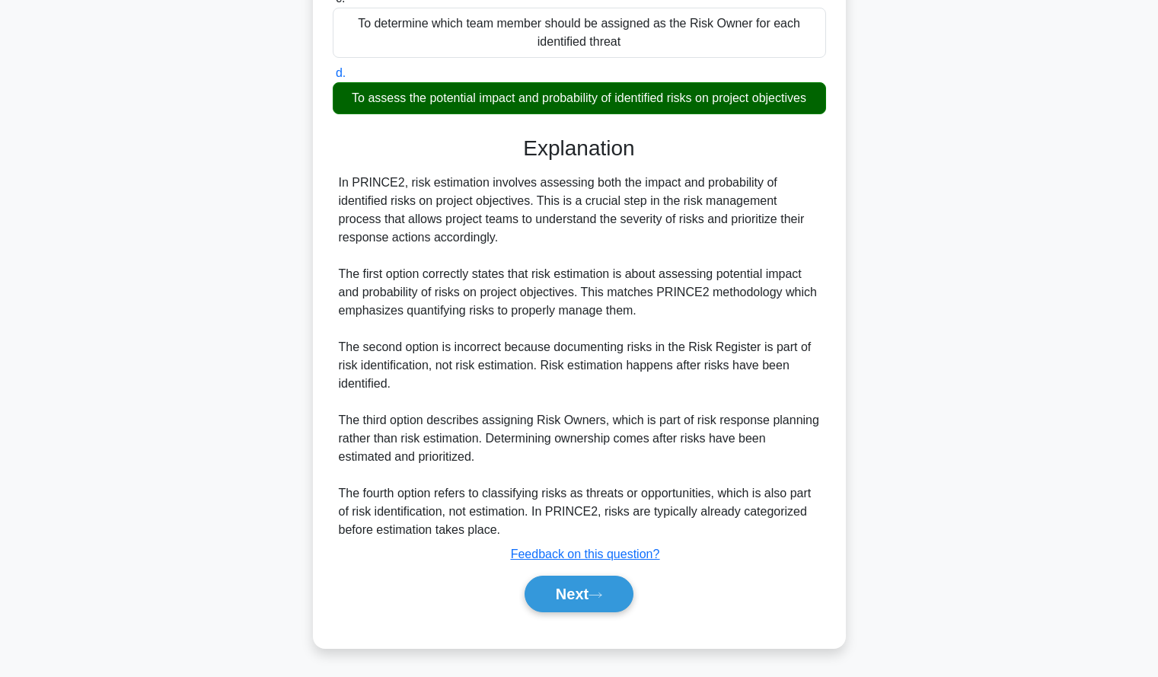
scroll to position [299, 0]
click at [553, 601] on button "Next" at bounding box center [579, 594] width 109 height 37
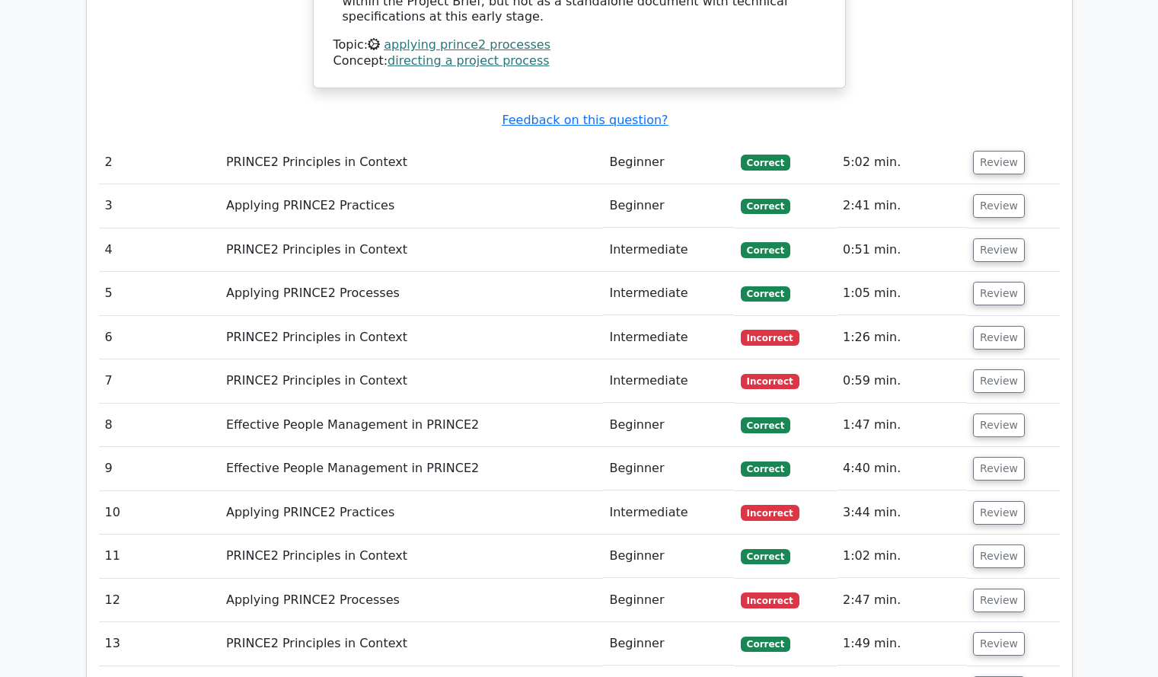
scroll to position [1472, 0]
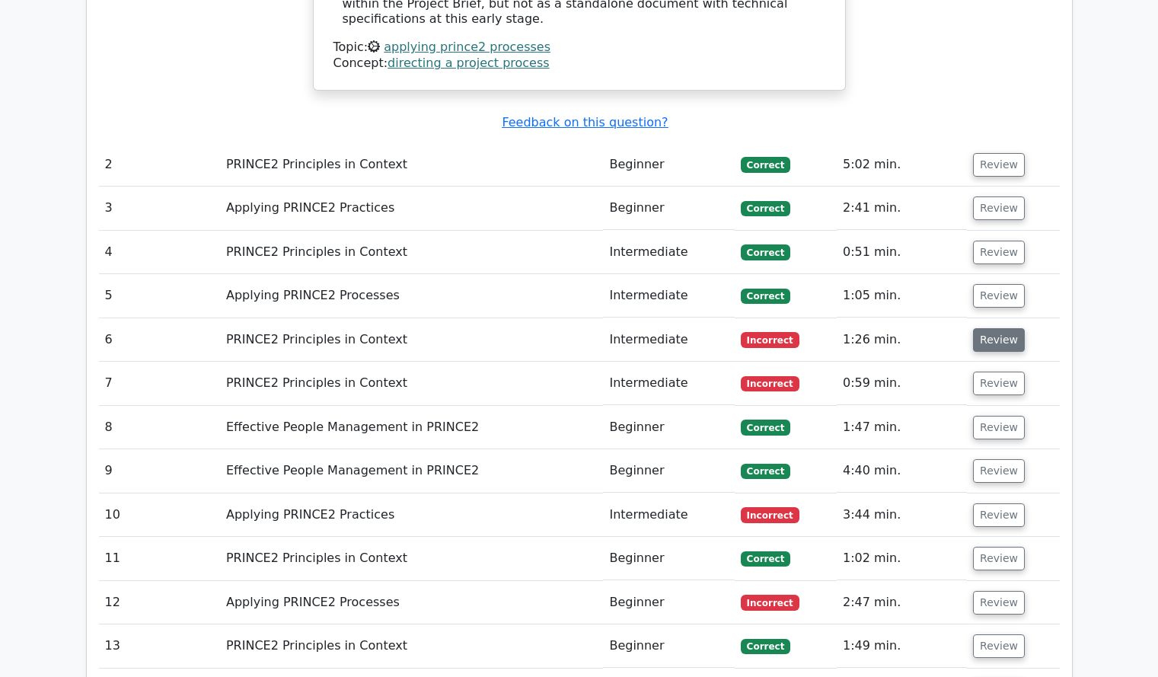
click at [986, 328] on button "Review" at bounding box center [999, 340] width 52 height 24
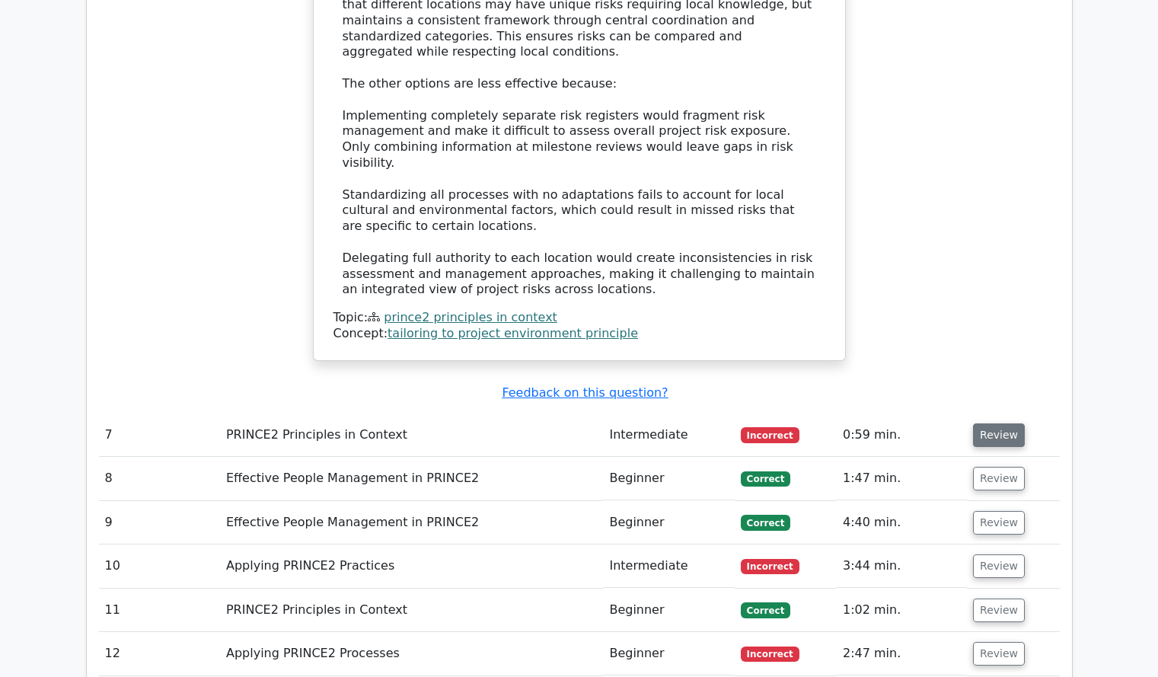
scroll to position [2344, 0]
click at [991, 423] on button "Review" at bounding box center [999, 435] width 52 height 24
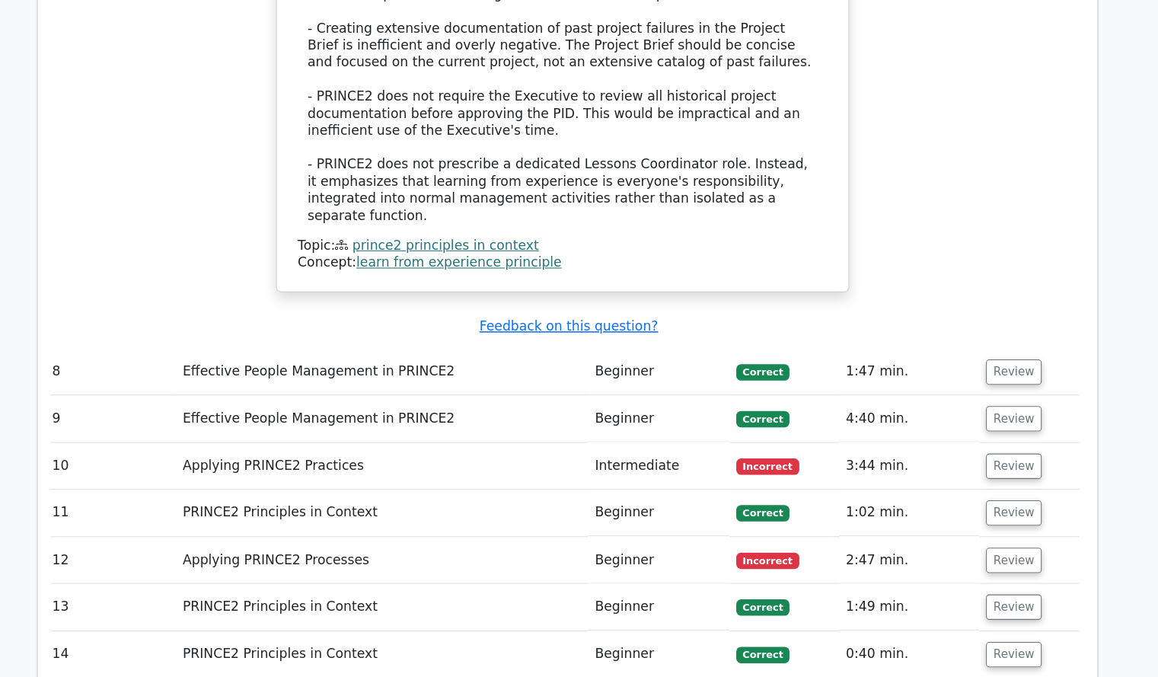
scroll to position [3257, 0]
click at [991, 468] on button "Review" at bounding box center [994, 480] width 52 height 24
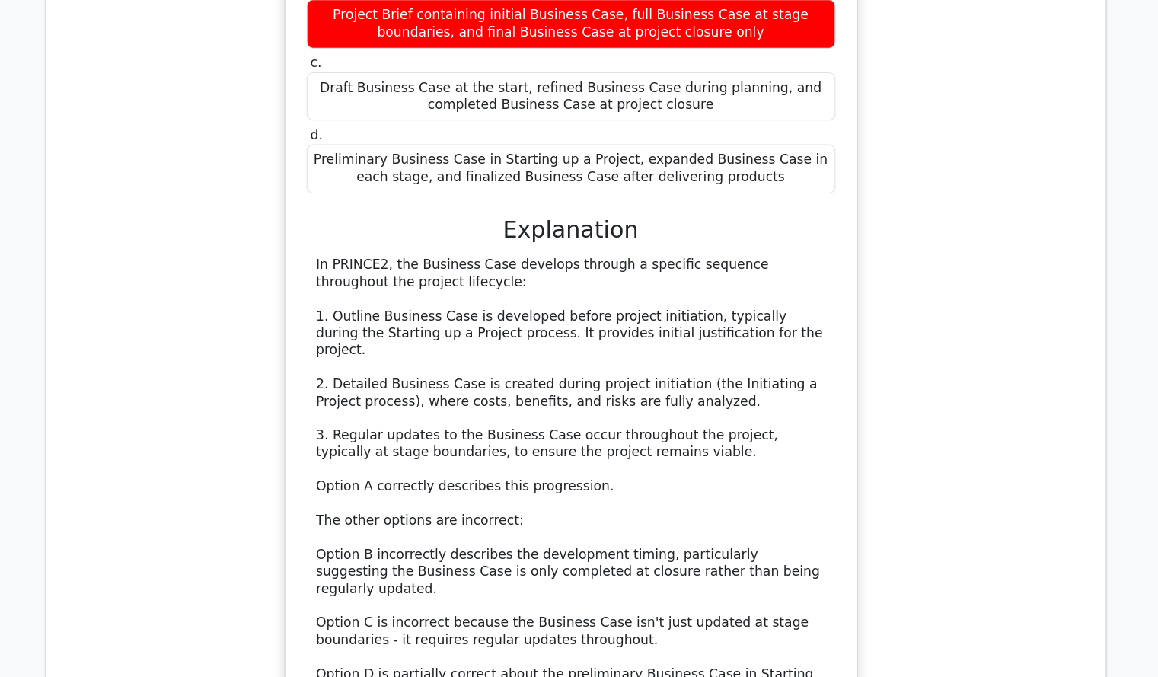
scroll to position [3868, 0]
click at [984, 330] on div "According to PRINCE2, what is the correct sequence for developing the Business …" at bounding box center [574, 341] width 961 height 901
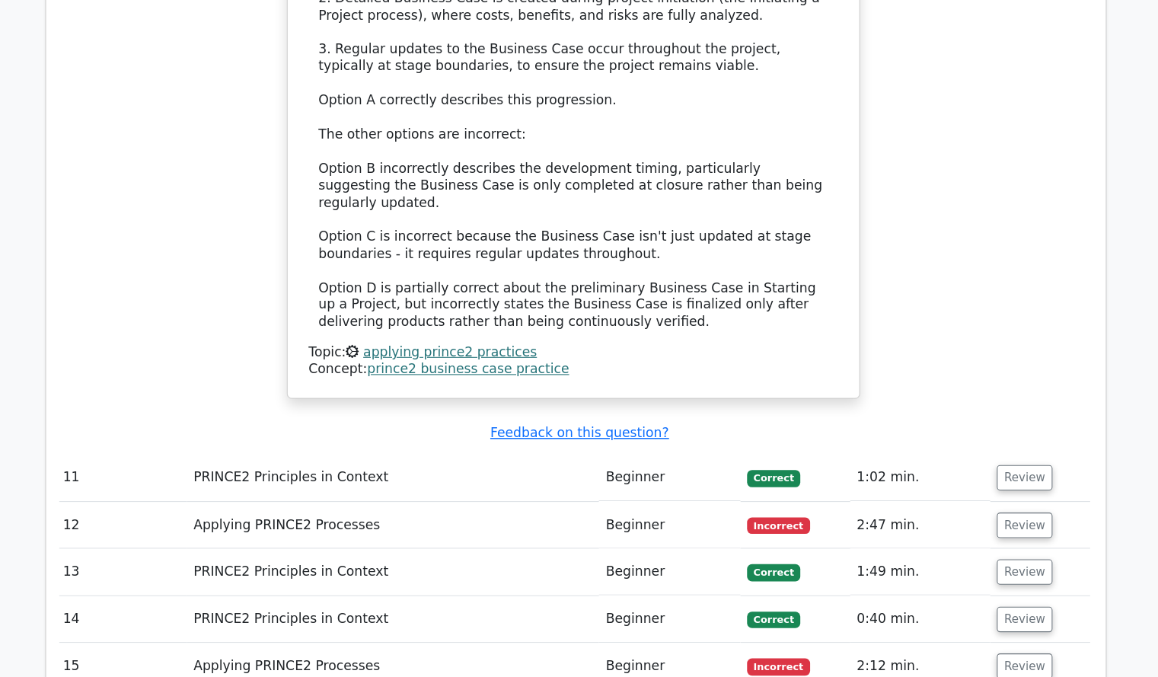
scroll to position [4305, 0]
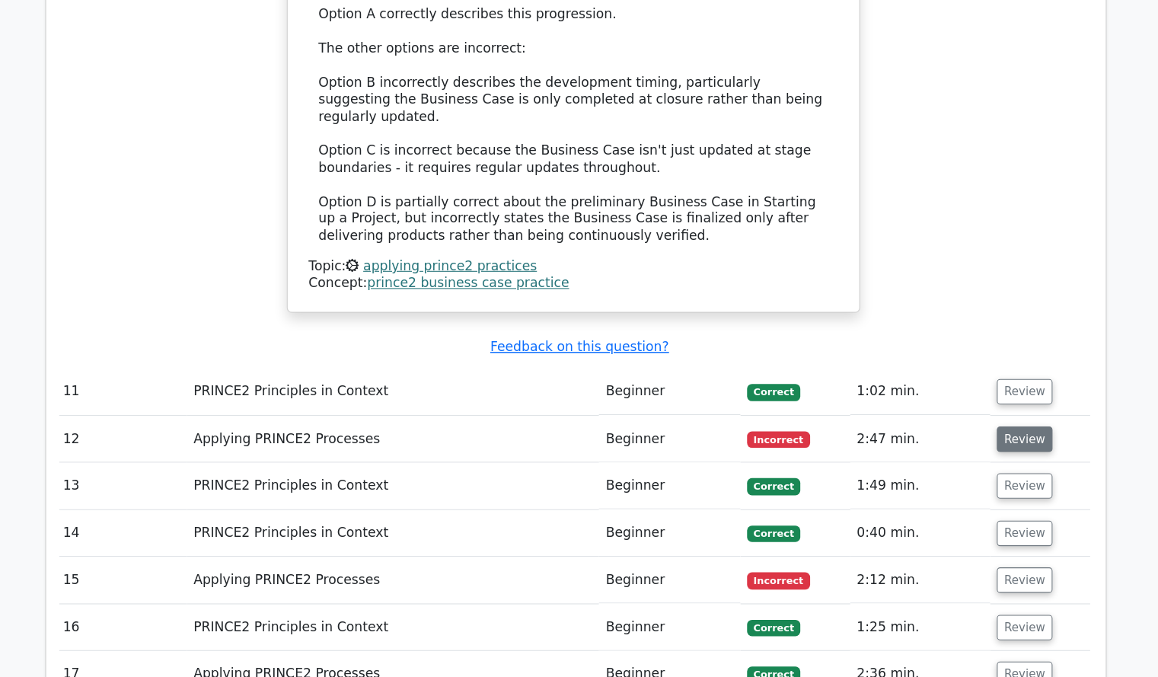
click at [989, 444] on button "Review" at bounding box center [997, 456] width 52 height 24
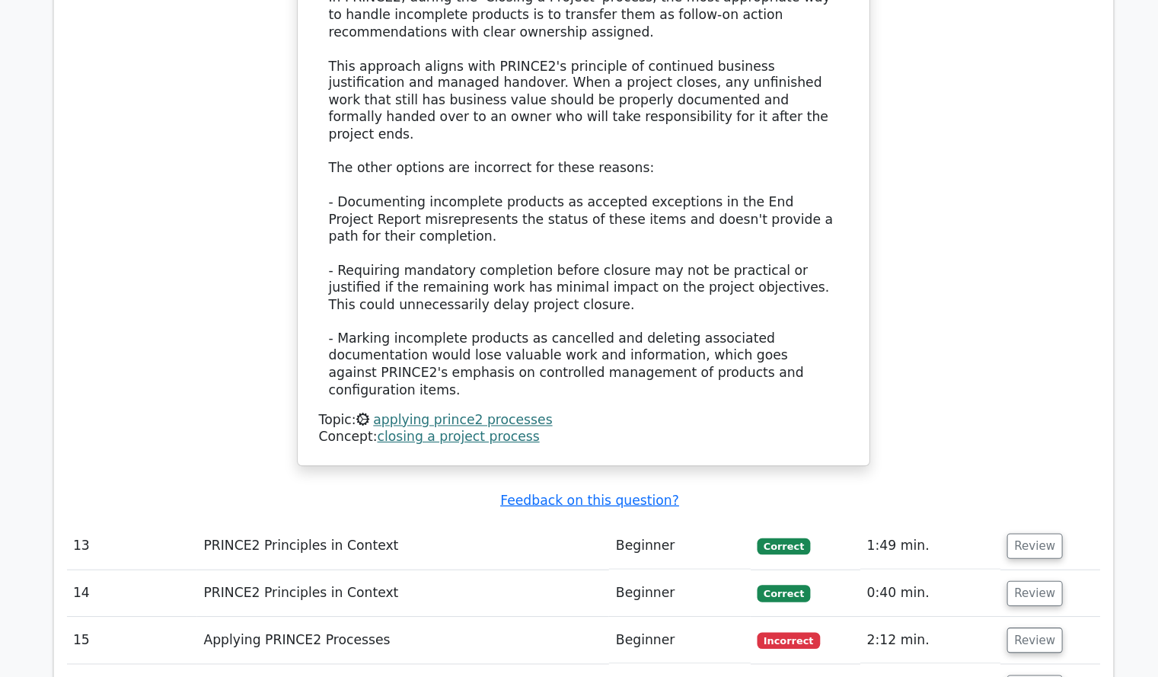
scroll to position [5157, 0]
click at [994, 630] on button "Review" at bounding box center [999, 642] width 52 height 24
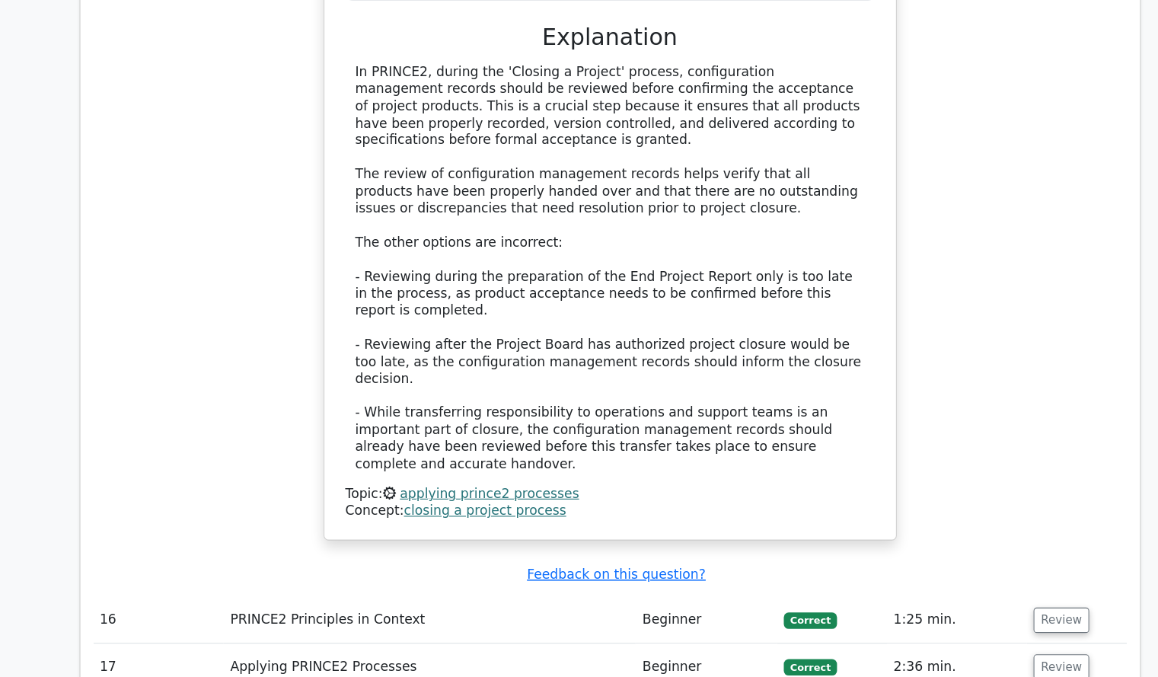
scroll to position [6059, 0]
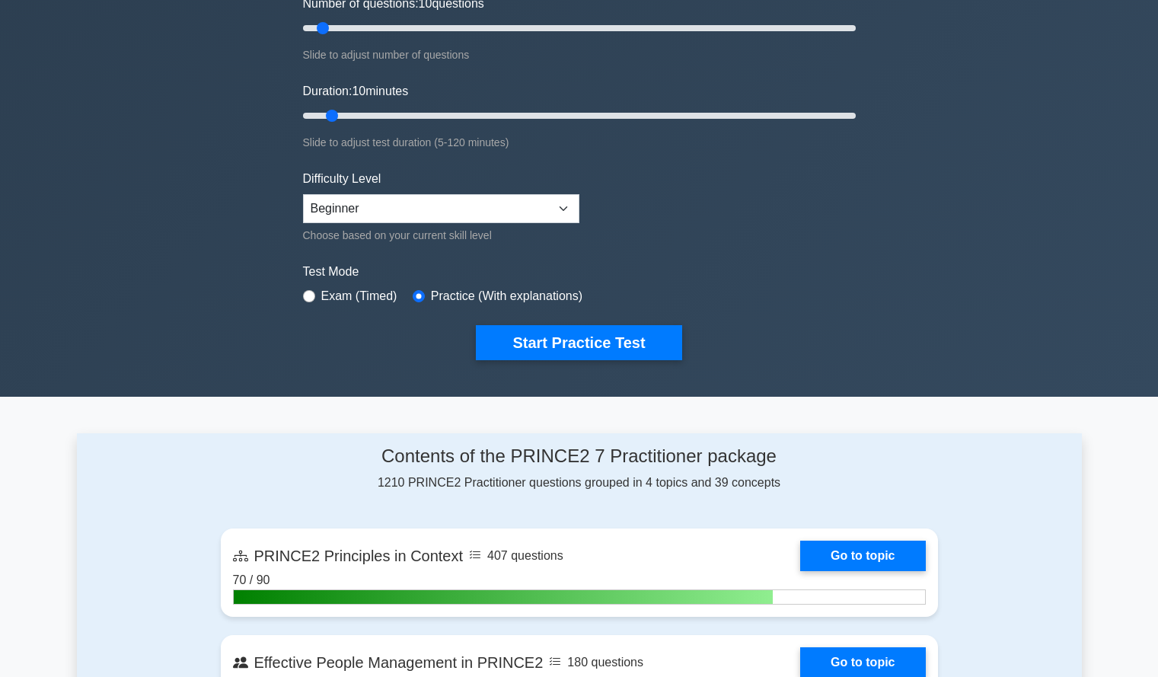
scroll to position [195, 0]
